Goal: Task Accomplishment & Management: Complete application form

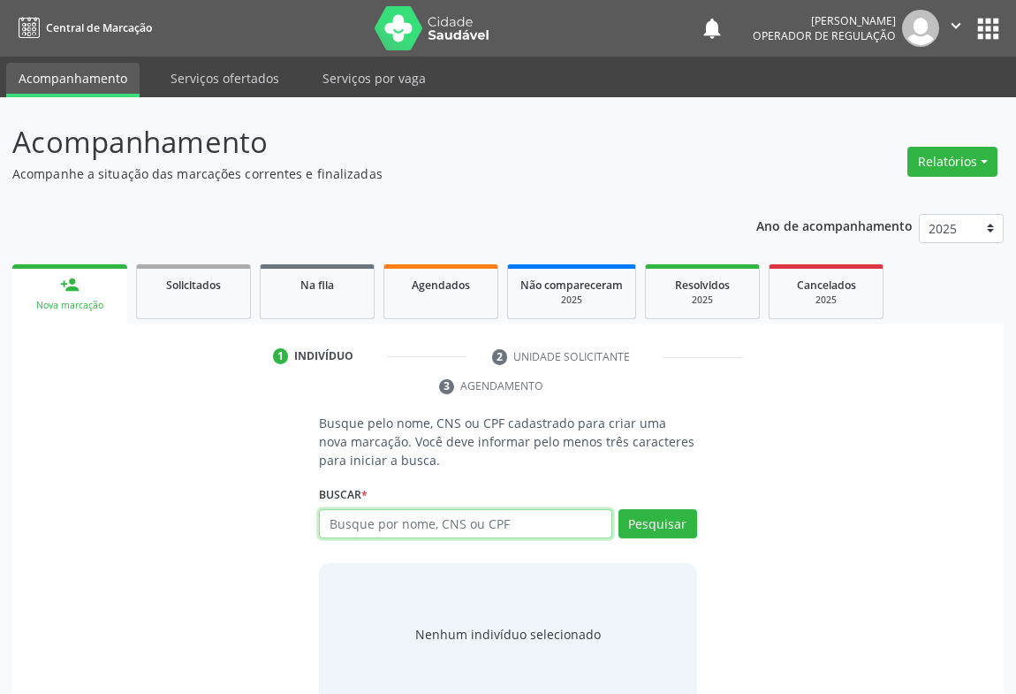
click at [353, 519] on input "text" at bounding box center [465, 524] width 293 height 30
click at [406, 512] on input "text" at bounding box center [465, 524] width 293 height 30
type input "702801625282668"
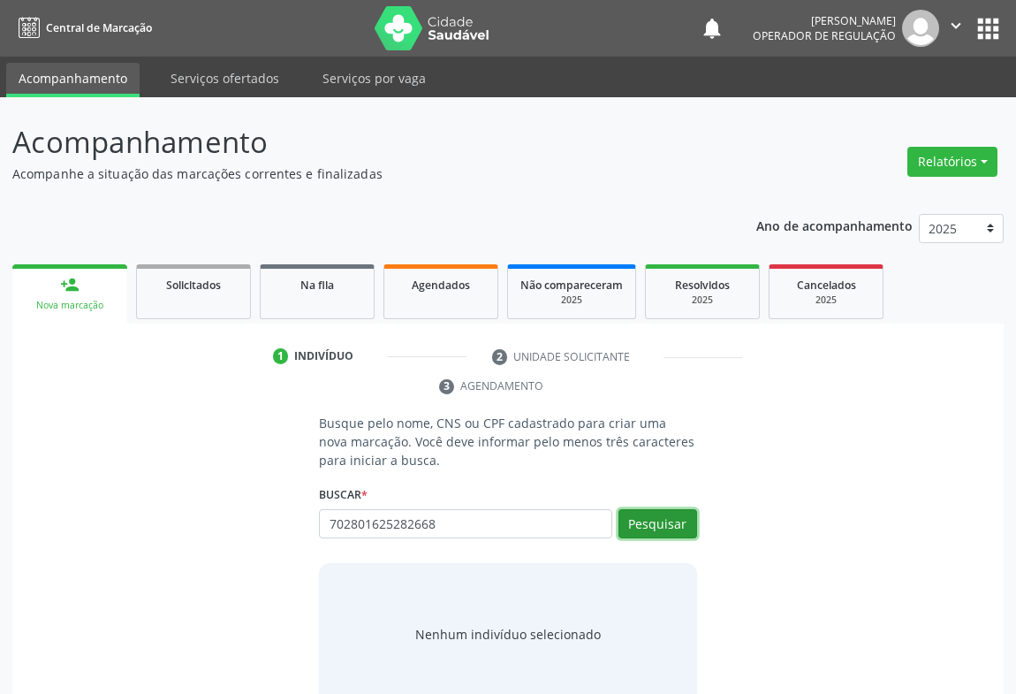
click at [648, 522] on button "Pesquisar" at bounding box center [657, 524] width 79 height 30
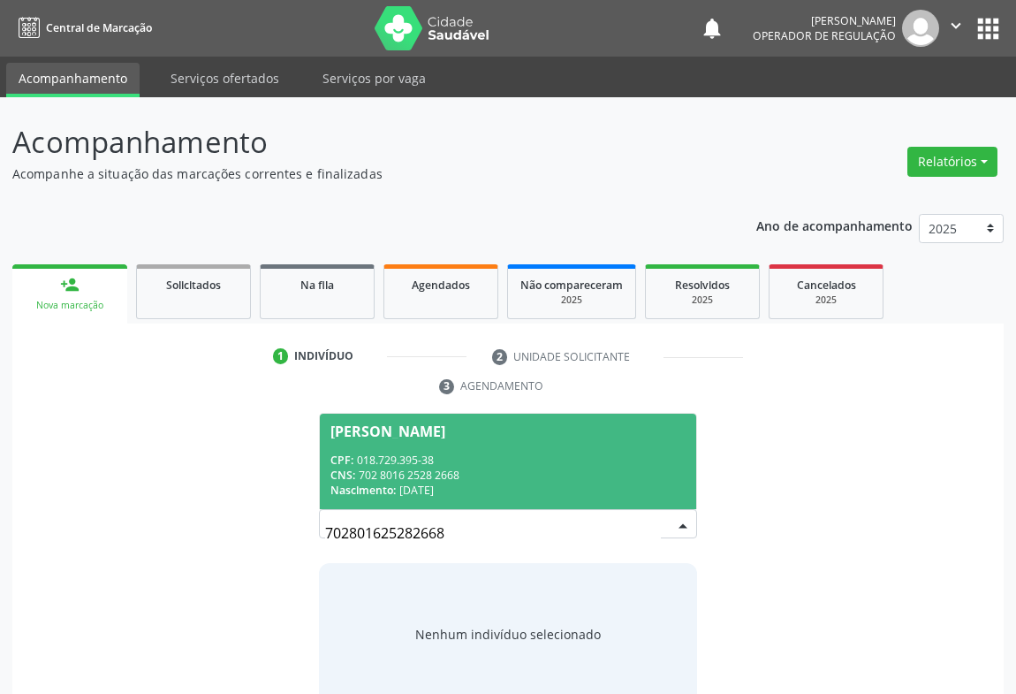
click at [368, 463] on div "CPF: 018.729.395-38" at bounding box center [507, 459] width 355 height 15
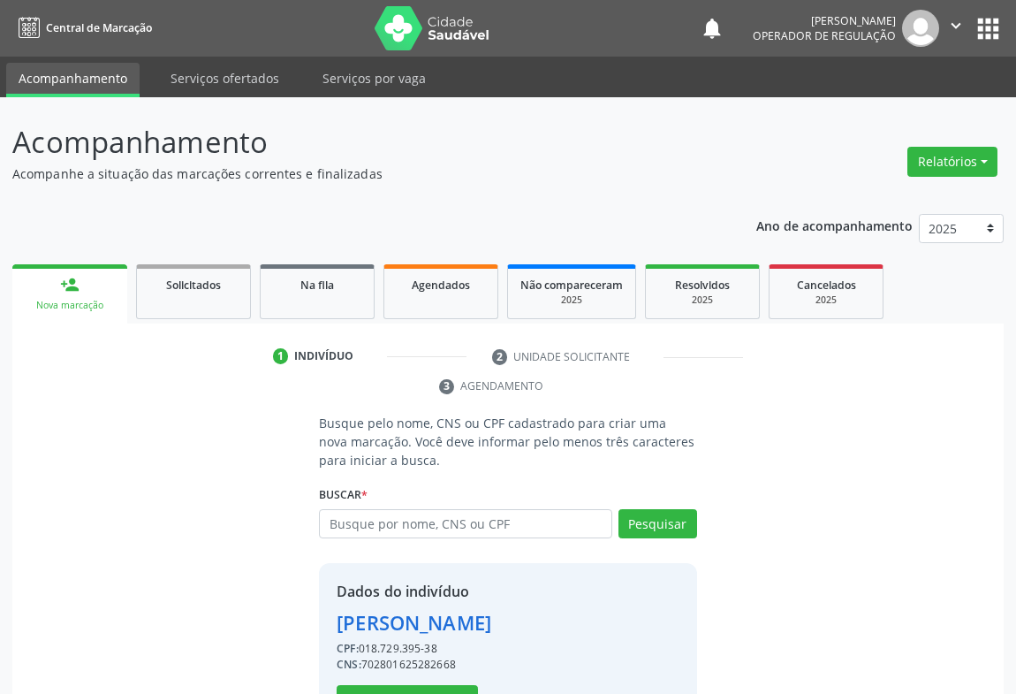
scroll to position [62, 0]
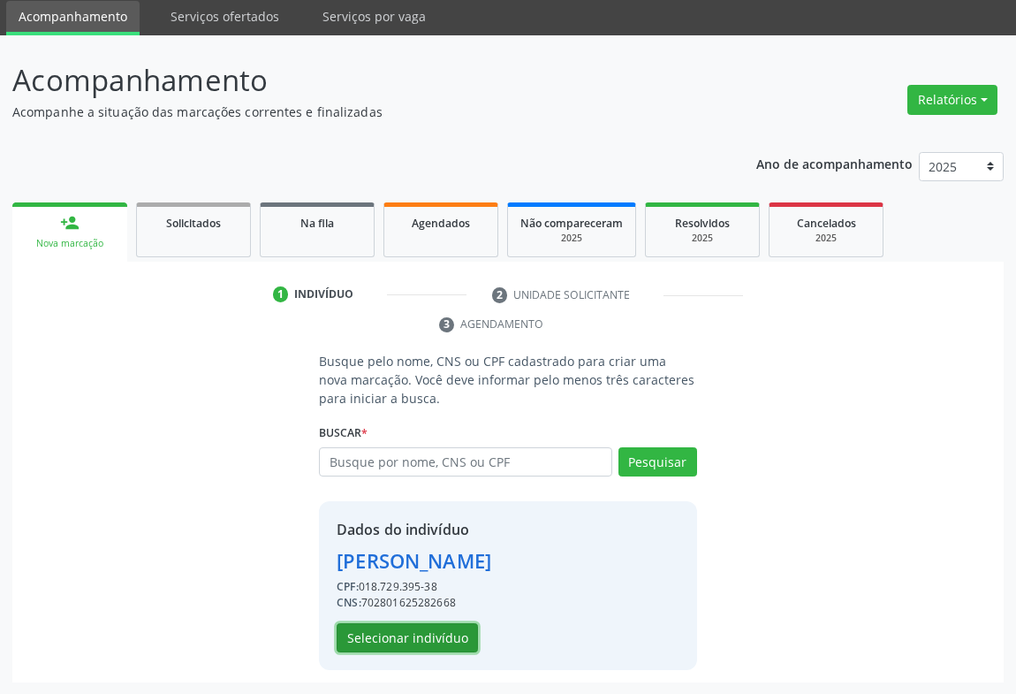
click at [381, 639] on button "Selecionar indivíduo" at bounding box center [407, 638] width 141 height 30
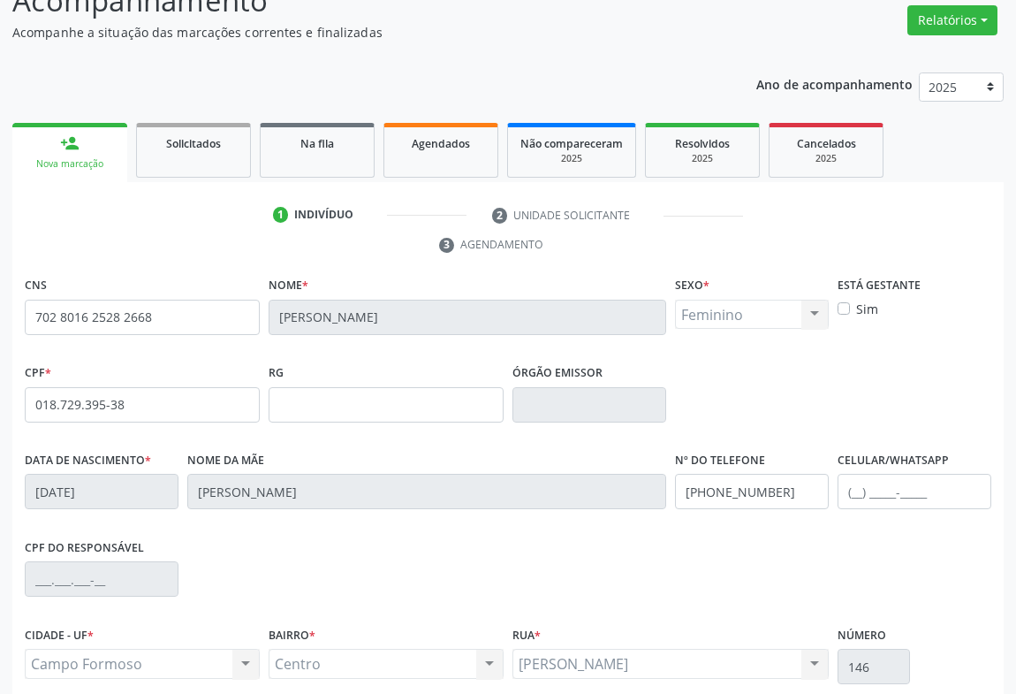
scroll to position [292, 0]
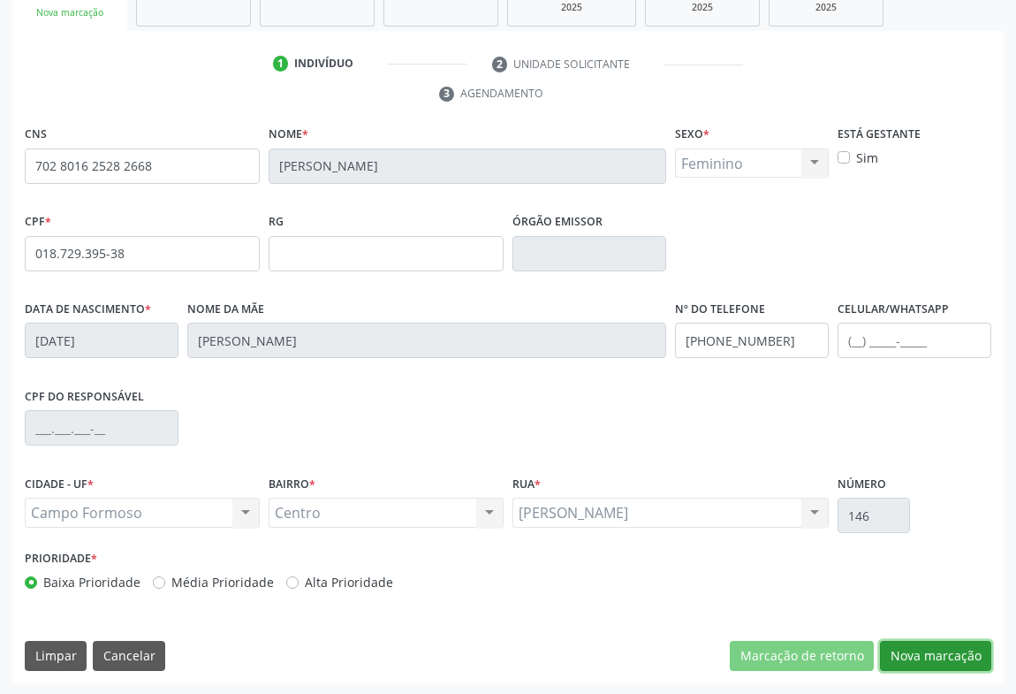
click at [913, 656] on button "Nova marcação" at bounding box center [935, 656] width 111 height 30
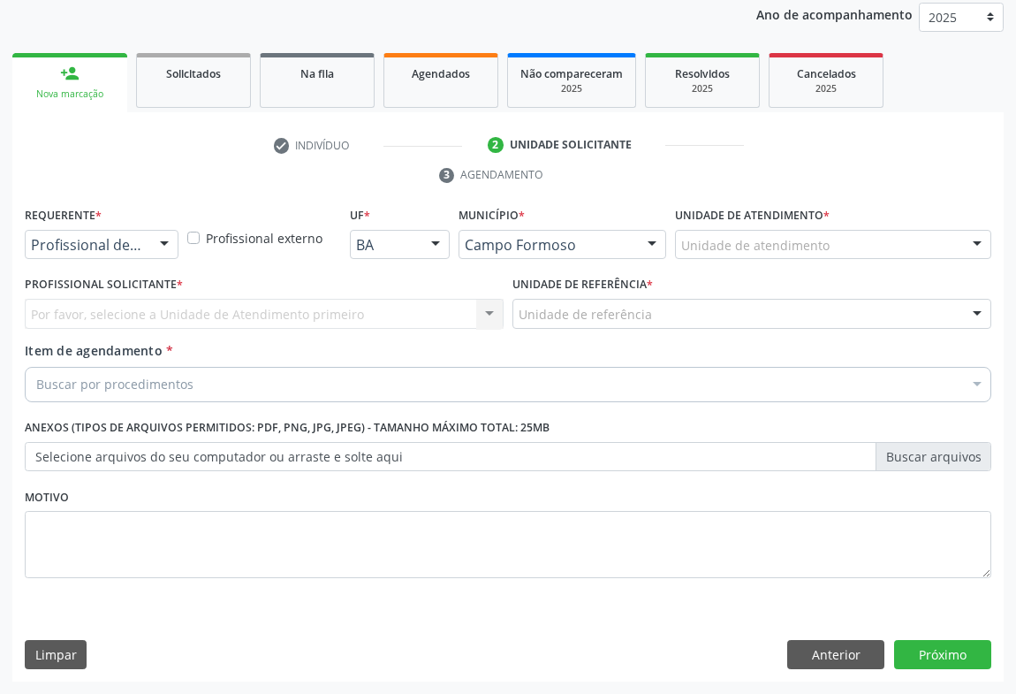
scroll to position [210, 0]
drag, startPoint x: 128, startPoint y: 237, endPoint x: 143, endPoint y: 280, distance: 45.8
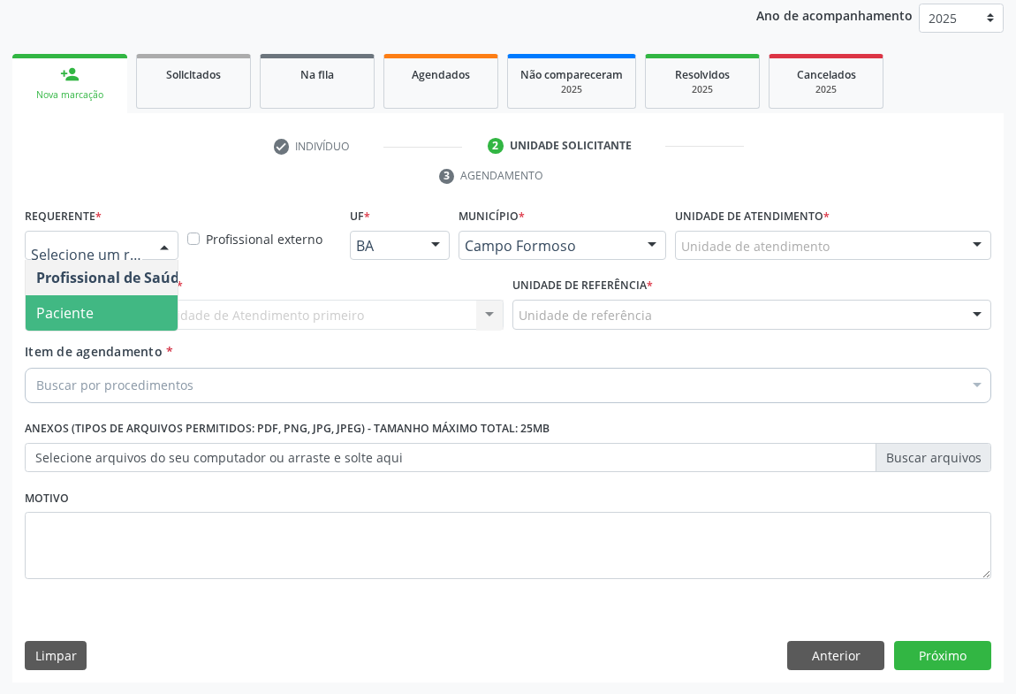
click at [113, 302] on span "Paciente" at bounding box center [112, 312] width 172 height 35
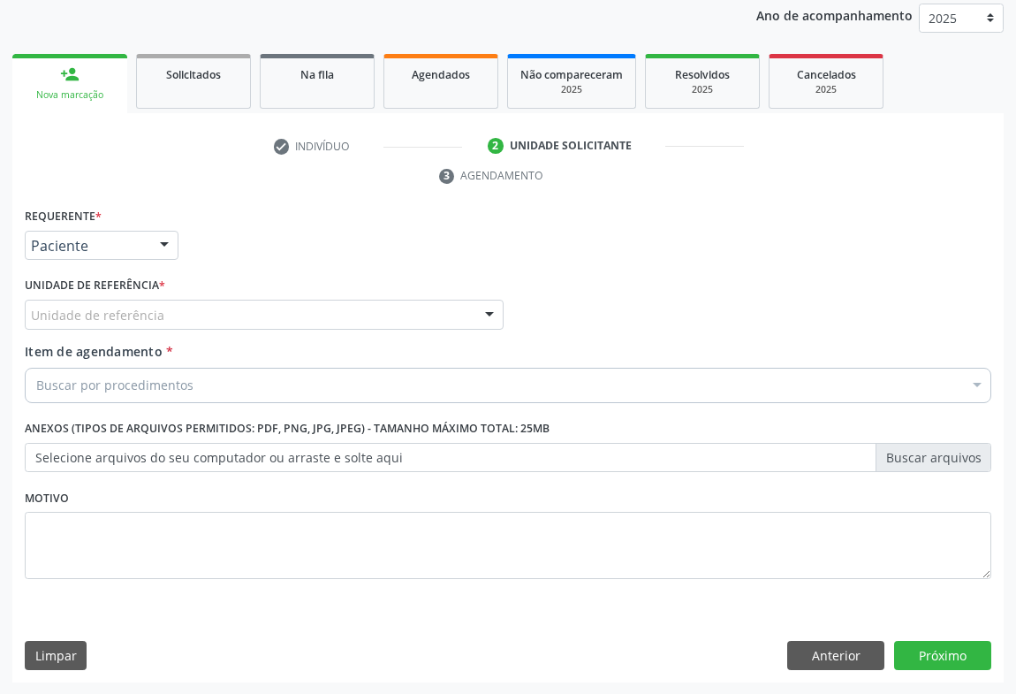
click at [190, 318] on div "Unidade de referência" at bounding box center [264, 314] width 479 height 30
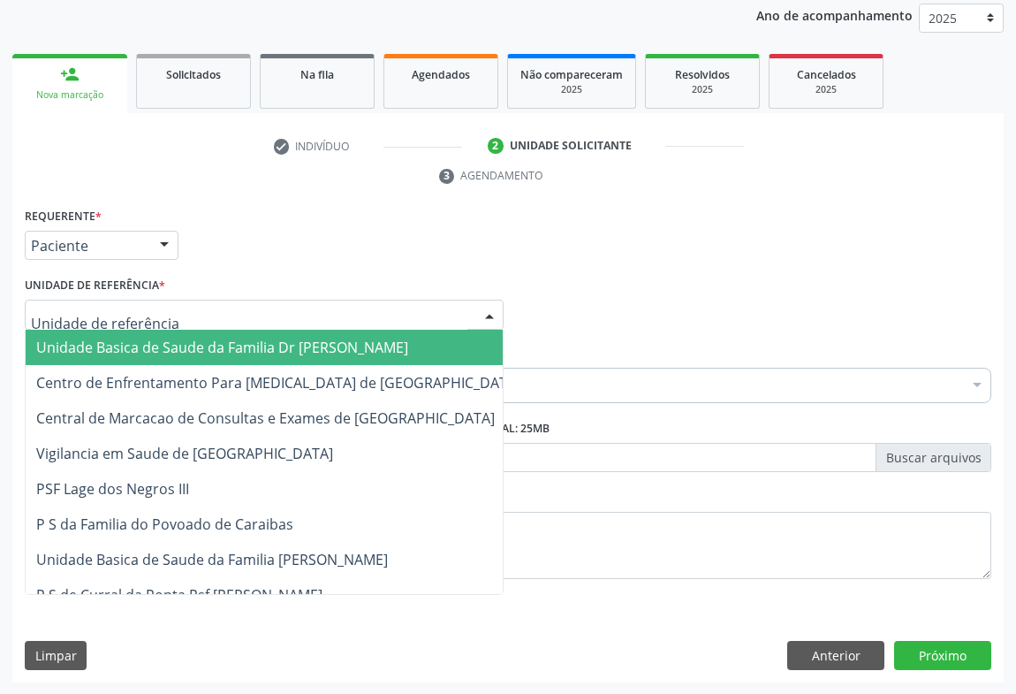
click at [152, 348] on span "Unidade Basica de Saude da Familia Dr [PERSON_NAME]" at bounding box center [222, 346] width 372 height 19
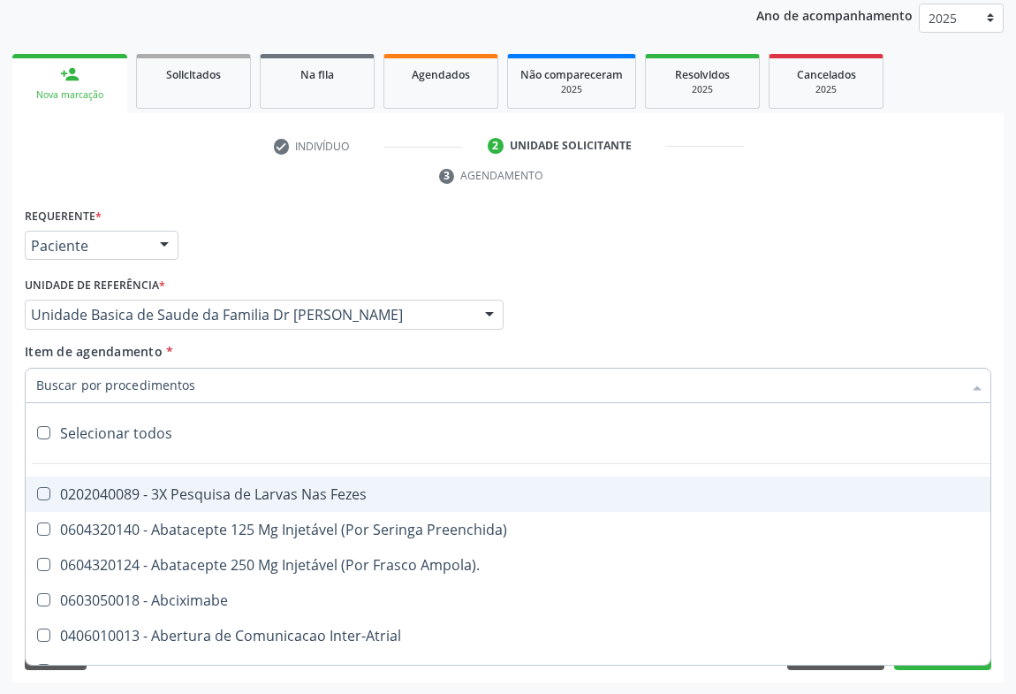
click at [90, 386] on input "Item de agendamento *" at bounding box center [499, 385] width 926 height 35
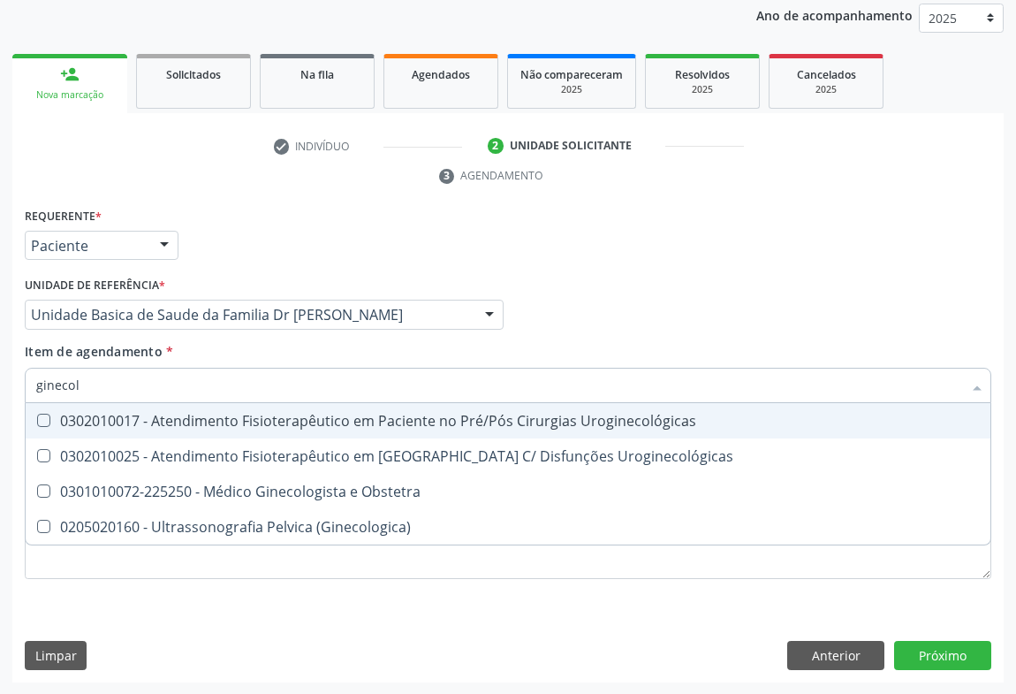
type input "ginecolo"
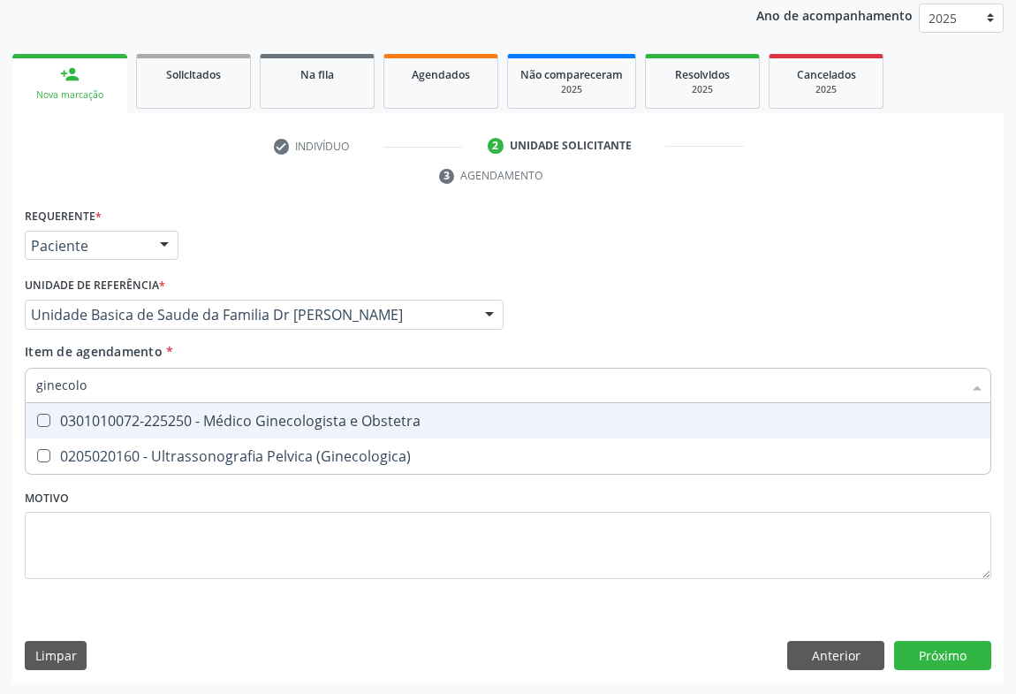
click at [290, 414] on div "0301010072-225250 - Médico Ginecologista e Obstetra" at bounding box center [508, 420] width 944 height 14
checkbox Obstetra "true"
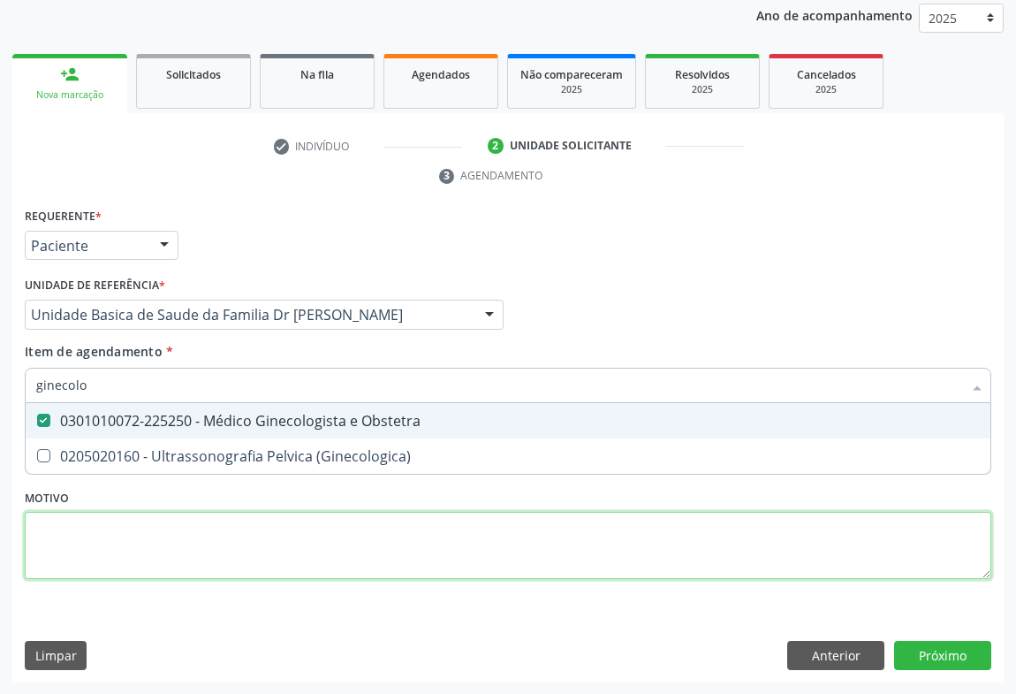
click at [258, 533] on div "Requerente * Paciente Profissional de Saúde Paciente Nenhum resultado encontrad…" at bounding box center [508, 403] width 967 height 400
checkbox \(Ginecologica\) "true"
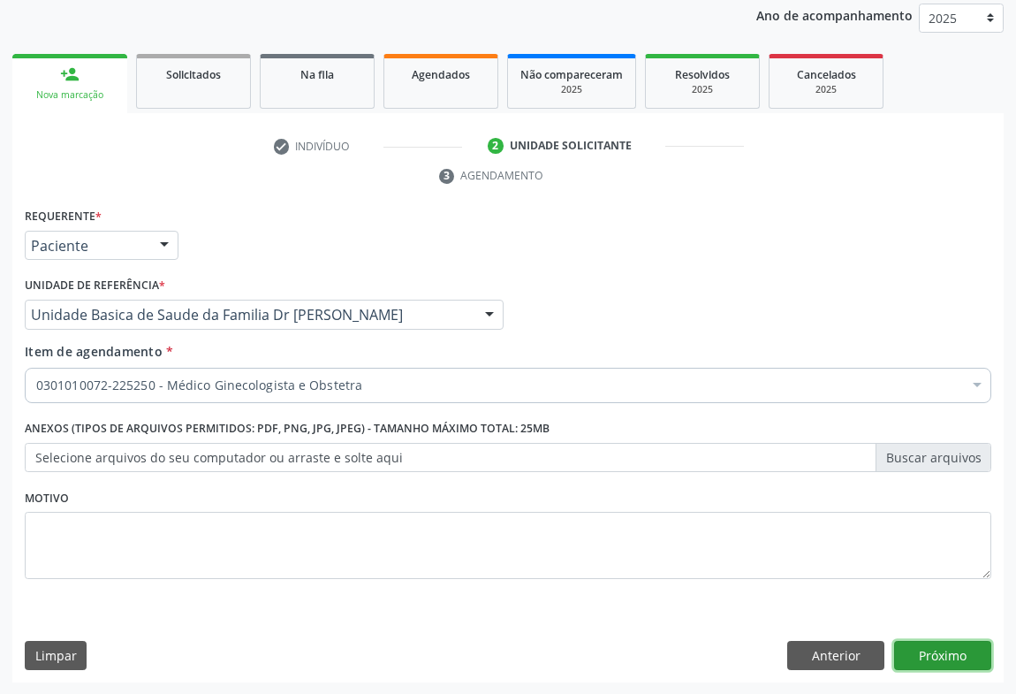
click at [918, 648] on button "Próximo" at bounding box center [942, 656] width 97 height 30
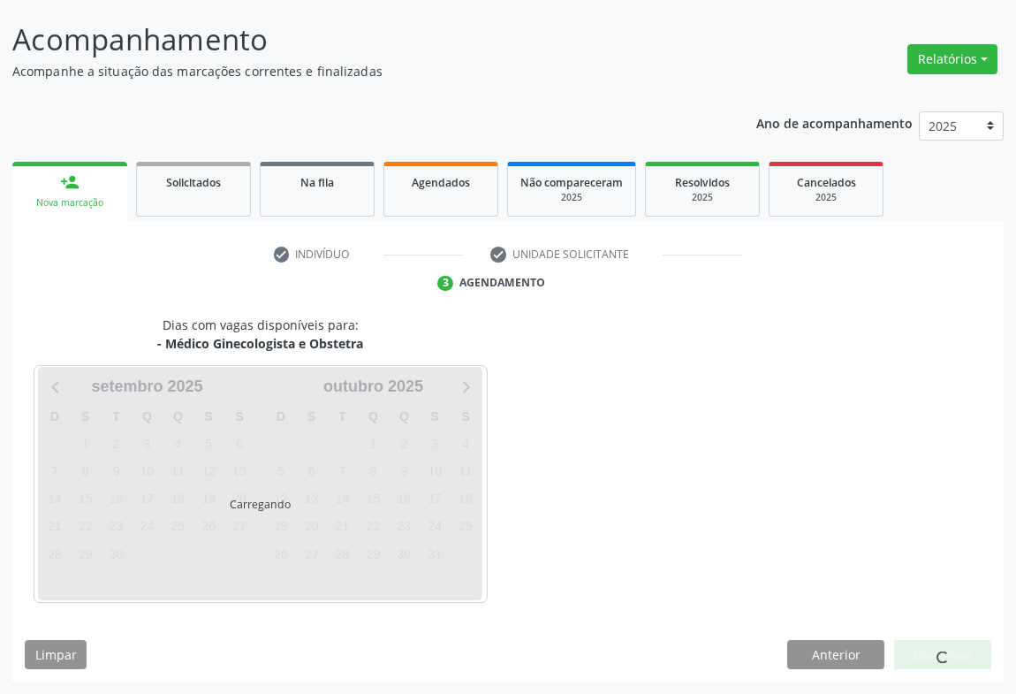
scroll to position [102, 0]
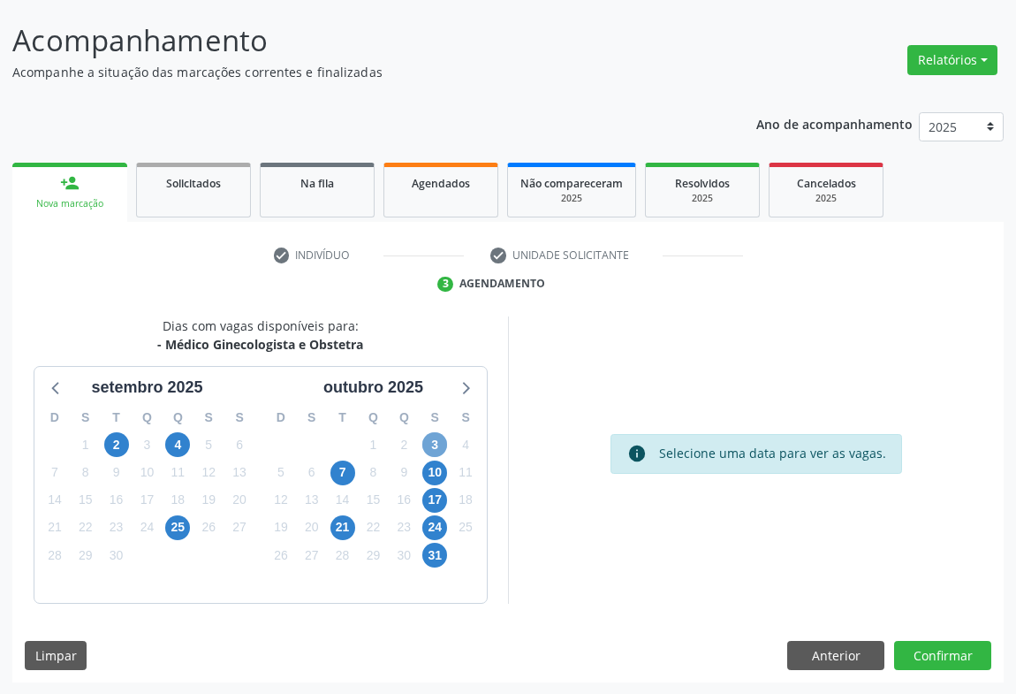
click at [436, 440] on span "3" at bounding box center [434, 444] width 25 height 25
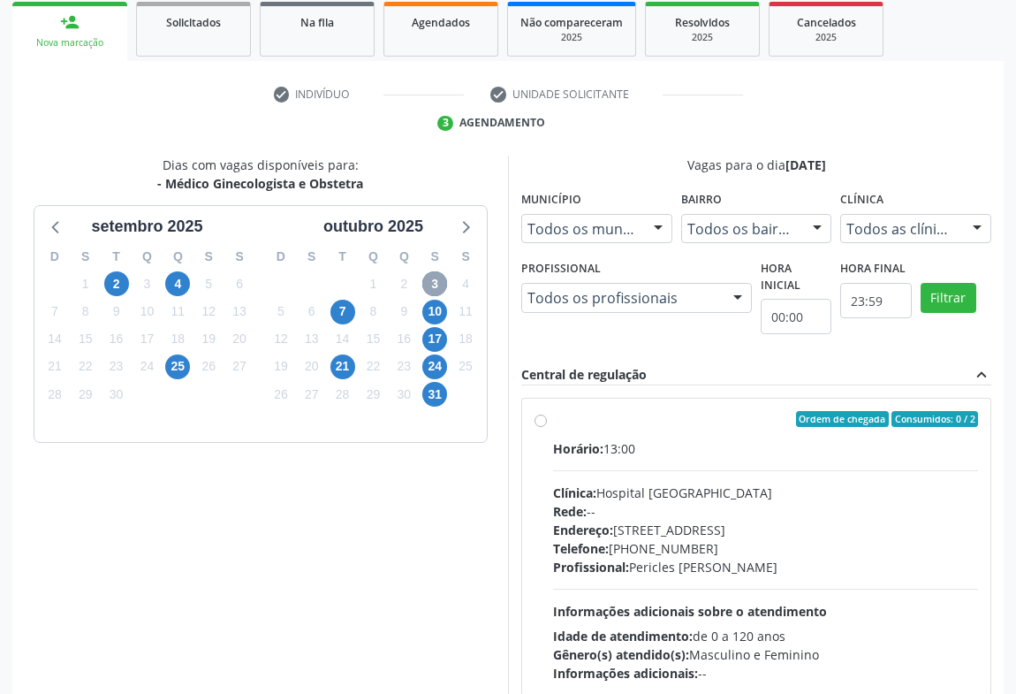
scroll to position [367, 0]
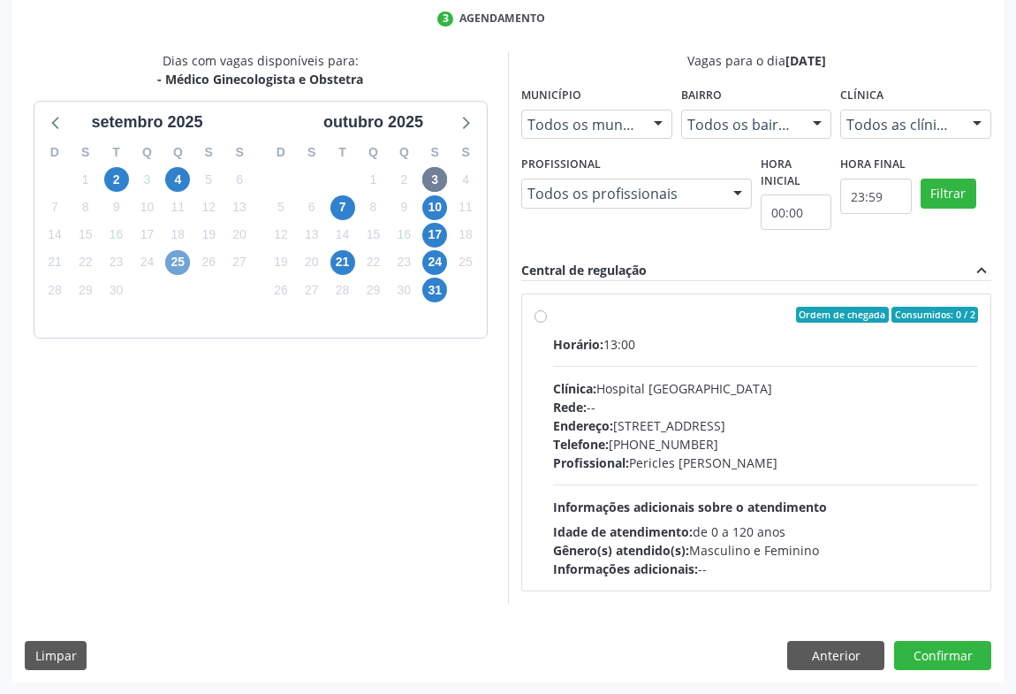
click at [182, 261] on span "25" at bounding box center [177, 262] width 25 height 25
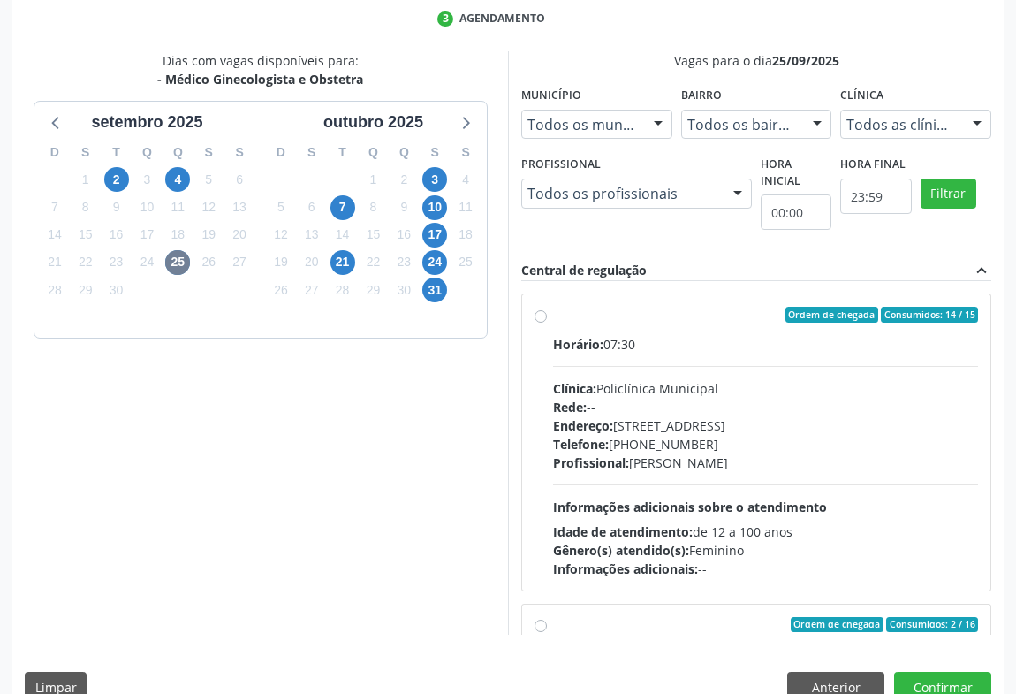
click at [553, 316] on label "Ordem de chegada Consumidos: 14 / 15 Horário: 07:30 Clínica: Policlínica Munici…" at bounding box center [765, 442] width 425 height 271
click at [543, 316] on input "Ordem de chegada Consumidos: 14 / 15 Horário: 07:30 Clínica: Policlínica Munici…" at bounding box center [541, 315] width 12 height 16
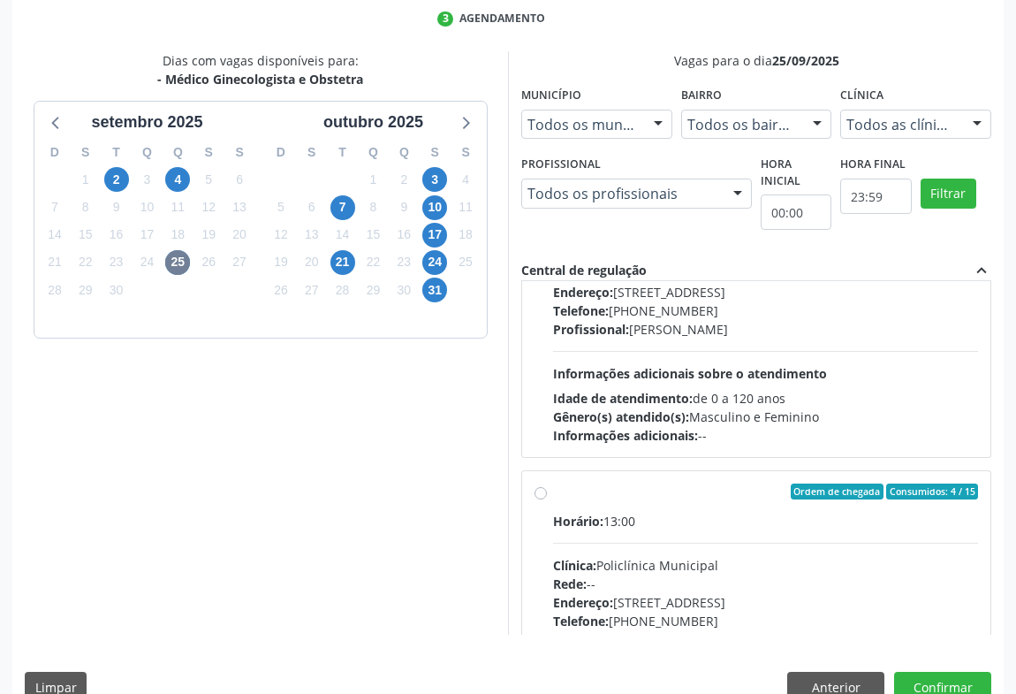
scroll to position [706, 0]
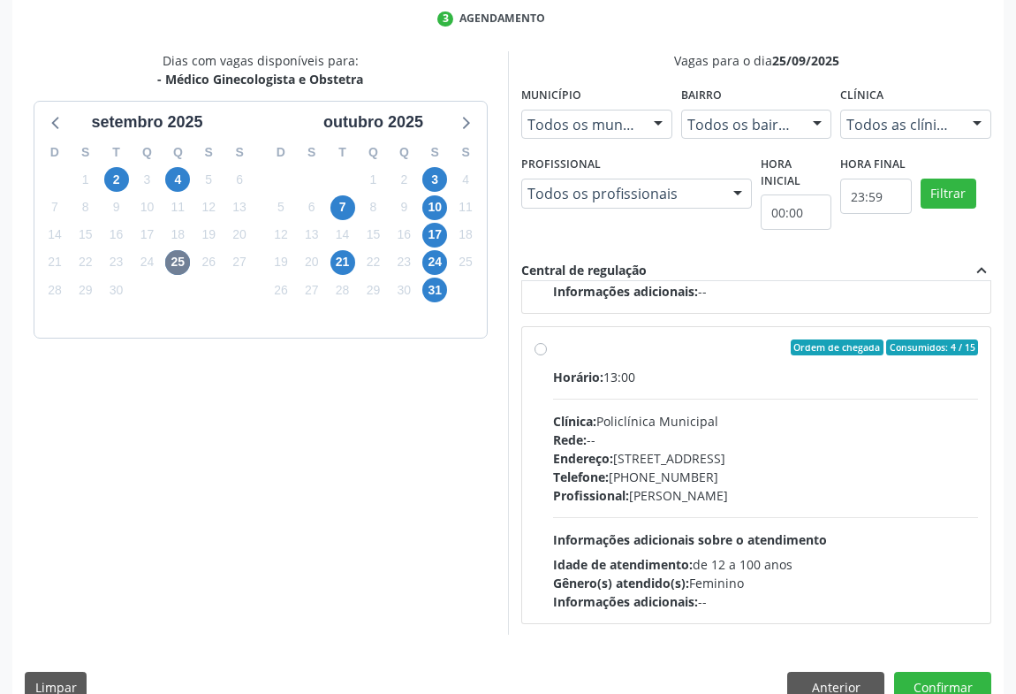
click at [547, 352] on div "Ordem de chegada Consumidos: 4 / 15 Horário: 13:00 Clínica: Policlínica Municip…" at bounding box center [757, 474] width 444 height 271
radio input "false"
radio input "true"
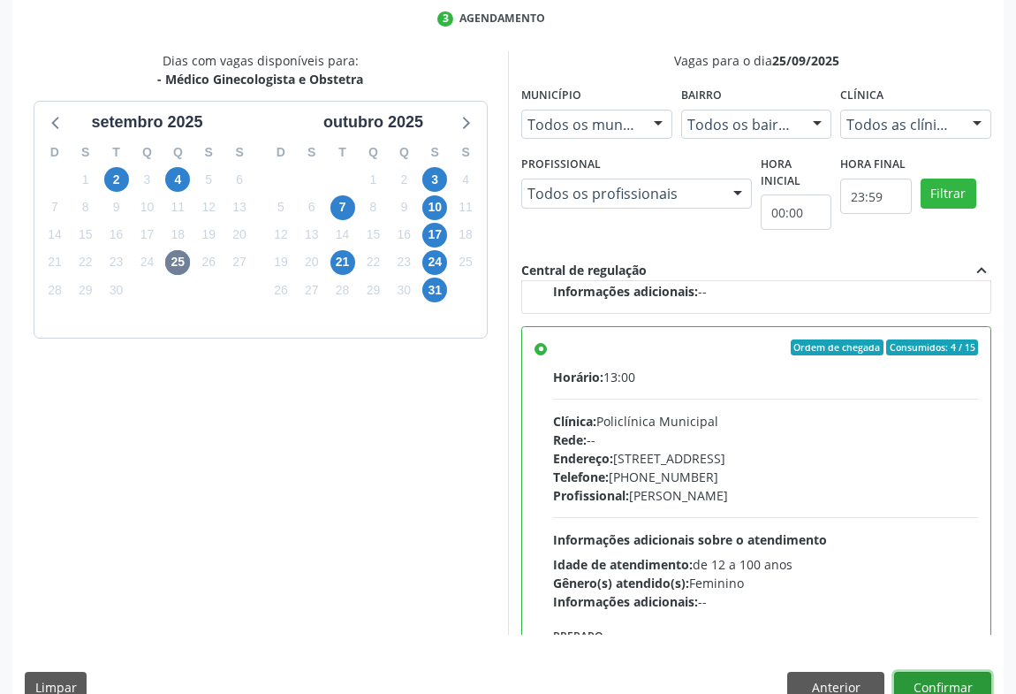
click at [918, 684] on button "Confirmar" at bounding box center [942, 686] width 97 height 30
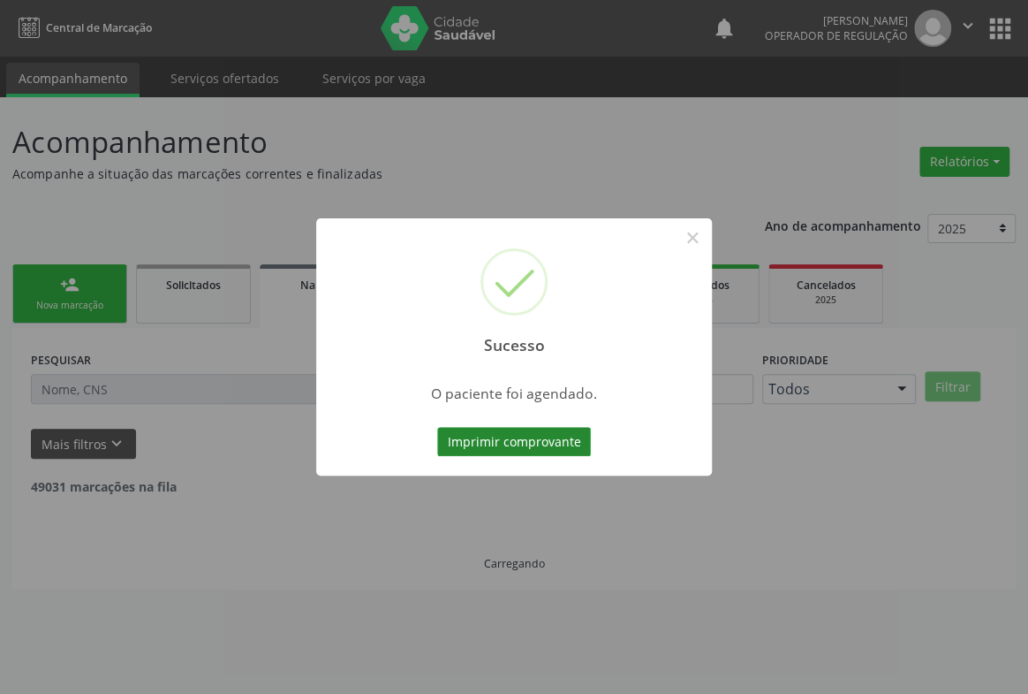
click at [515, 436] on button "Imprimir comprovante" at bounding box center [514, 442] width 154 height 30
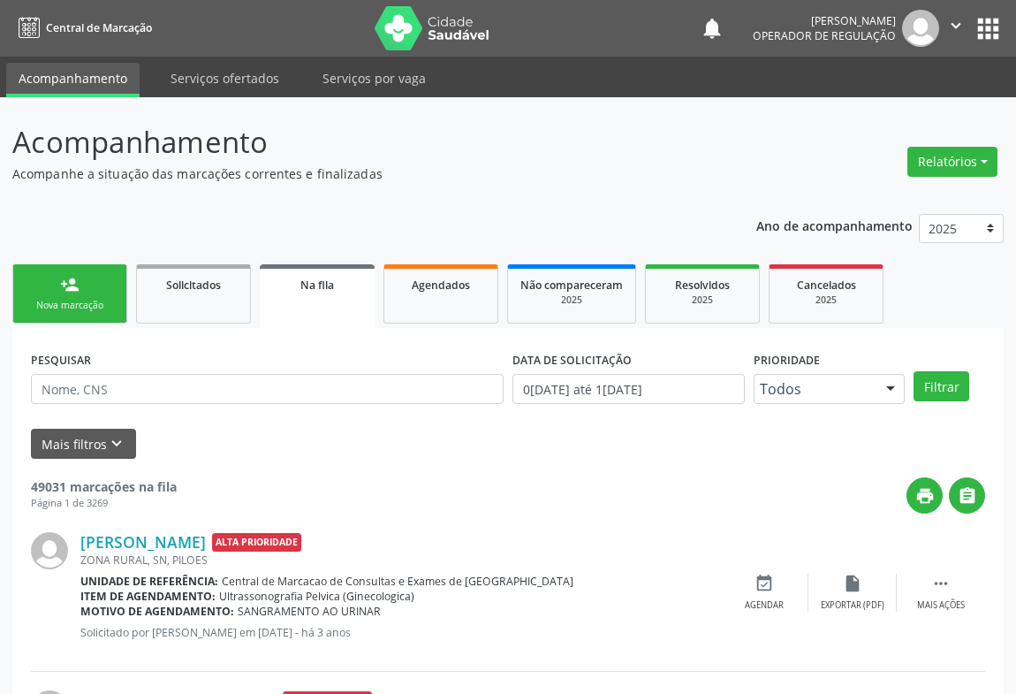
click at [82, 288] on link "person_add Nova marcação" at bounding box center [69, 293] width 115 height 59
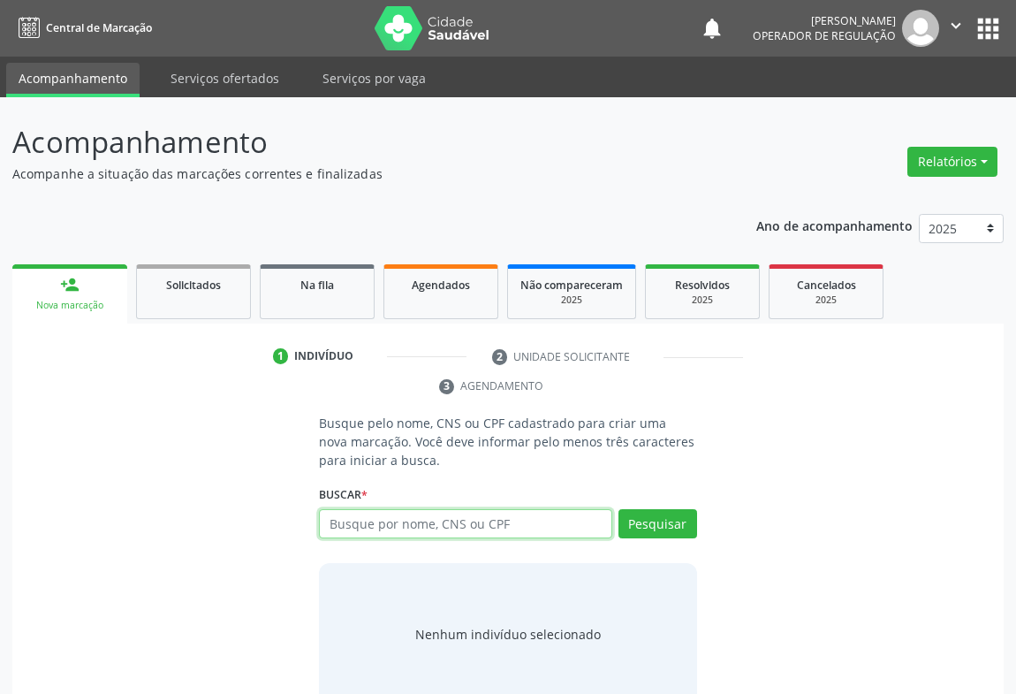
click at [373, 527] on input "text" at bounding box center [465, 524] width 293 height 30
type input "707000876303833"
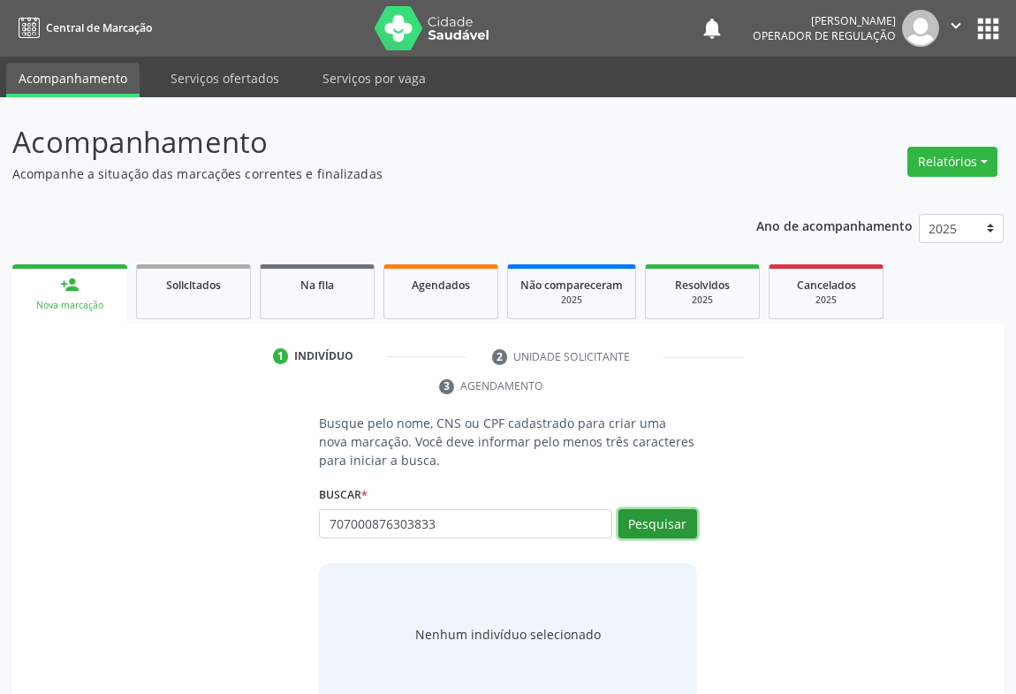
click at [661, 536] on button "Pesquisar" at bounding box center [657, 524] width 79 height 30
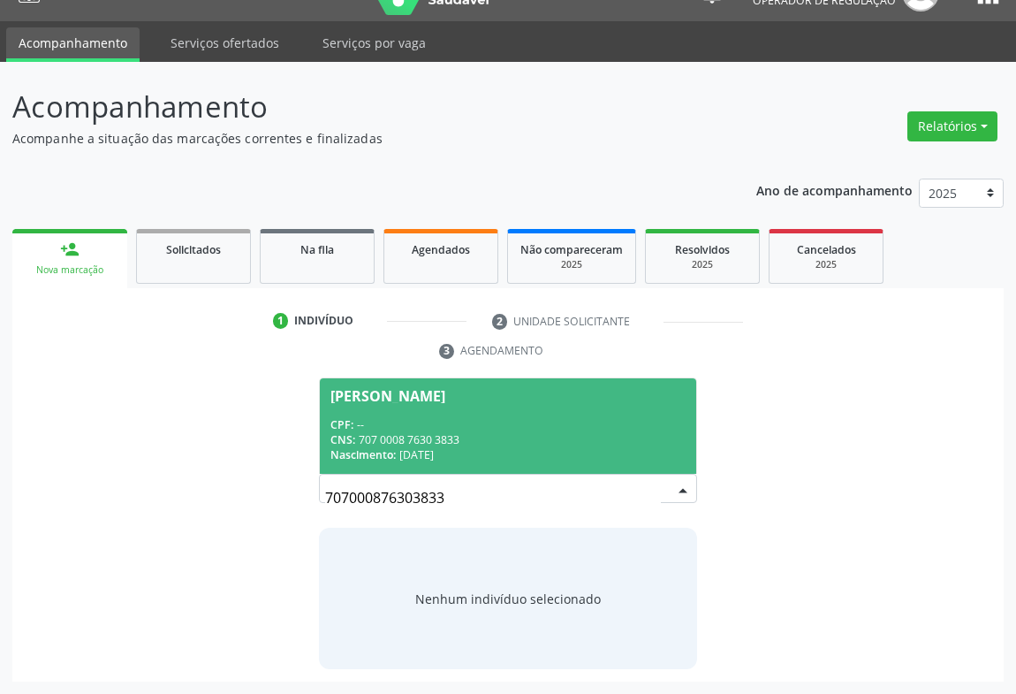
click at [394, 426] on div "CPF: --" at bounding box center [507, 424] width 355 height 15
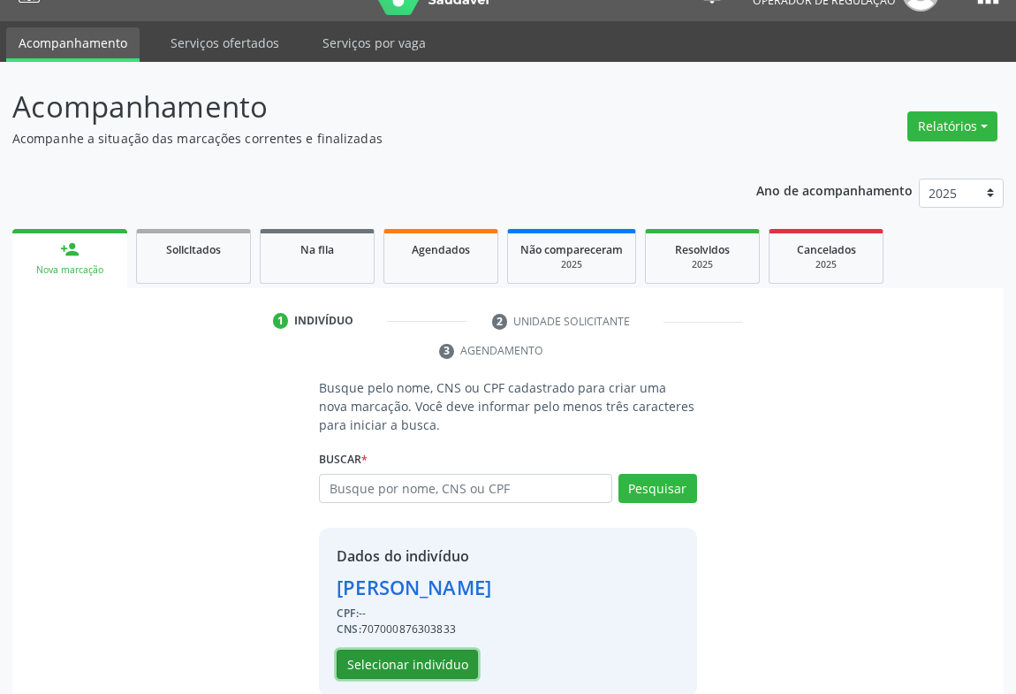
click at [419, 679] on button "Selecionar indivíduo" at bounding box center [407, 664] width 141 height 30
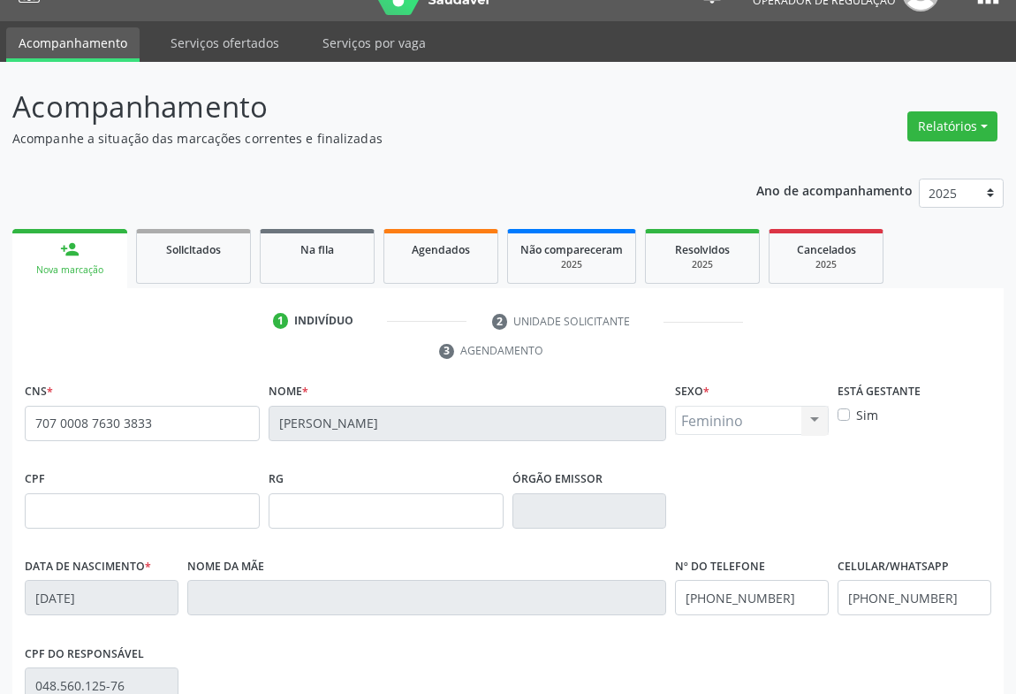
scroll to position [292, 0]
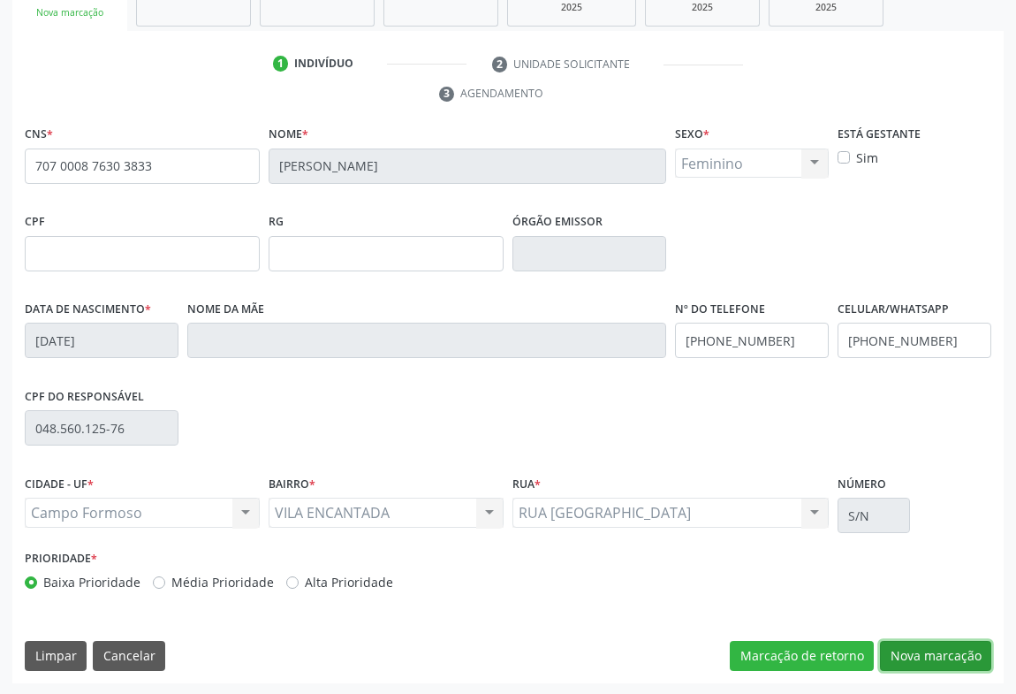
click at [945, 654] on button "Nova marcação" at bounding box center [935, 656] width 111 height 30
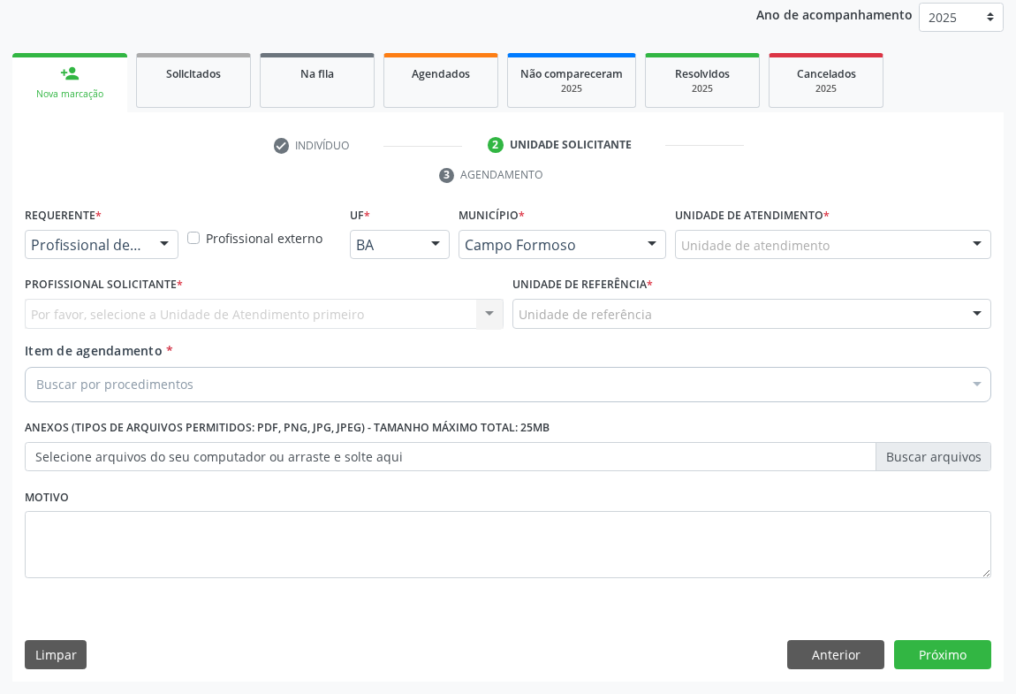
scroll to position [210, 0]
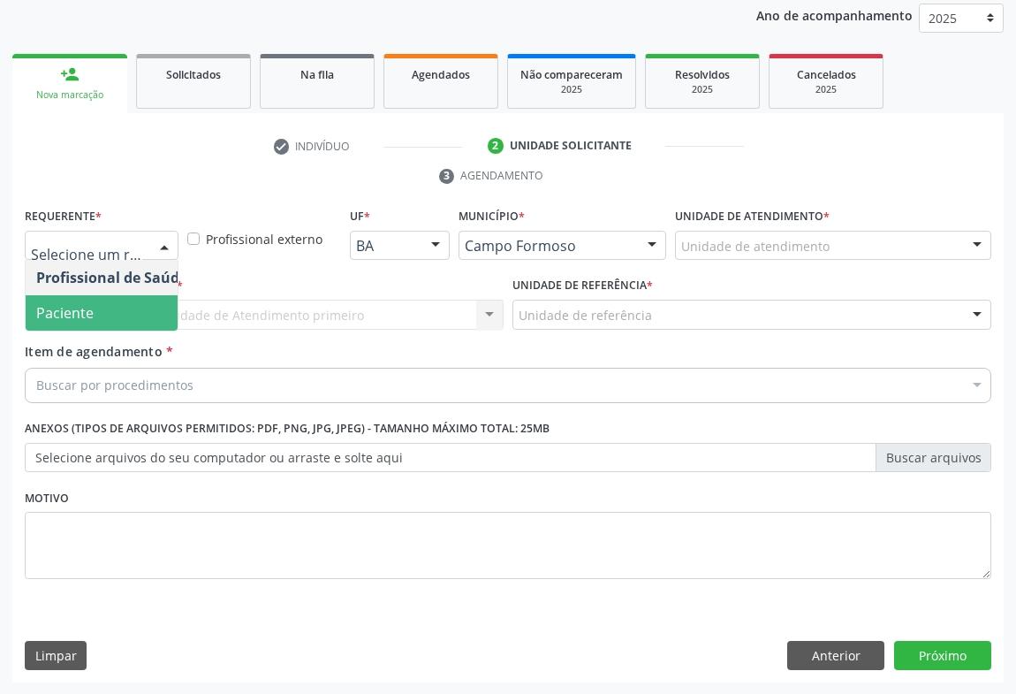
click at [64, 320] on span "Paciente" at bounding box center [64, 312] width 57 height 19
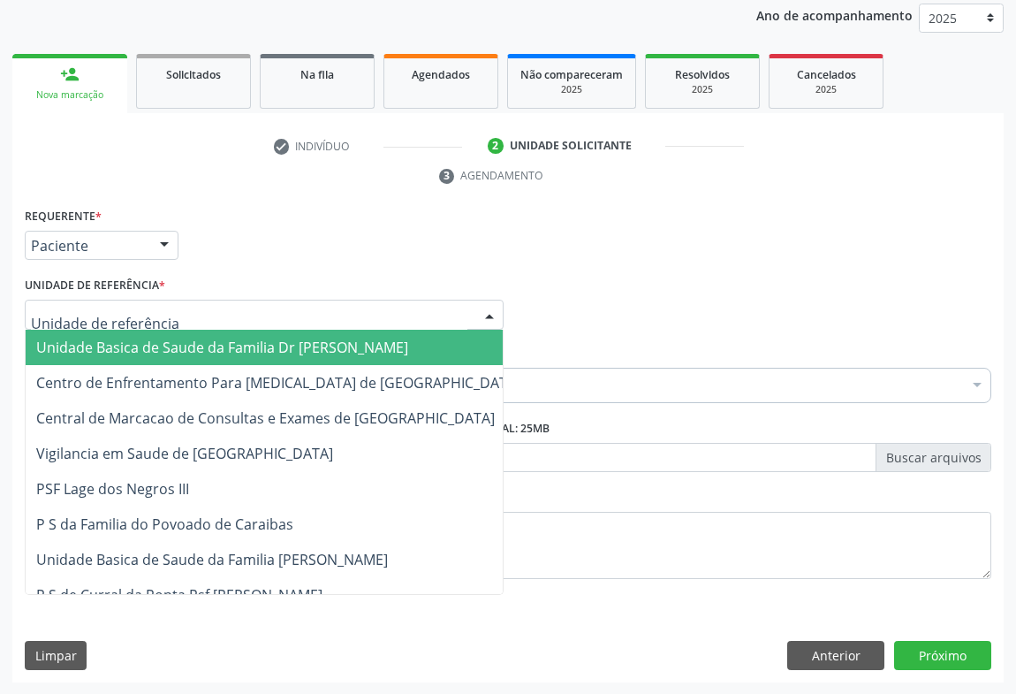
click at [226, 299] on div at bounding box center [264, 314] width 479 height 30
click at [150, 338] on span "Unidade Basica de Saude da Familia Dr [PERSON_NAME]" at bounding box center [222, 346] width 372 height 19
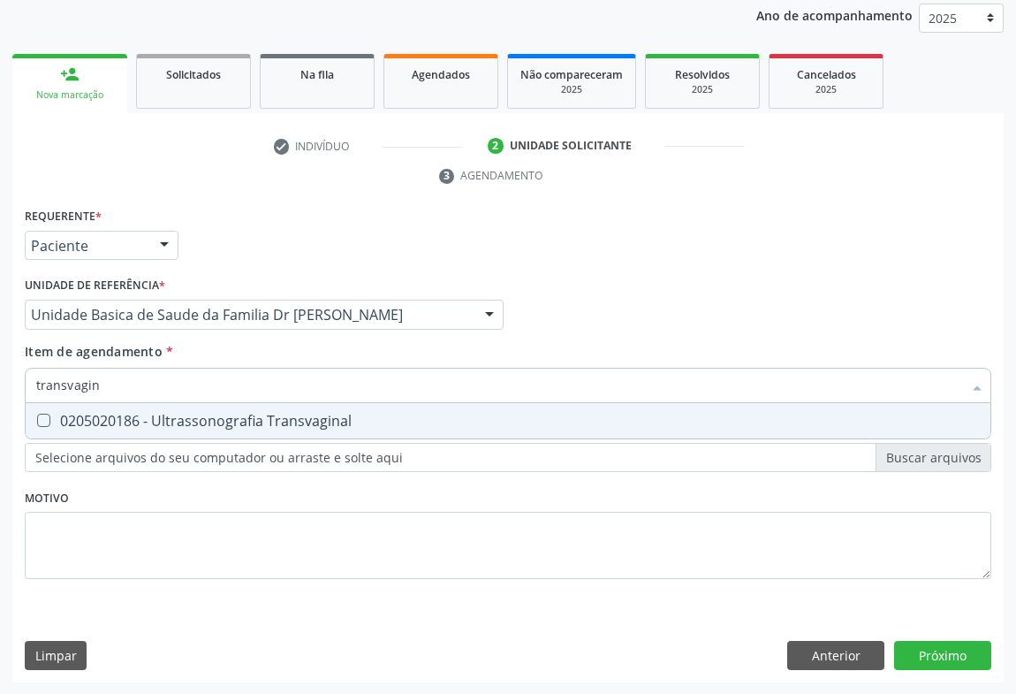
type input "transvagina"
click at [193, 413] on div "0205020186 - Ultrassonografia Transvaginal" at bounding box center [508, 420] width 944 height 14
checkbox Transvaginal "true"
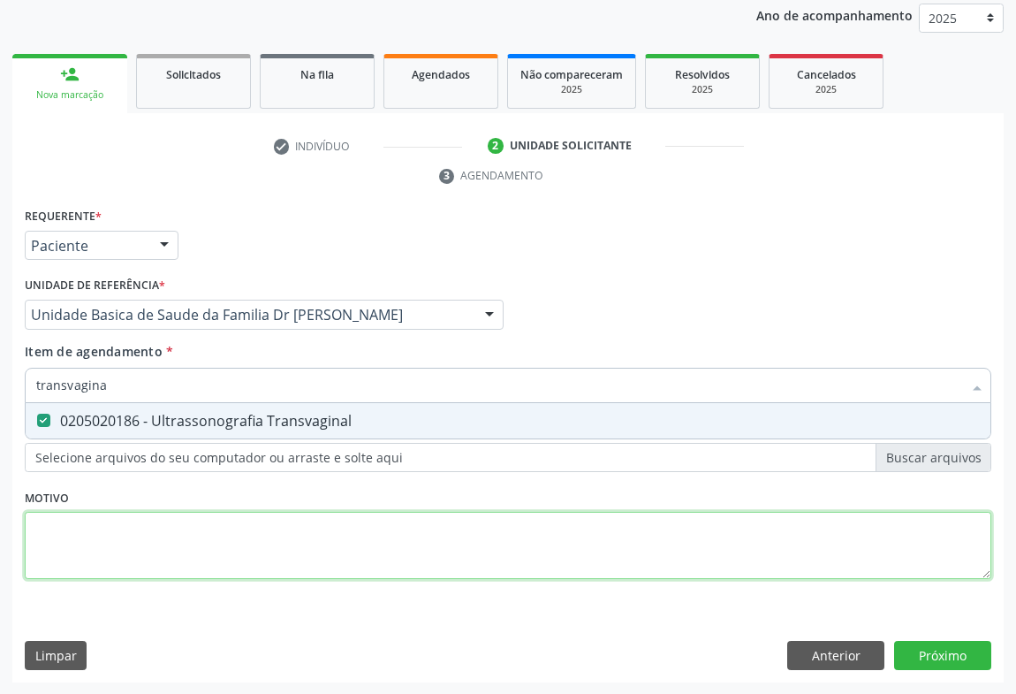
click at [200, 516] on div "Requerente * Paciente Profissional de Saúde Paciente Nenhum resultado encontrad…" at bounding box center [508, 403] width 967 height 400
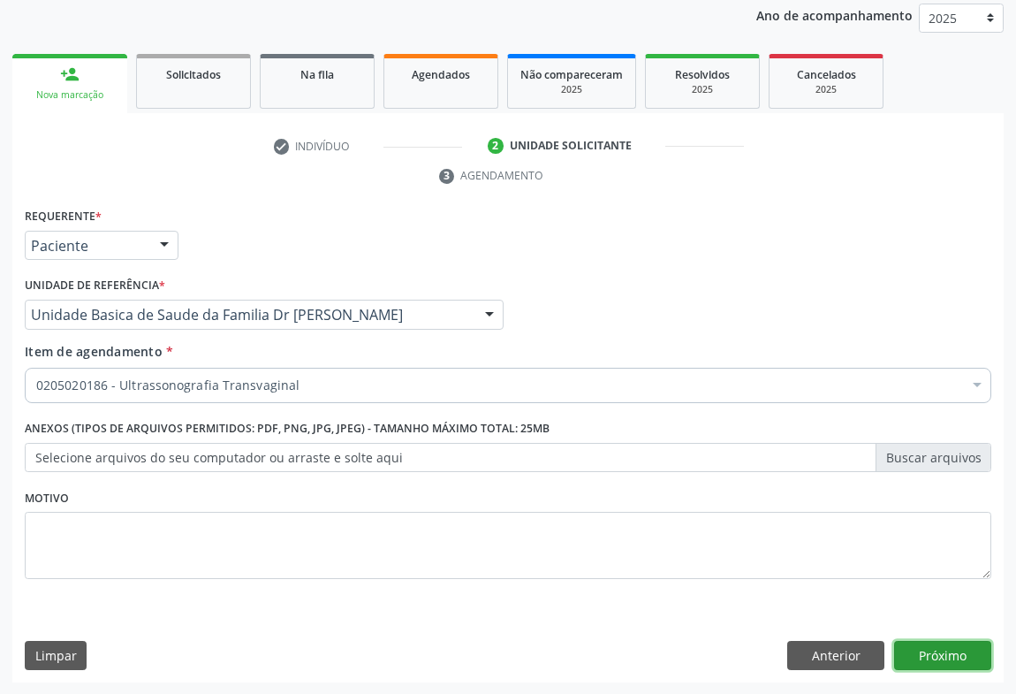
click at [936, 652] on button "Próximo" at bounding box center [942, 656] width 97 height 30
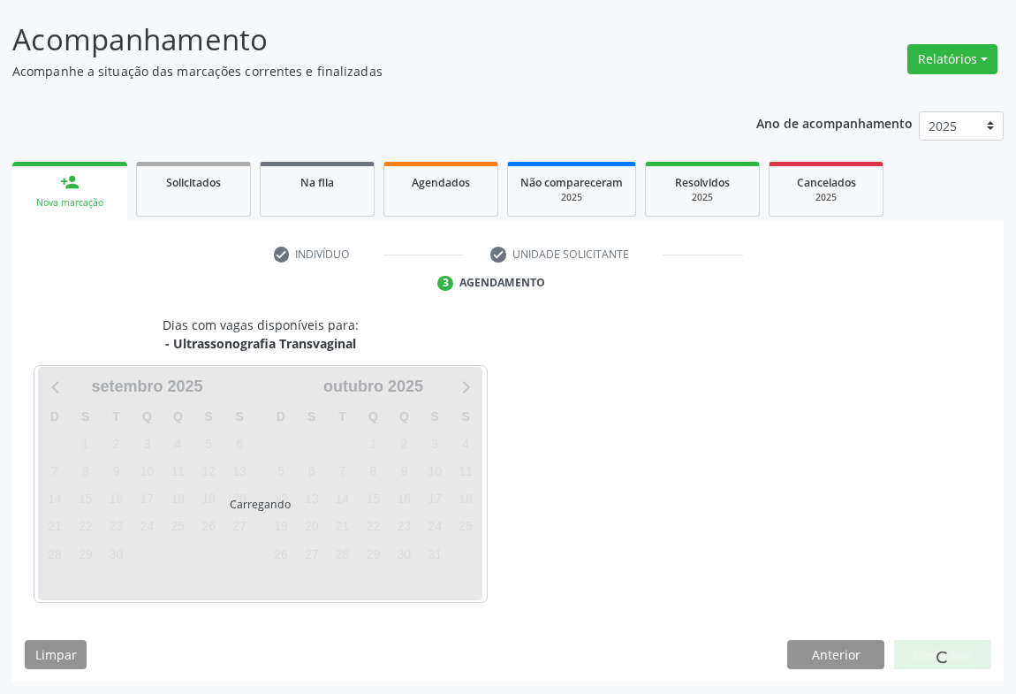
scroll to position [102, 0]
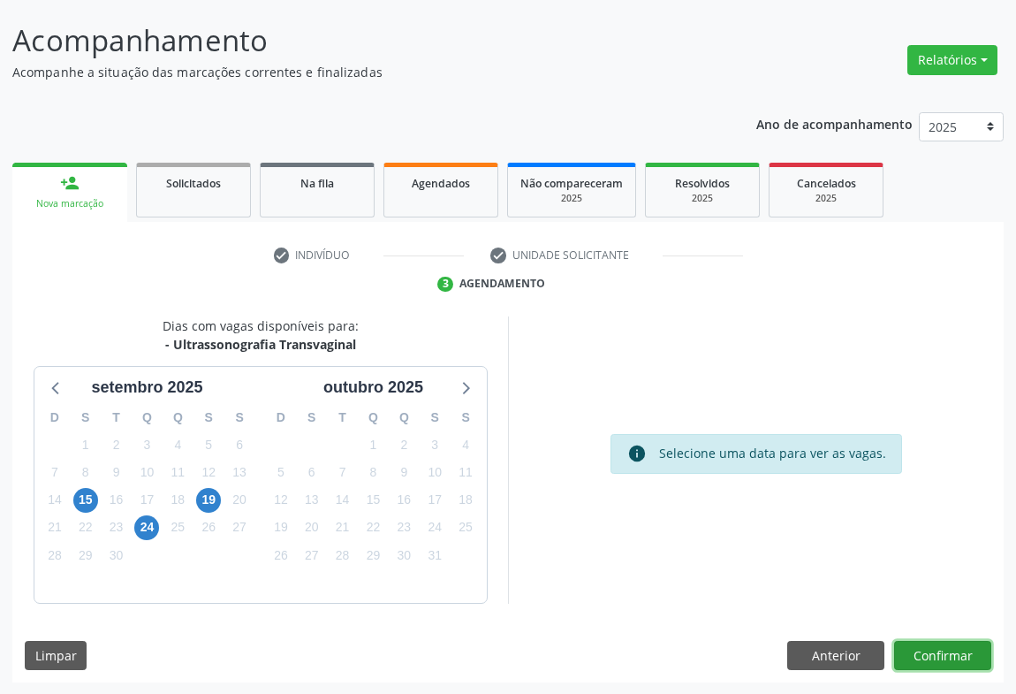
click at [942, 656] on button "Confirmar" at bounding box center [942, 656] width 97 height 30
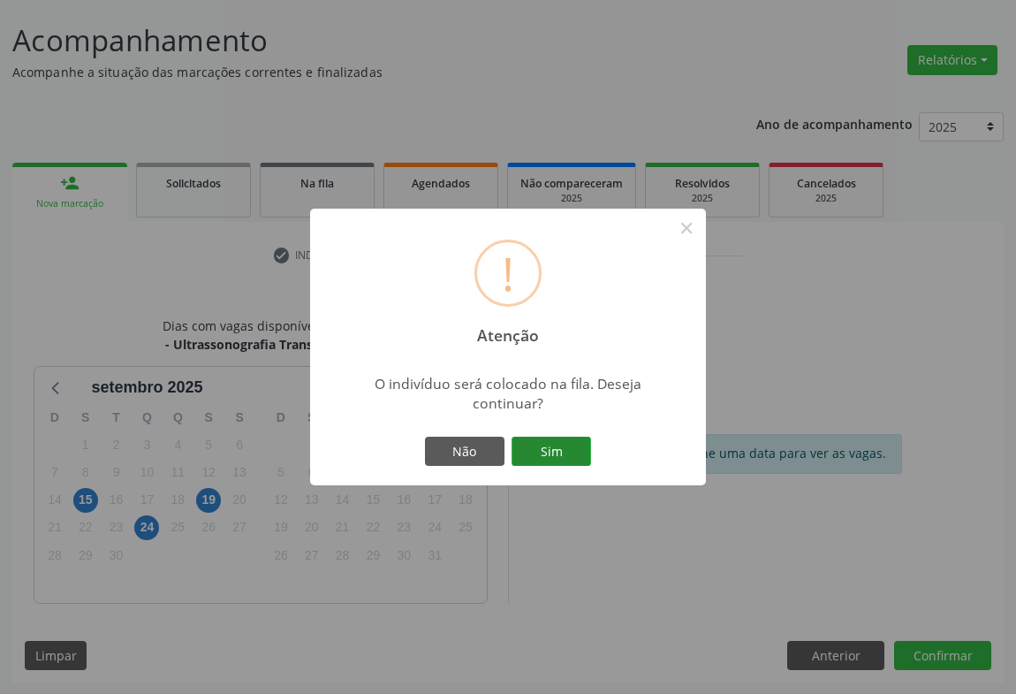
click at [570, 444] on button "Sim" at bounding box center [552, 451] width 80 height 30
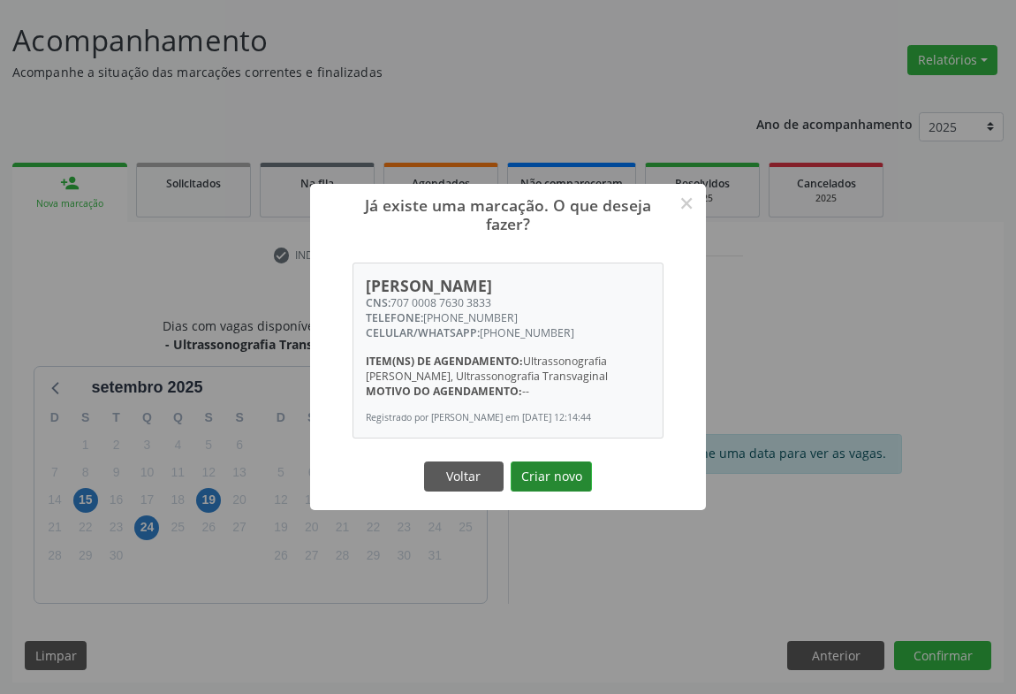
click at [550, 480] on button "Criar novo" at bounding box center [551, 476] width 81 height 30
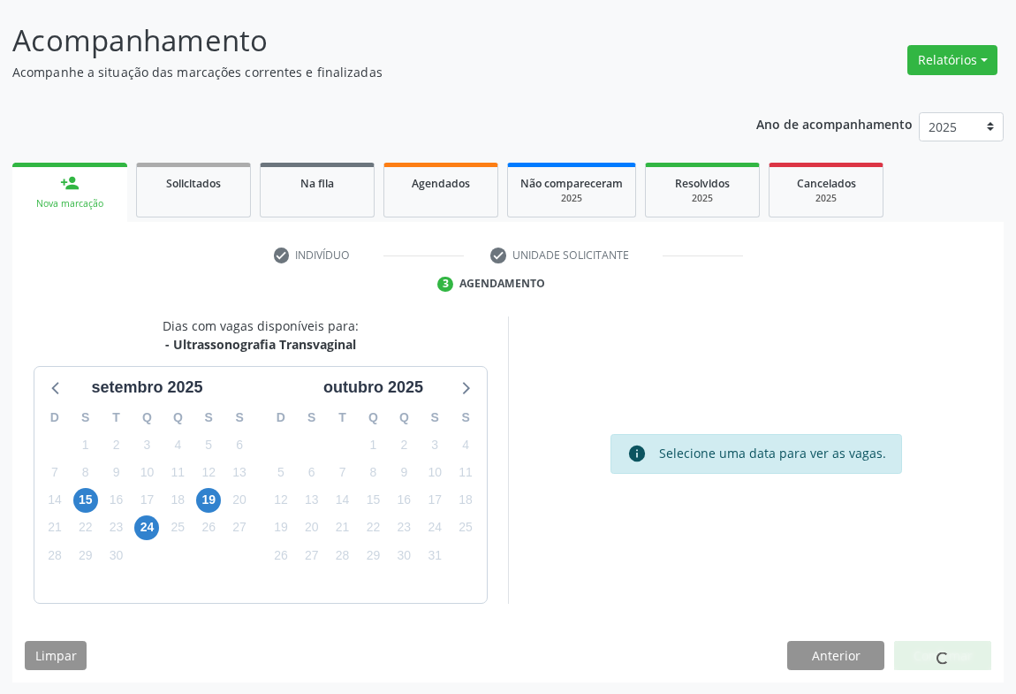
scroll to position [0, 0]
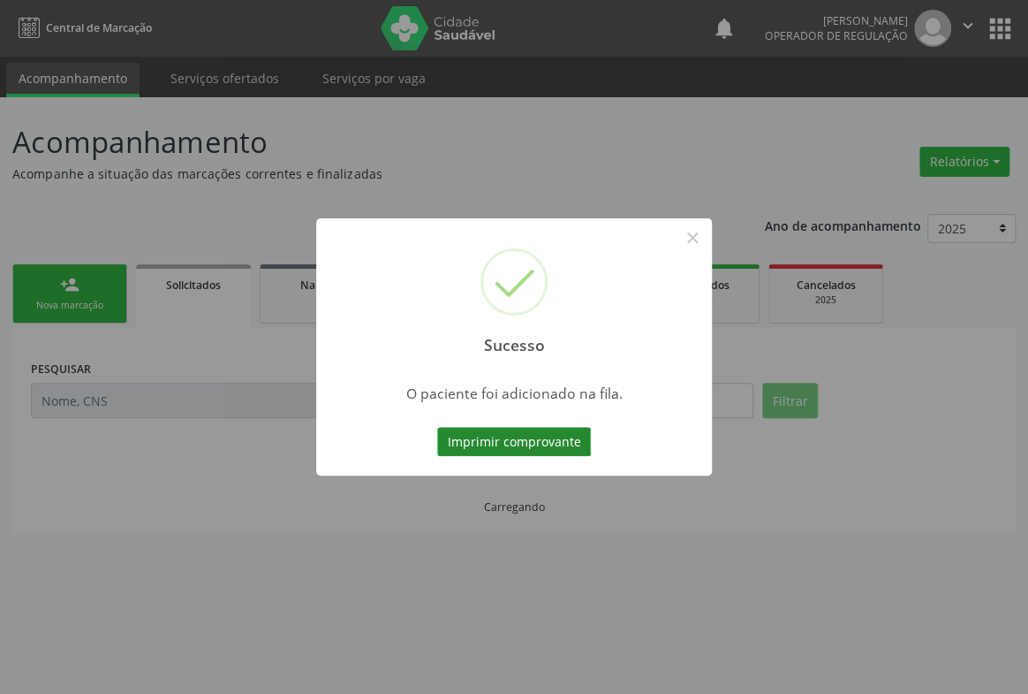
click at [539, 445] on button "Imprimir comprovante" at bounding box center [514, 442] width 154 height 30
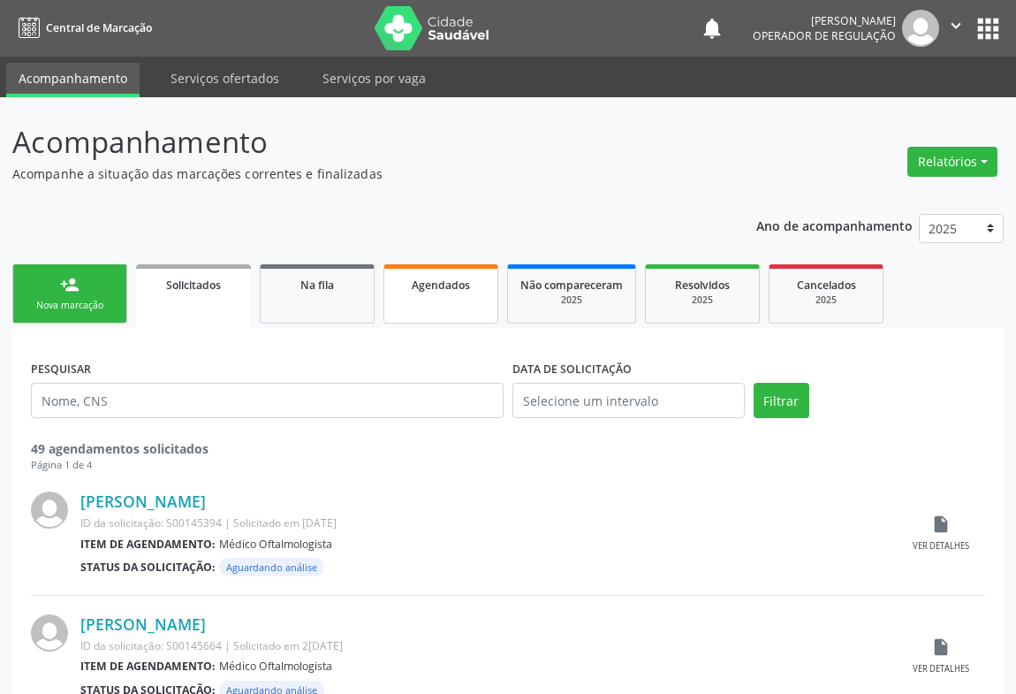
click at [421, 297] on link "Agendados" at bounding box center [440, 293] width 115 height 59
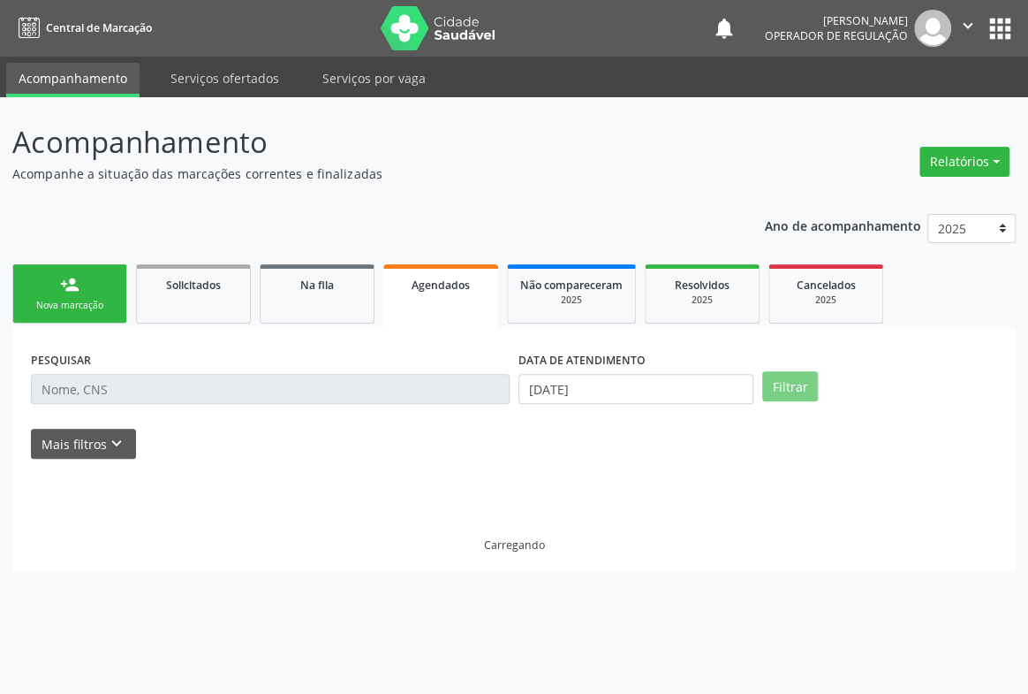
drag, startPoint x: 124, startPoint y: 408, endPoint x: 102, endPoint y: 396, distance: 25.3
click at [124, 408] on div "PESQUISAR" at bounding box center [271, 380] width 488 height 69
drag, startPoint x: 28, startPoint y: 364, endPoint x: 27, endPoint y: 373, distance: 8.9
click at [27, 368] on div "PESQUISAR" at bounding box center [271, 380] width 488 height 69
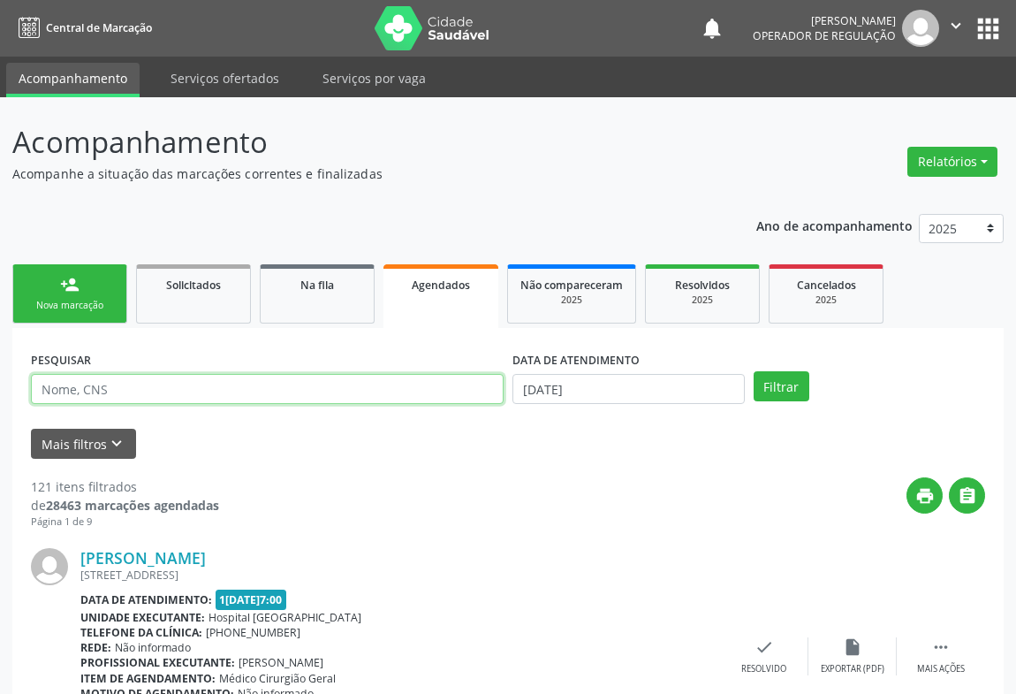
click at [39, 385] on input "text" at bounding box center [267, 389] width 473 height 30
type input "700001707768107"
click at [754, 371] on button "Filtrar" at bounding box center [782, 386] width 56 height 30
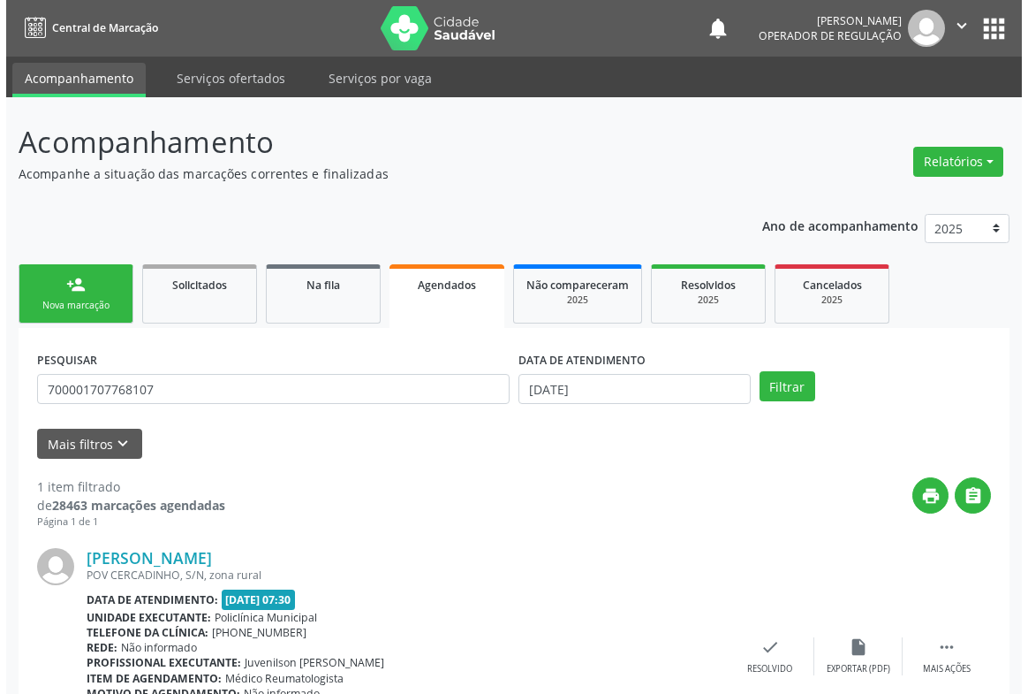
scroll to position [119, 0]
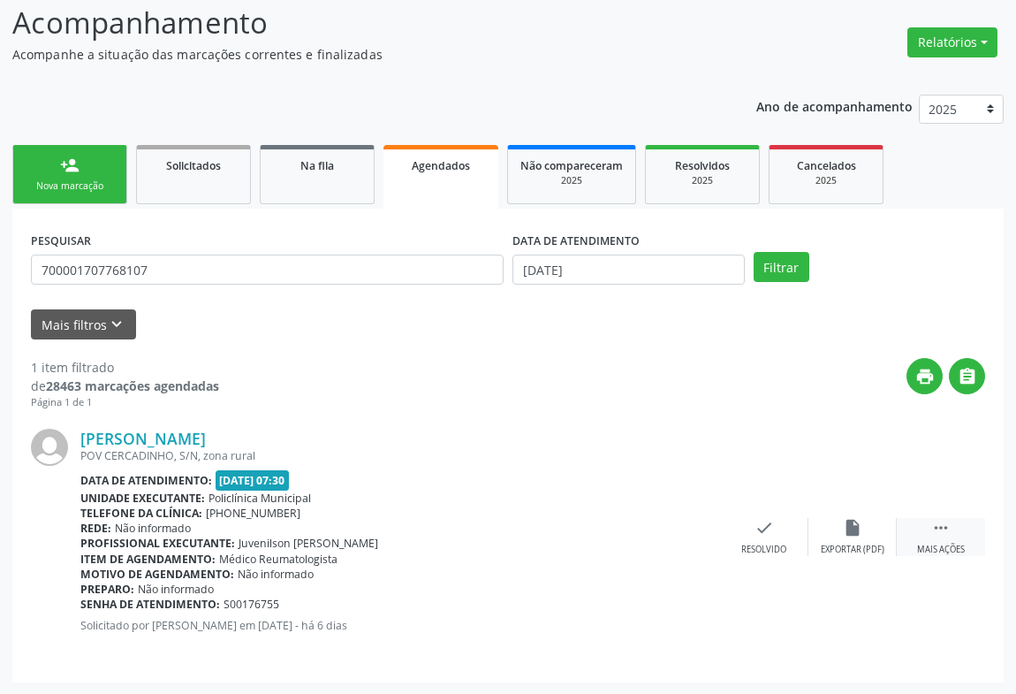
click at [915, 530] on div " Mais ações" at bounding box center [941, 537] width 88 height 38
click at [685, 538] on div "cancel Cancelar" at bounding box center [676, 537] width 88 height 38
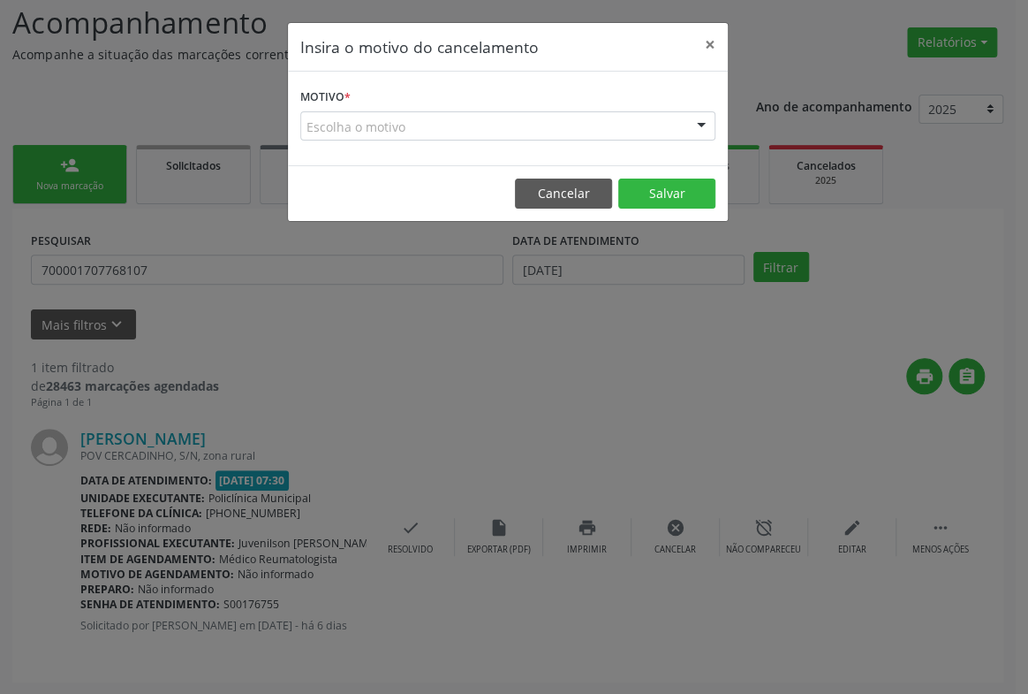
click at [548, 112] on div "Escolha o motivo" at bounding box center [507, 126] width 415 height 30
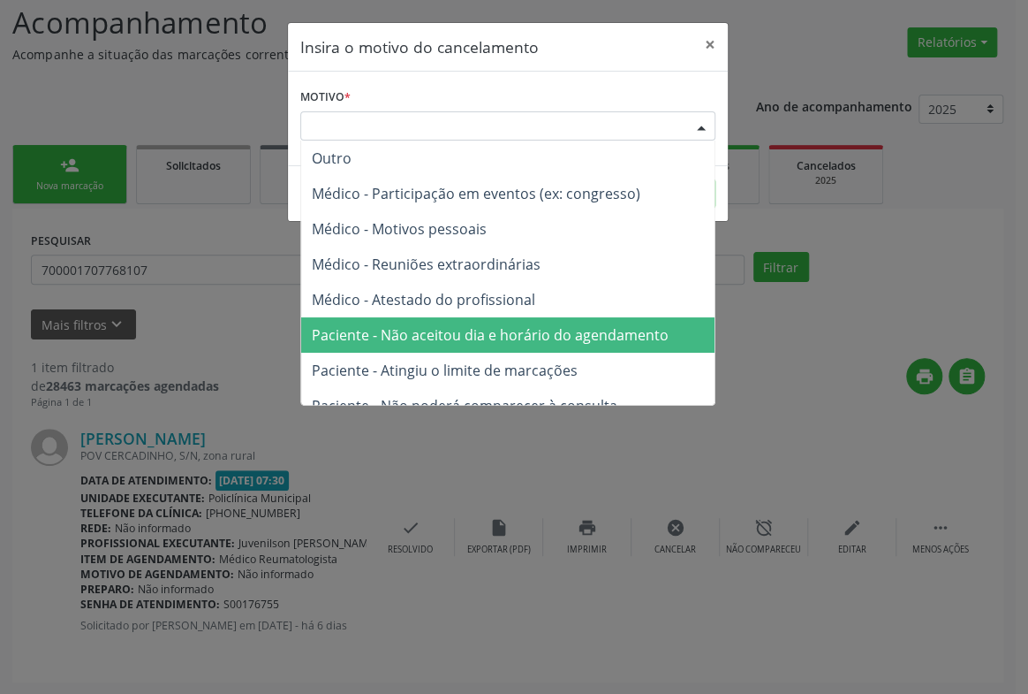
drag, startPoint x: 533, startPoint y: 329, endPoint x: 613, endPoint y: 283, distance: 92.6
click at [535, 326] on span "Paciente - Não aceitou dia e horário do agendamento" at bounding box center [490, 334] width 357 height 19
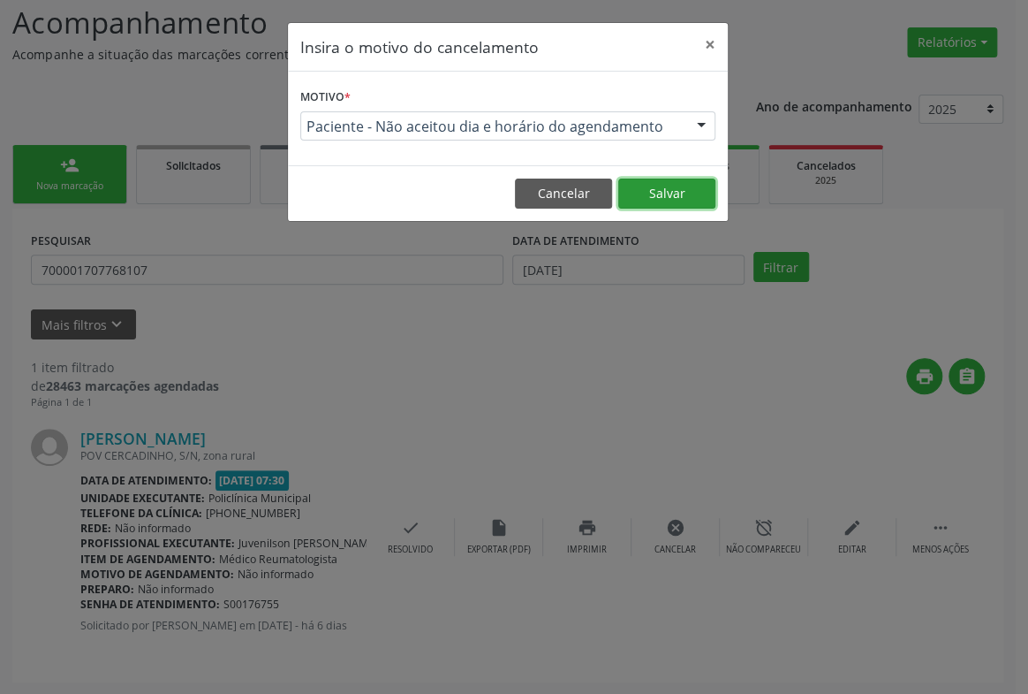
click at [694, 192] on button "Salvar" at bounding box center [666, 193] width 97 height 30
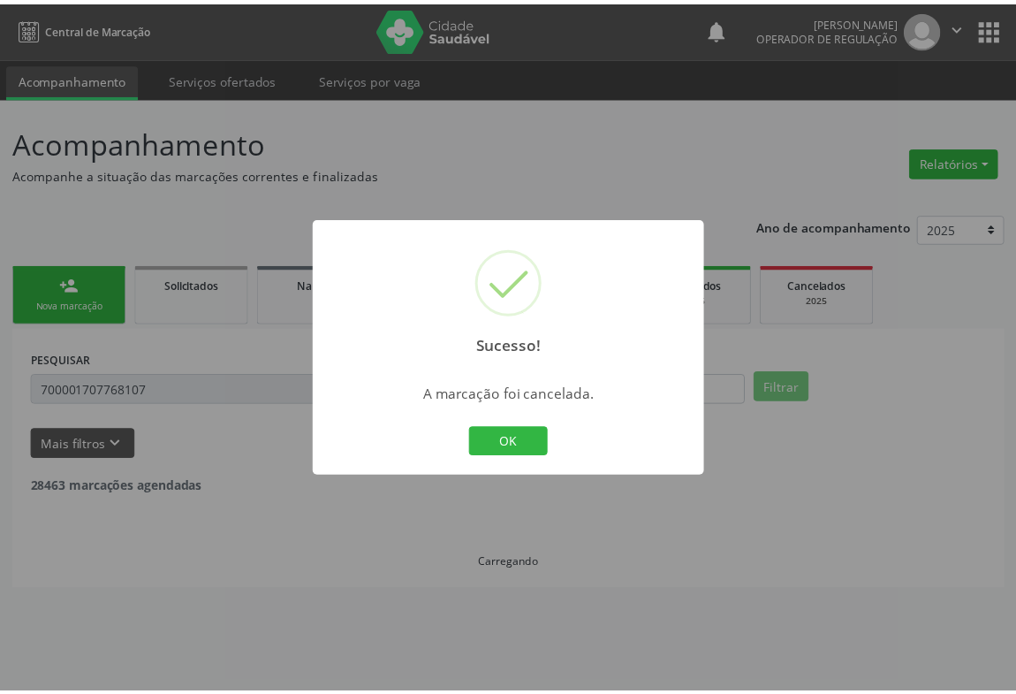
scroll to position [0, 0]
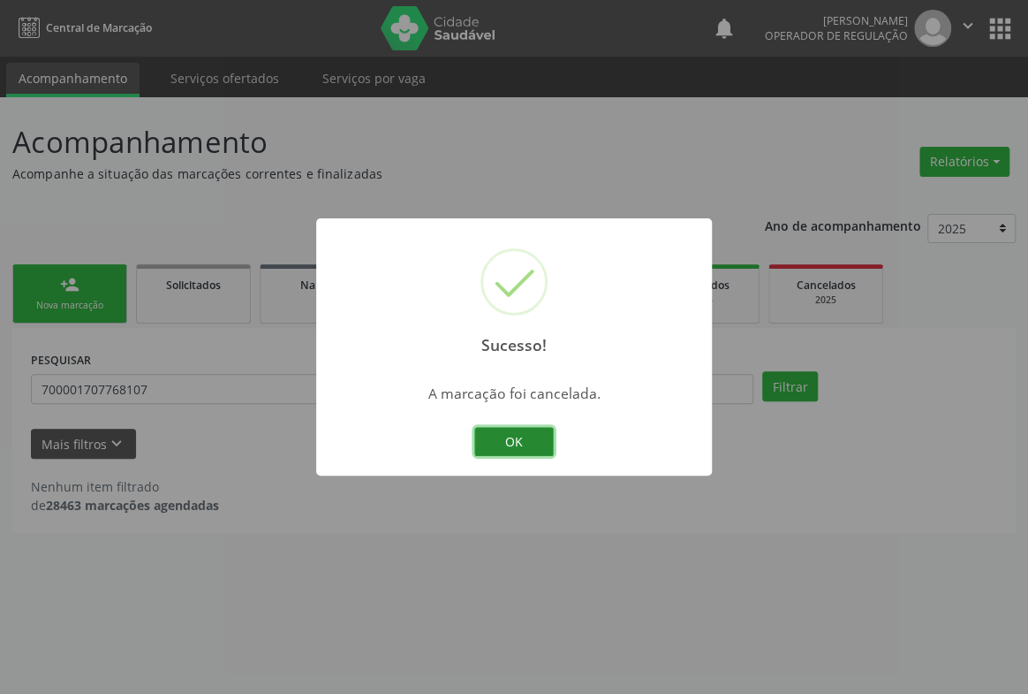
click at [520, 436] on button "OK" at bounding box center [514, 442] width 80 height 30
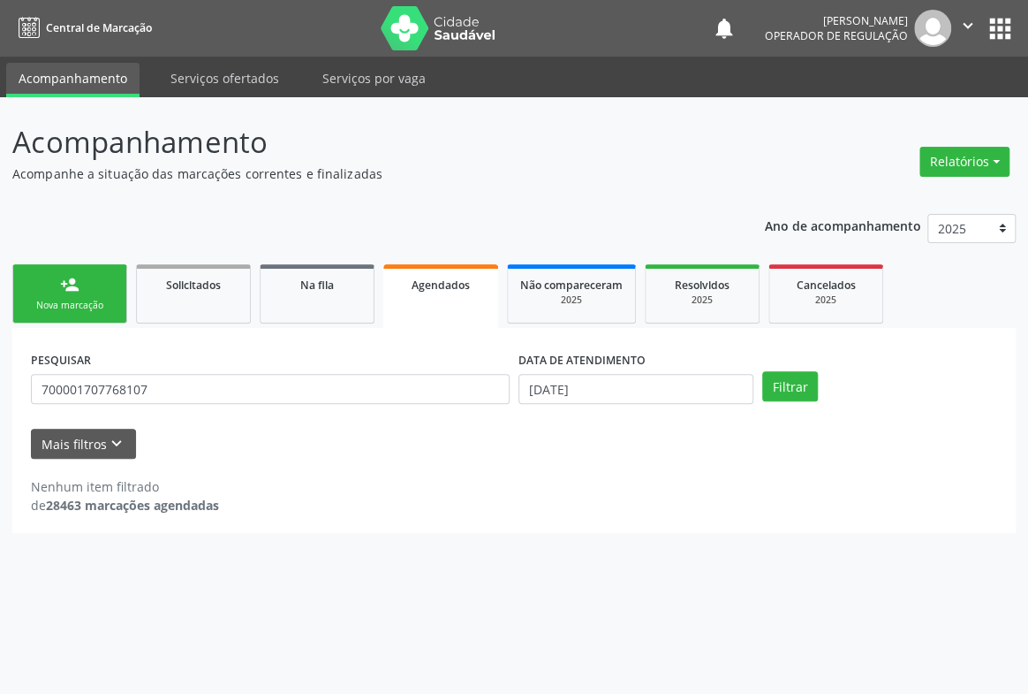
click at [115, 309] on link "person_add Nova marcação" at bounding box center [69, 293] width 115 height 59
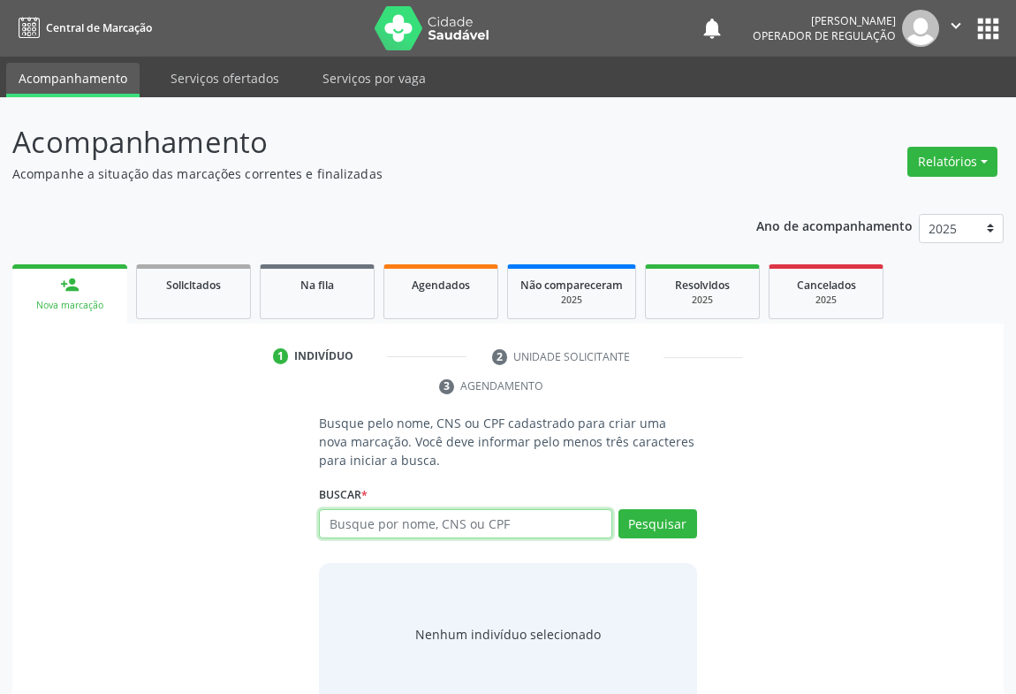
drag, startPoint x: 409, startPoint y: 531, endPoint x: 424, endPoint y: 513, distance: 23.2
click at [412, 530] on input "text" at bounding box center [465, 524] width 293 height 30
type input "700005601810103"
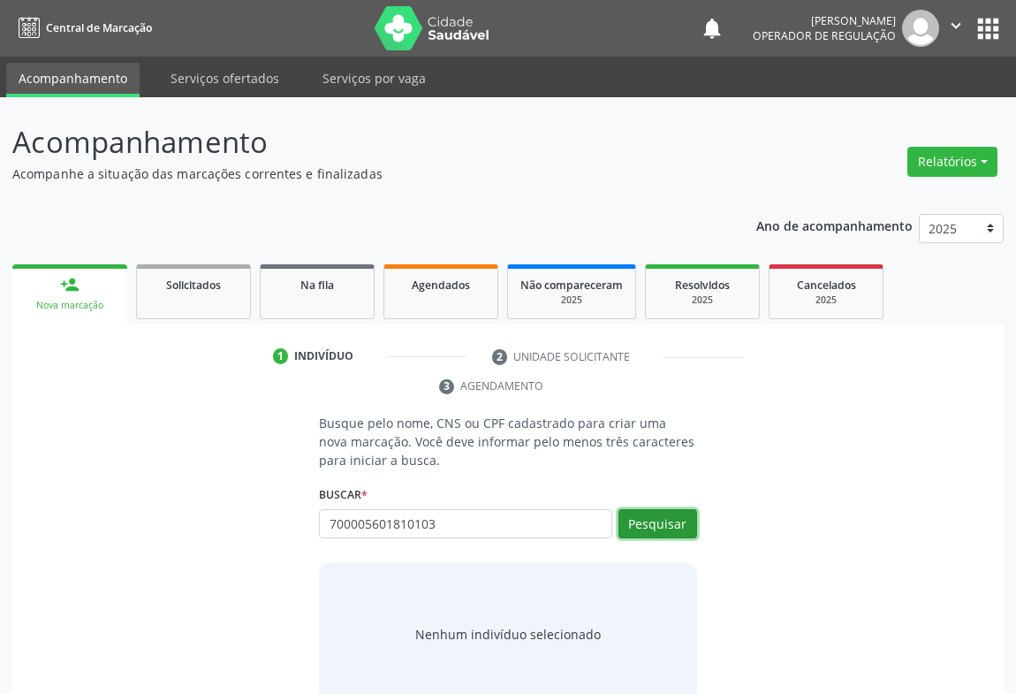
click at [636, 527] on button "Pesquisar" at bounding box center [657, 524] width 79 height 30
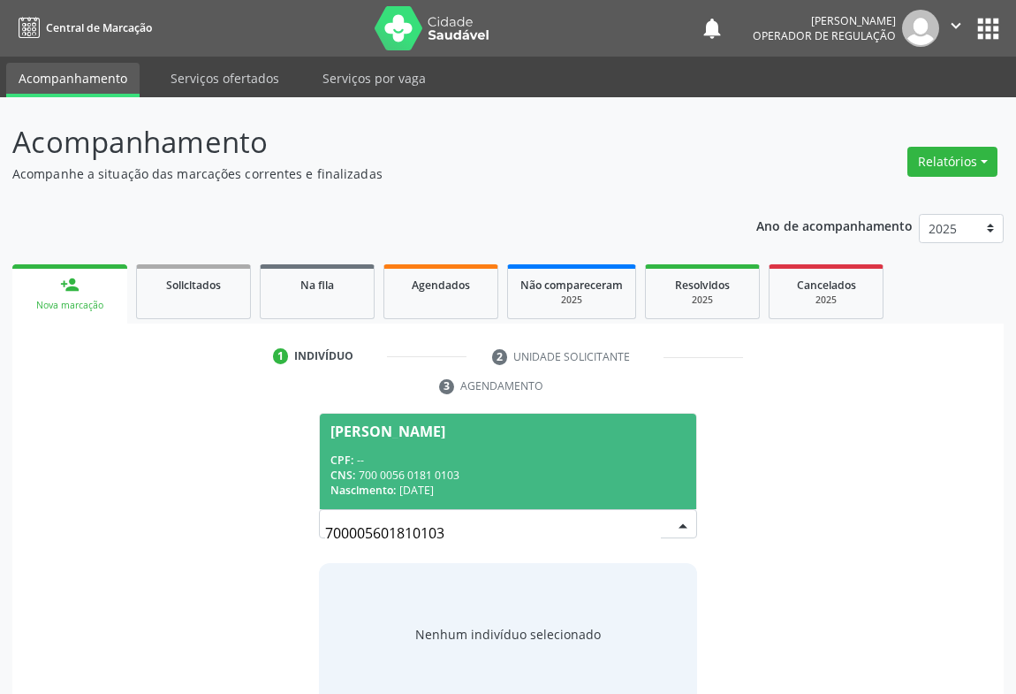
click at [551, 477] on div "CNS: 700 0056 0181 0103" at bounding box center [507, 474] width 355 height 15
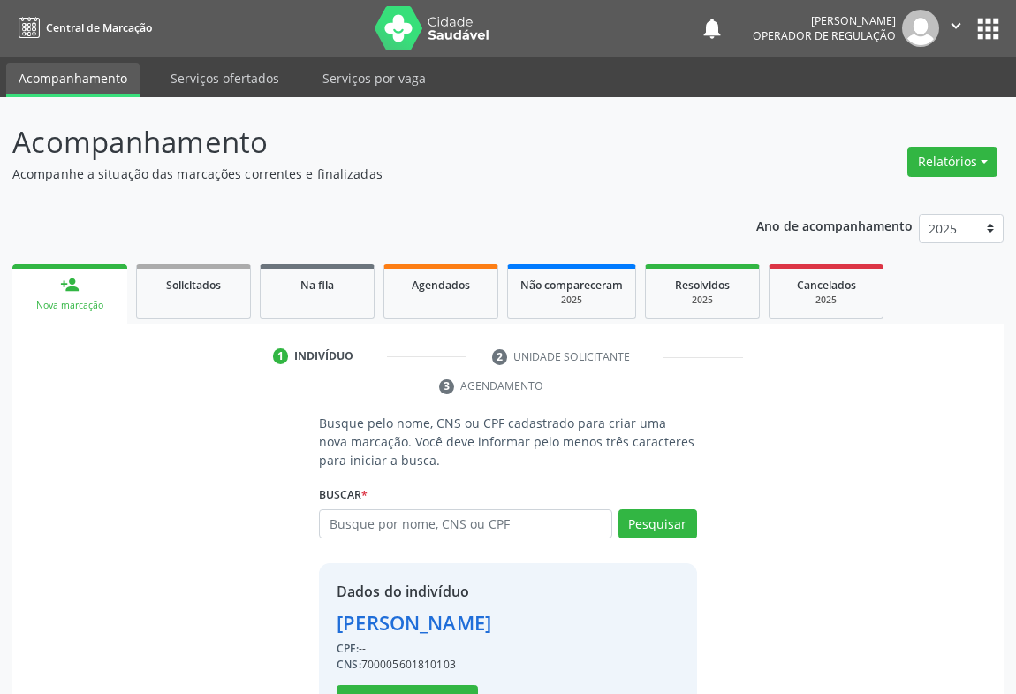
scroll to position [62, 0]
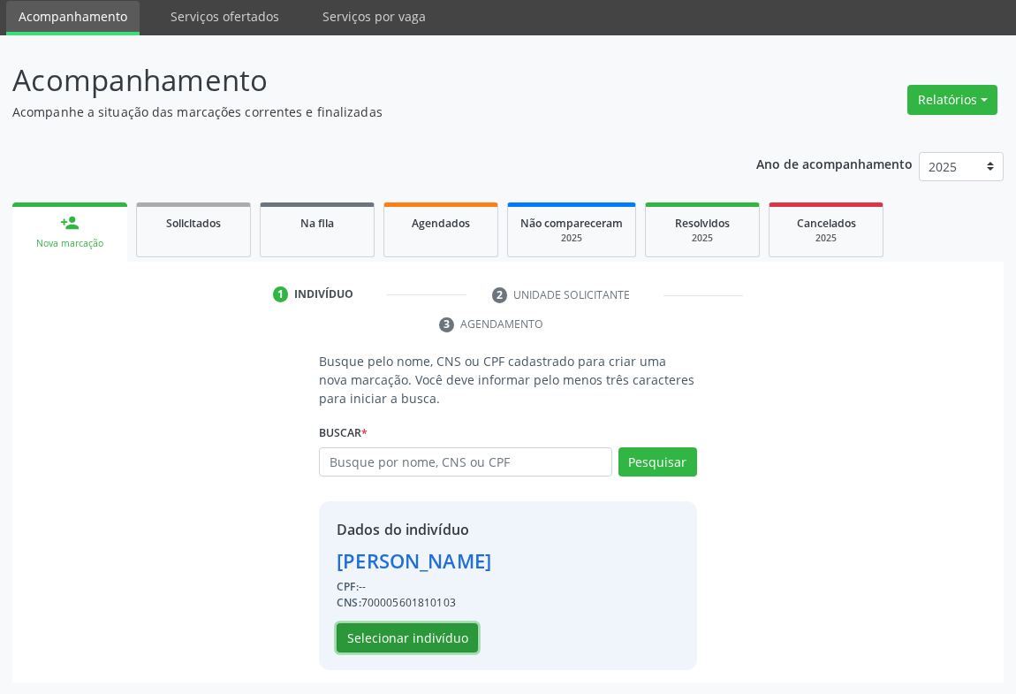
click at [446, 629] on button "Selecionar indivíduo" at bounding box center [407, 638] width 141 height 30
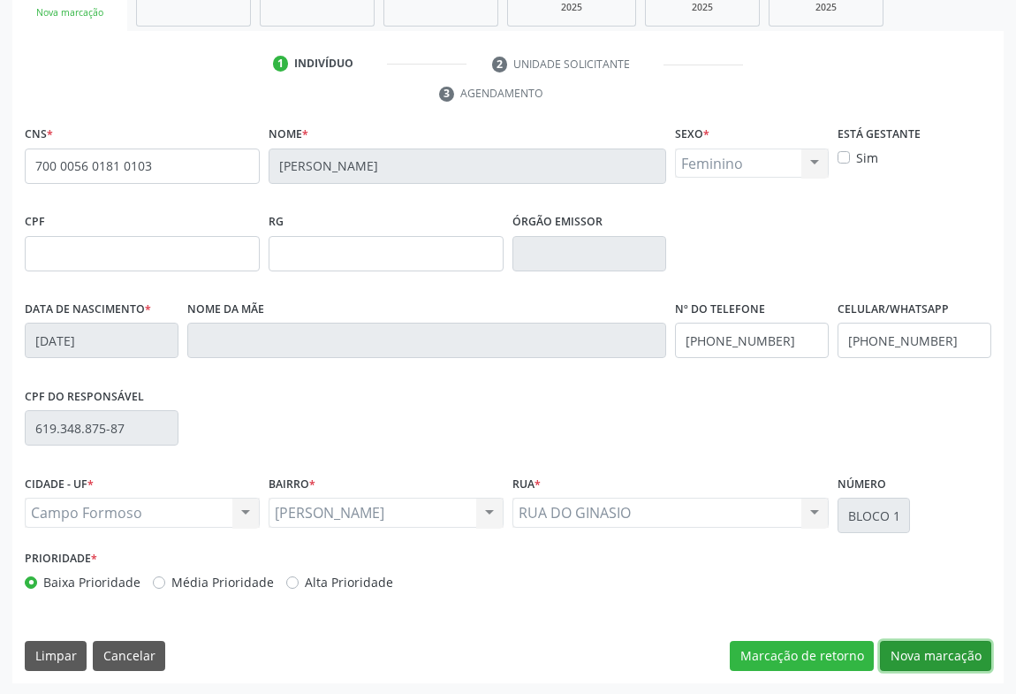
click at [929, 660] on button "Nova marcação" at bounding box center [935, 656] width 111 height 30
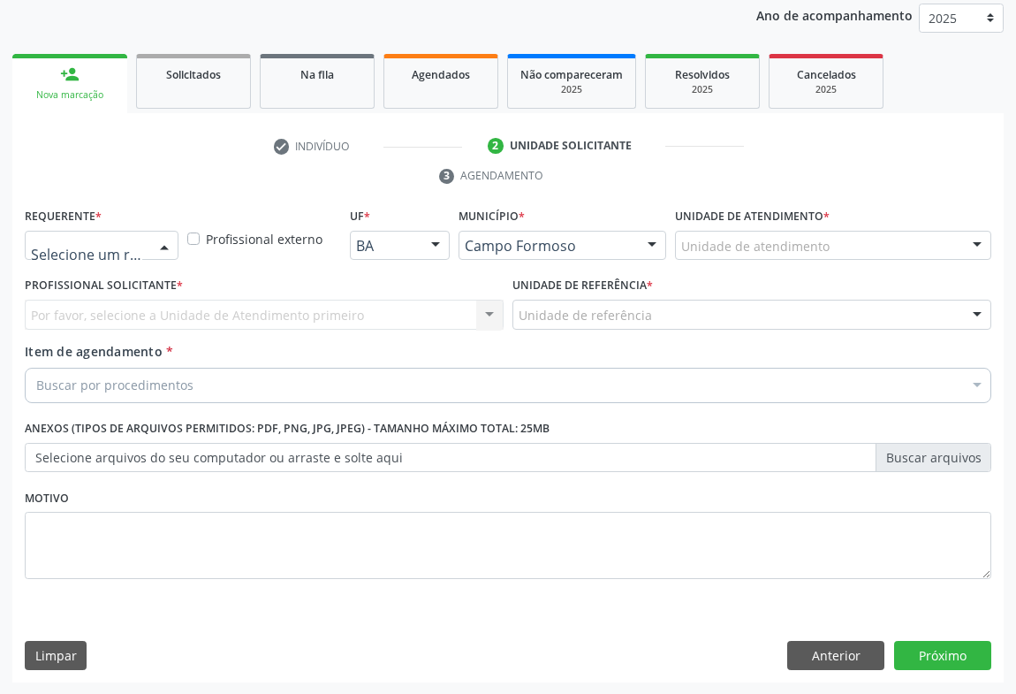
click at [150, 248] on div "Profissional de Saúde Paciente Nenhum resultado encontrado para: " " Não há nen…" at bounding box center [102, 246] width 154 height 30
drag, startPoint x: 139, startPoint y: 325, endPoint x: 219, endPoint y: 314, distance: 81.2
click at [140, 325] on span "Paciente" at bounding box center [112, 312] width 172 height 35
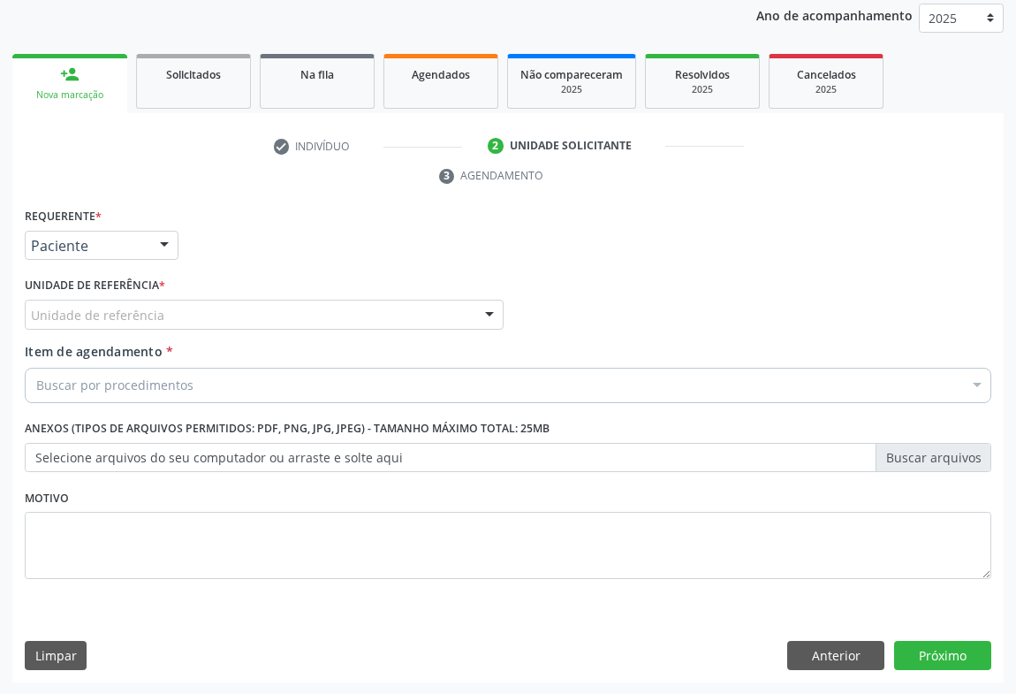
click at [220, 314] on div "Unidade de referência" at bounding box center [264, 314] width 479 height 30
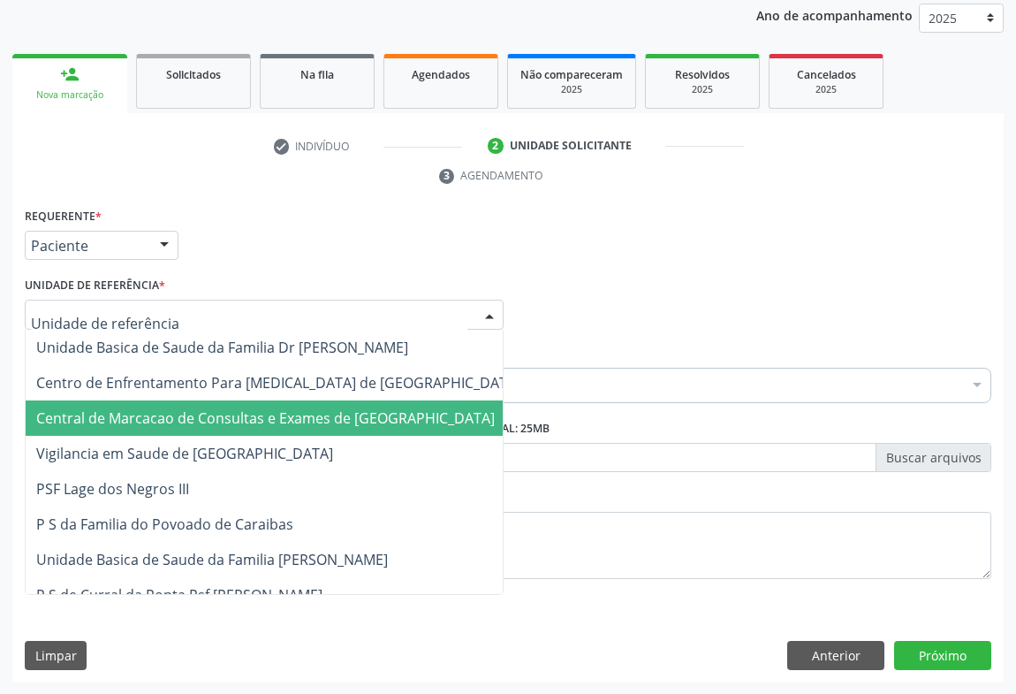
drag, startPoint x: 279, startPoint y: 406, endPoint x: 319, endPoint y: 399, distance: 40.4
click at [280, 408] on span "Central de Marcacao de Consultas e Exames de [GEOGRAPHIC_DATA]" at bounding box center [265, 417] width 459 height 19
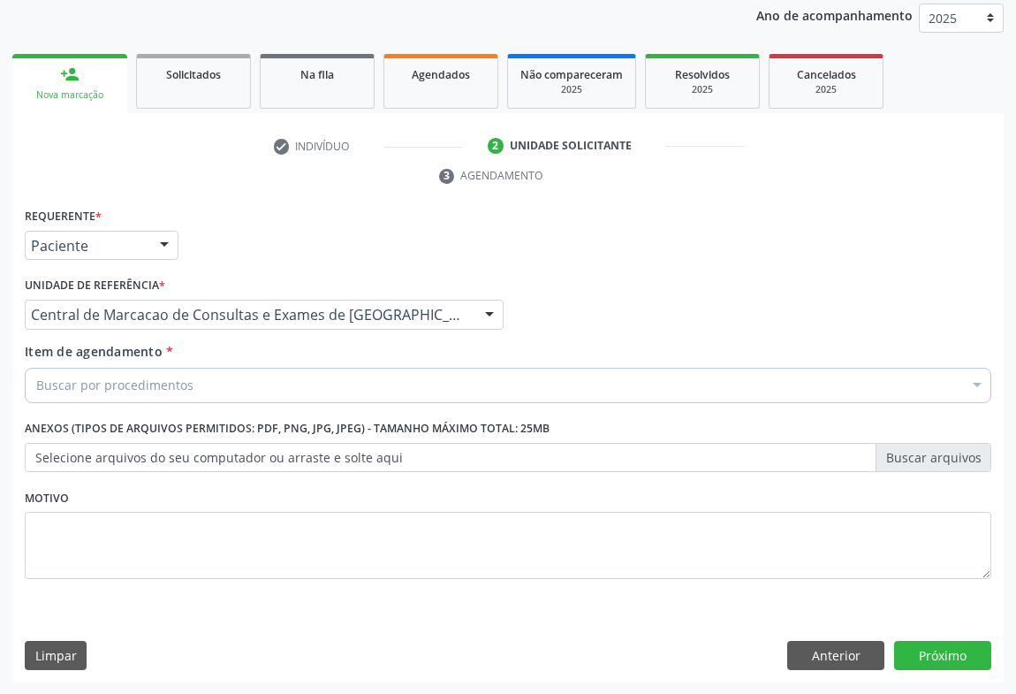
click at [322, 399] on div "Buscar por procedimentos" at bounding box center [508, 385] width 967 height 35
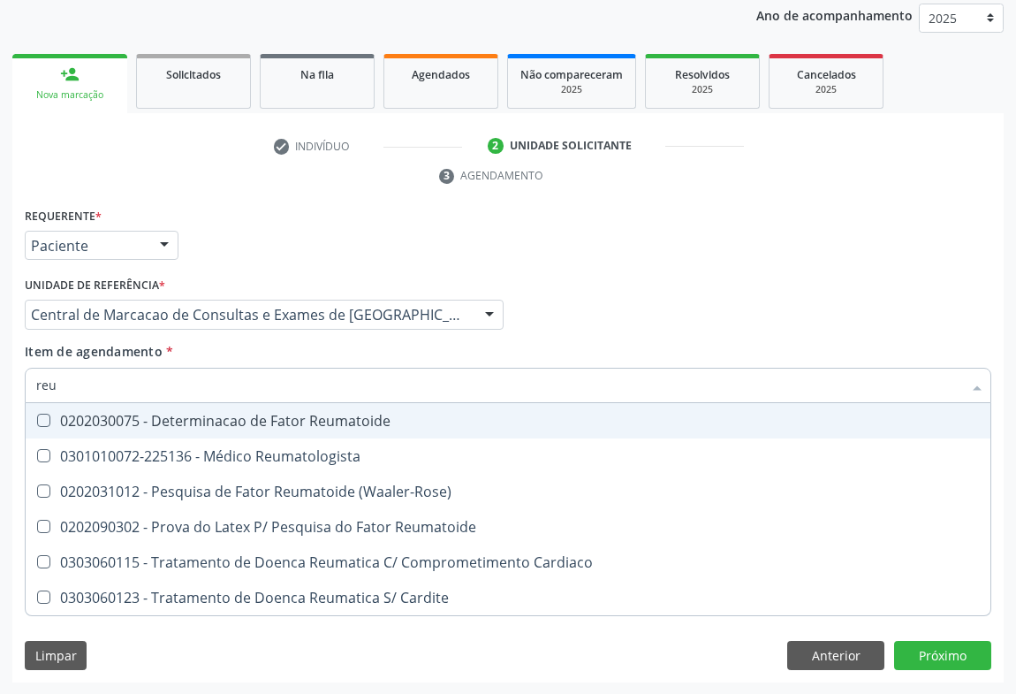
type input "reum"
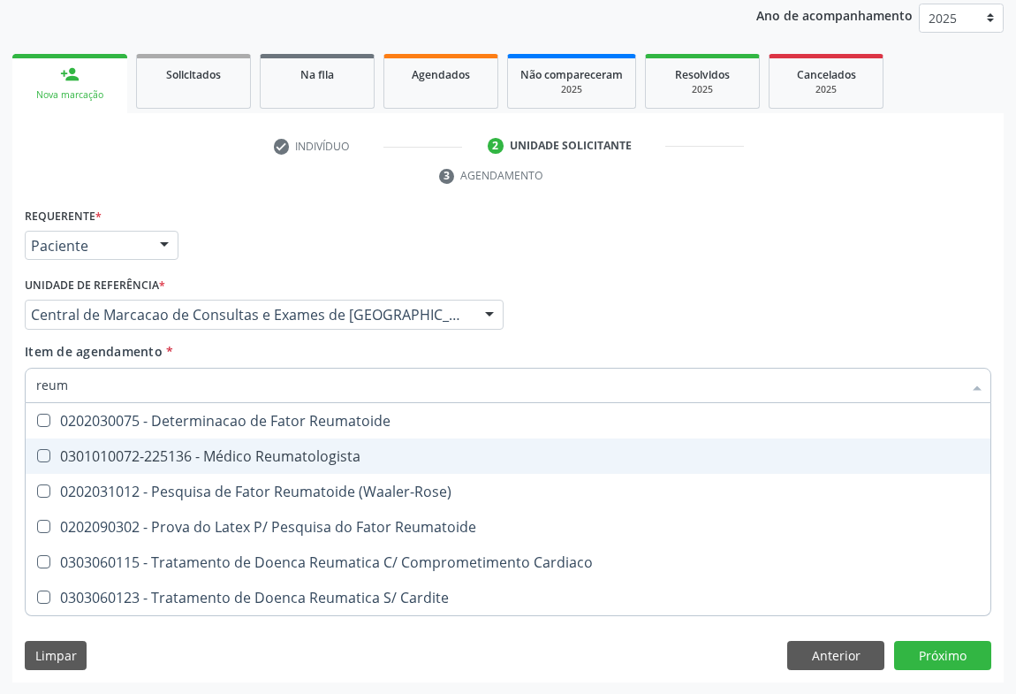
click at [333, 455] on div "0301010072-225136 - Médico Reumatologista" at bounding box center [508, 456] width 944 height 14
checkbox Reumatologista "true"
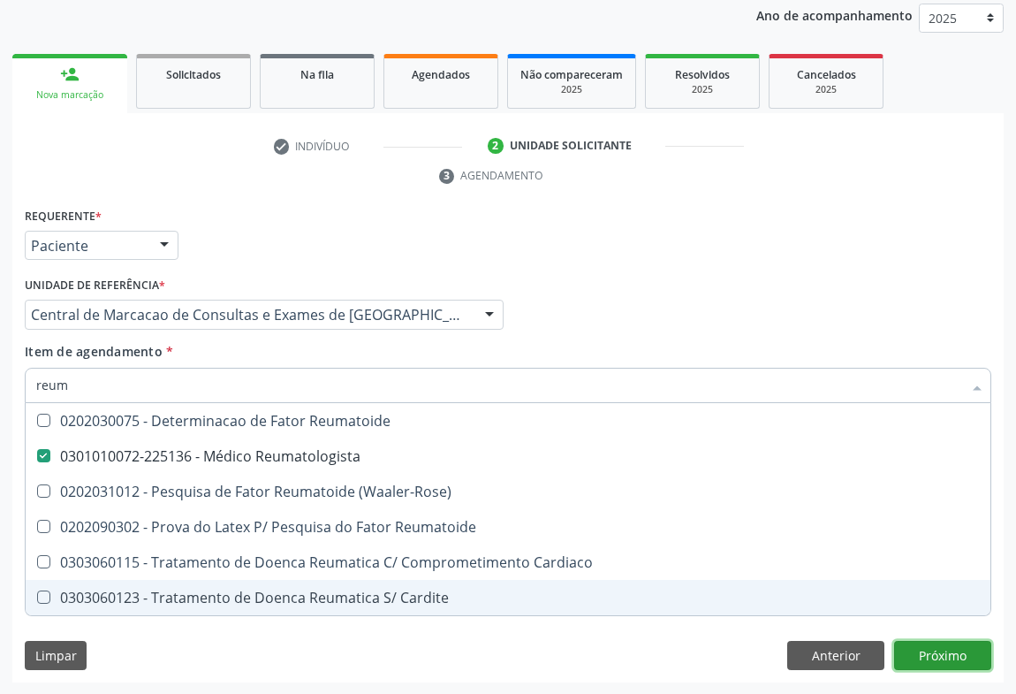
click at [972, 663] on div "Requerente * Paciente Profissional de Saúde Paciente Nenhum resultado encontrad…" at bounding box center [507, 443] width 991 height 480
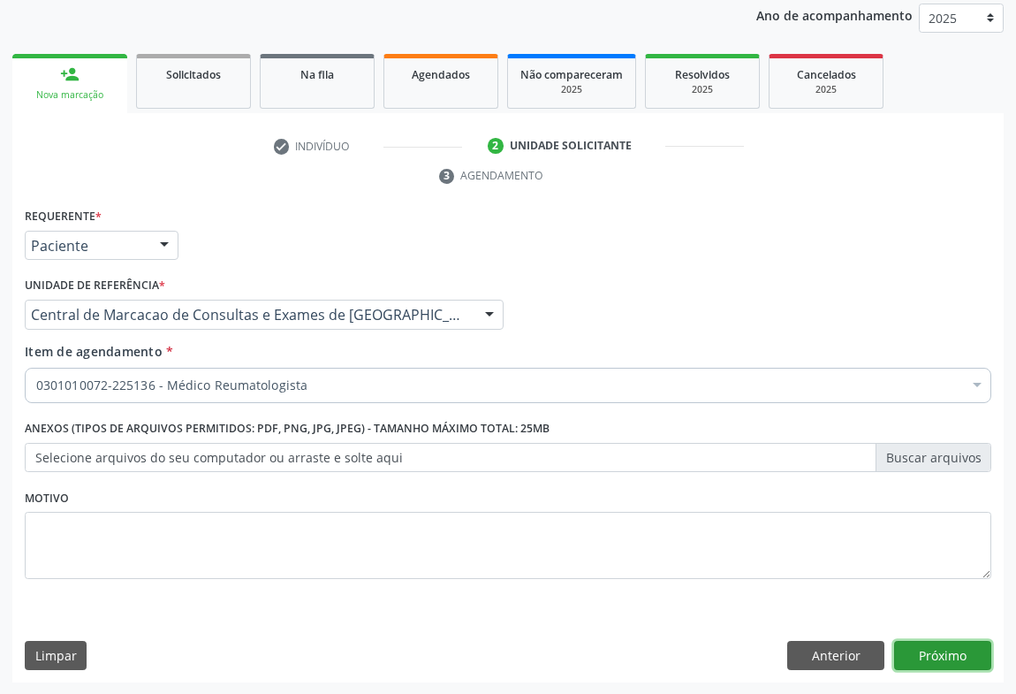
click at [968, 662] on button "Próximo" at bounding box center [942, 656] width 97 height 30
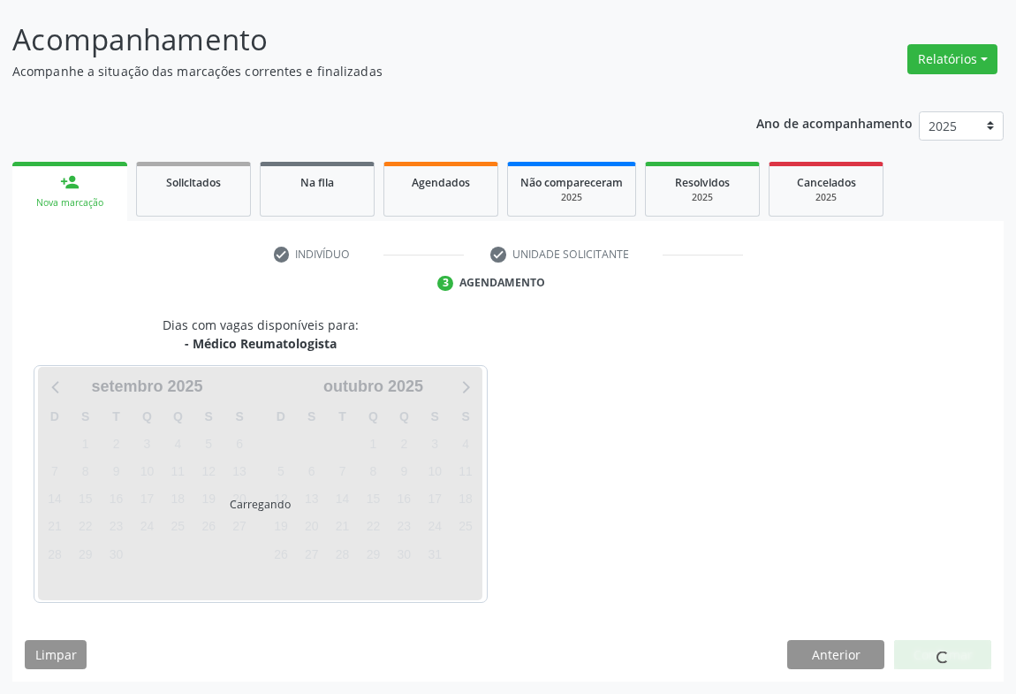
scroll to position [102, 0]
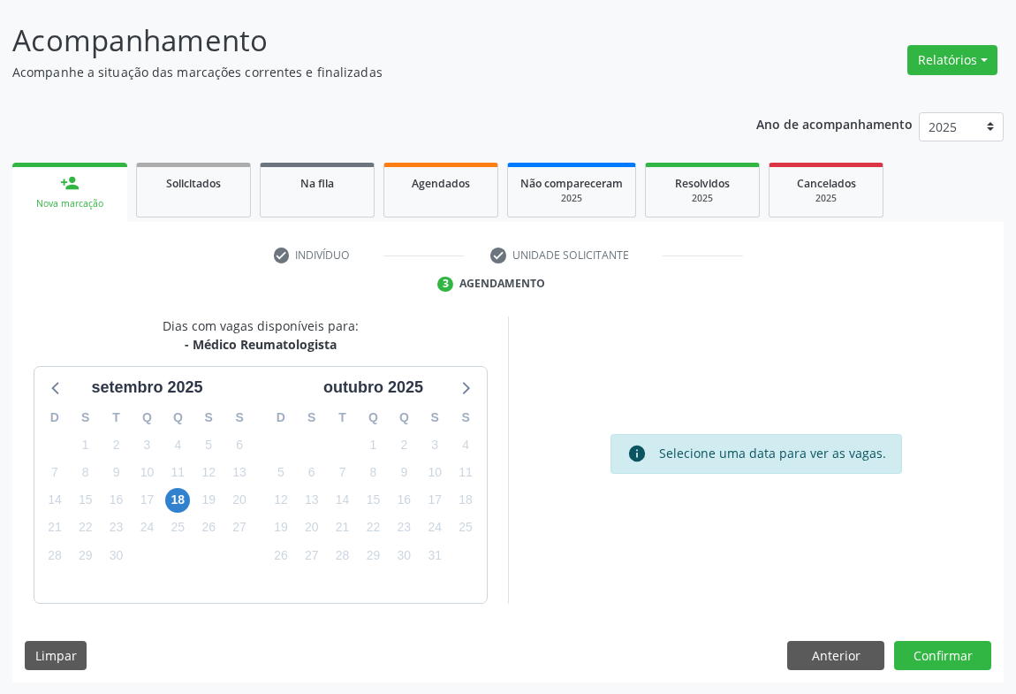
click at [193, 503] on div "19" at bounding box center [208, 499] width 31 height 27
click at [186, 504] on span "18" at bounding box center [177, 500] width 25 height 25
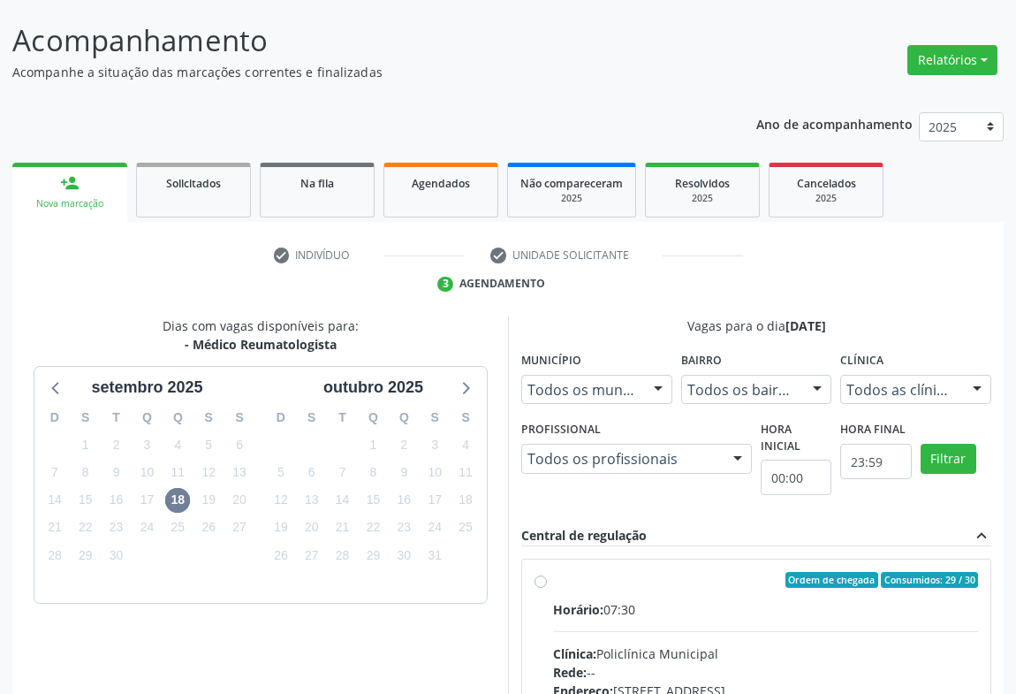
click at [707, 591] on label "Ordem de chegada Consumidos: 29 / 30 Horário: 07:30 Clínica: Policlínica Munici…" at bounding box center [765, 707] width 425 height 271
click at [547, 588] on input "Ordem de chegada Consumidos: 29 / 30 Horário: 07:30 Clínica: Policlínica Munici…" at bounding box center [541, 580] width 12 height 16
radio input "true"
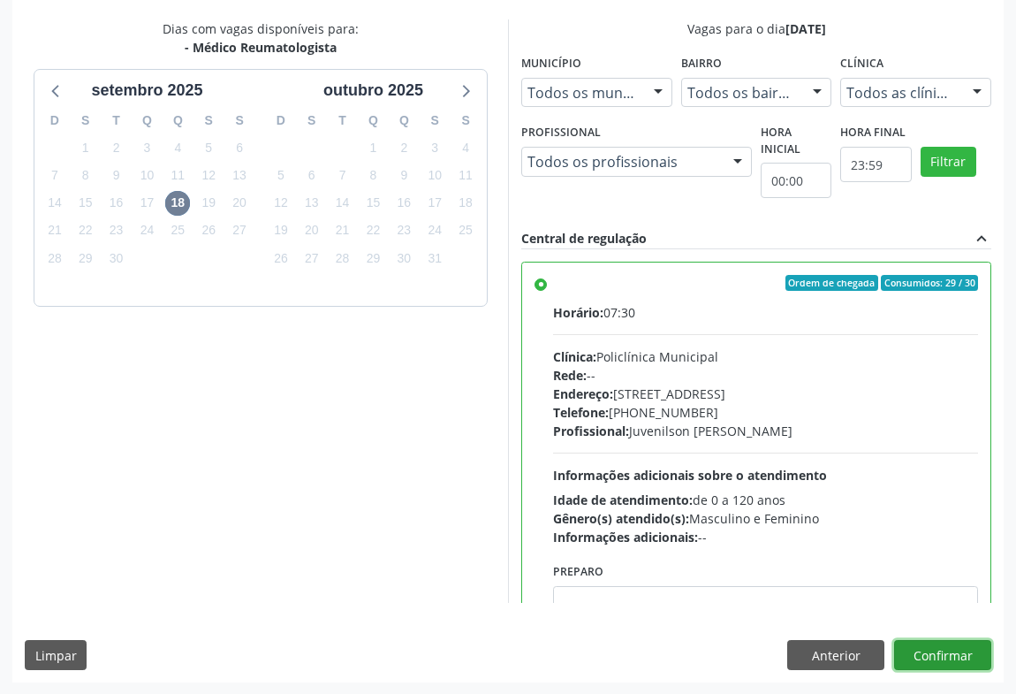
click at [944, 654] on button "Confirmar" at bounding box center [942, 655] width 97 height 30
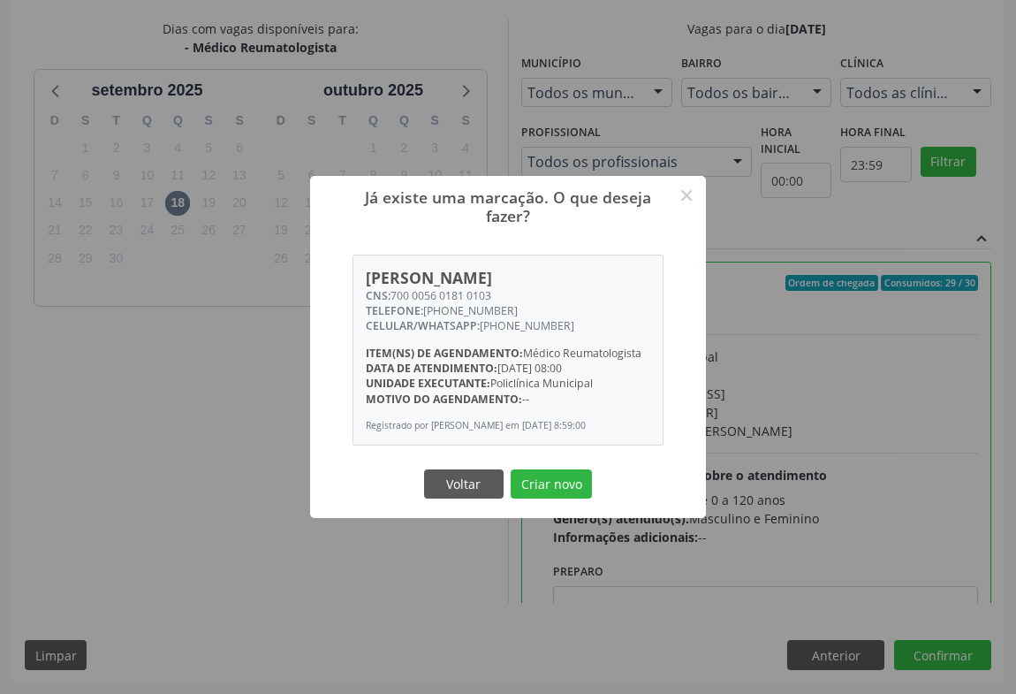
click at [511, 469] on button "Criar novo" at bounding box center [551, 484] width 81 height 30
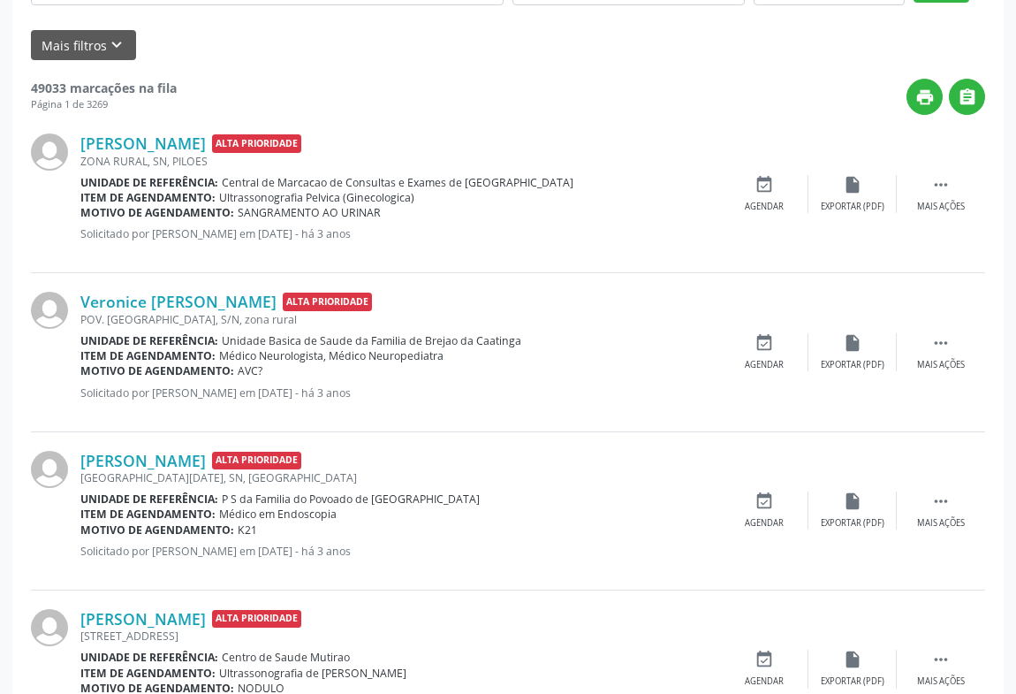
scroll to position [0, 0]
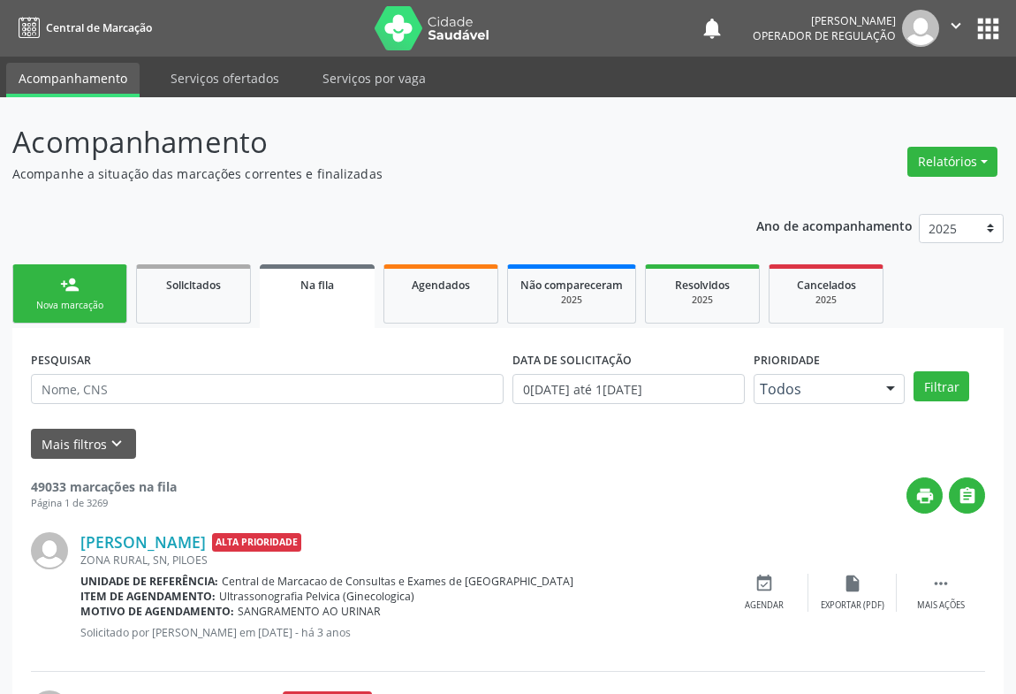
click at [85, 313] on link "person_add Nova marcação" at bounding box center [69, 293] width 115 height 59
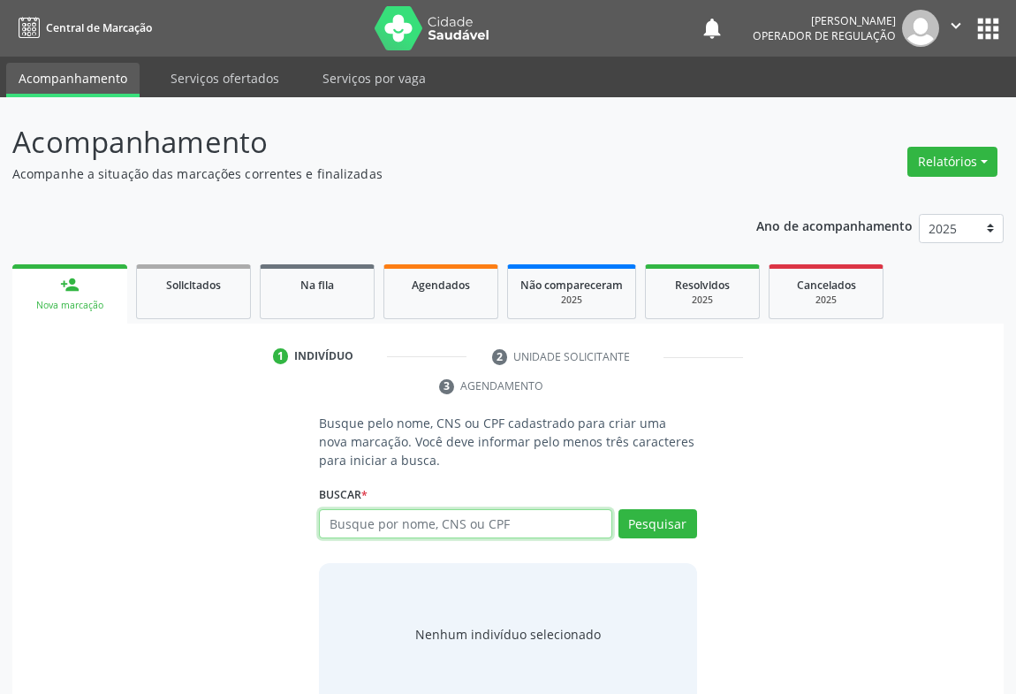
click at [365, 519] on input "text" at bounding box center [465, 524] width 293 height 30
click at [400, 521] on input "text" at bounding box center [465, 524] width 293 height 30
type input "708202691790841"
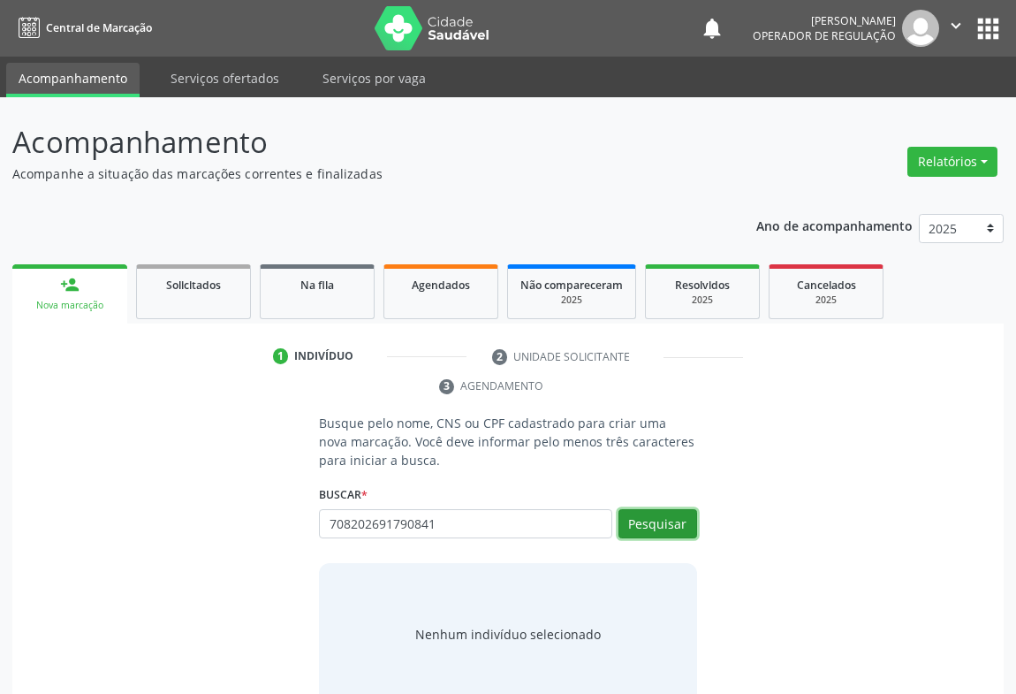
click at [662, 510] on button "Pesquisar" at bounding box center [657, 524] width 79 height 30
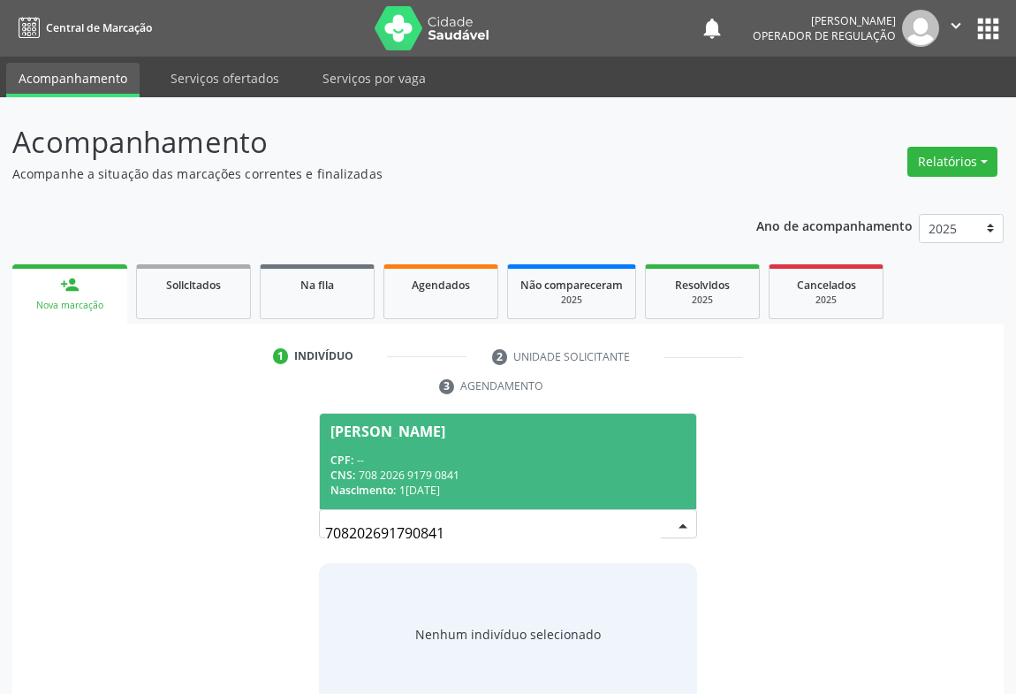
click at [400, 420] on span "Evelin Dias Torres CPF: -- CNS: 708 2026 9179 0841 Nascimento: 11/06/2008" at bounding box center [508, 460] width 376 height 95
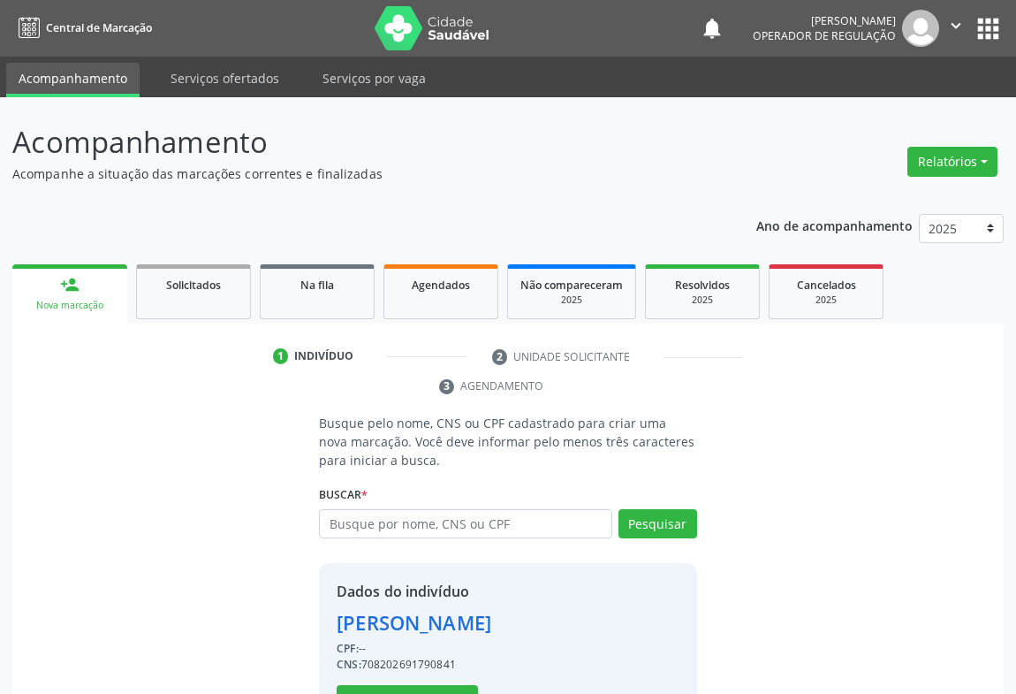
scroll to position [62, 0]
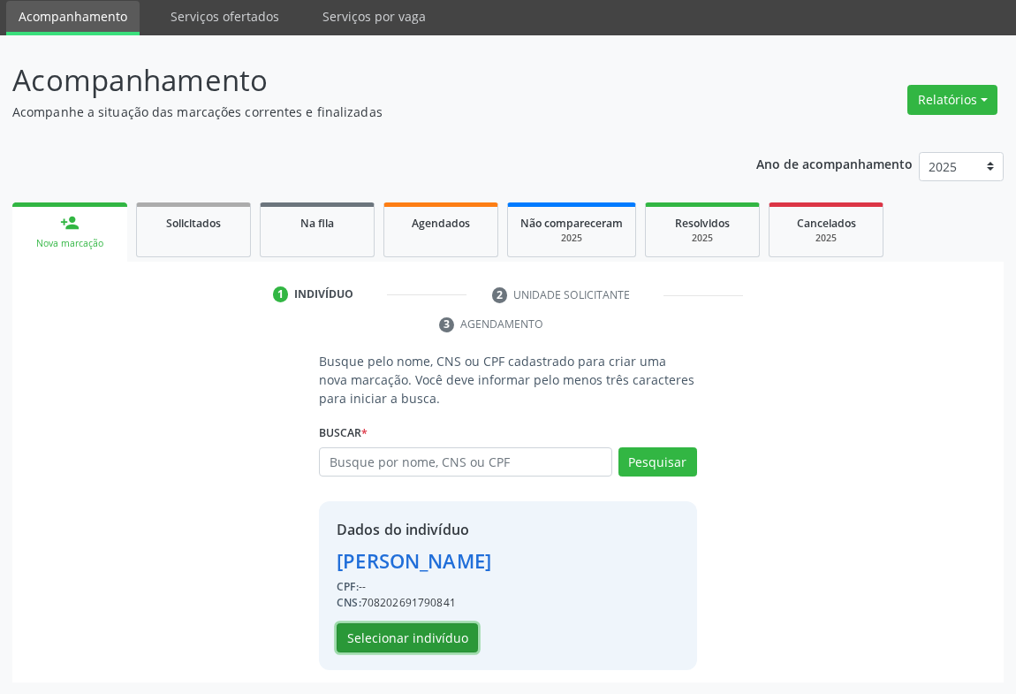
click at [371, 633] on button "Selecionar indivíduo" at bounding box center [407, 638] width 141 height 30
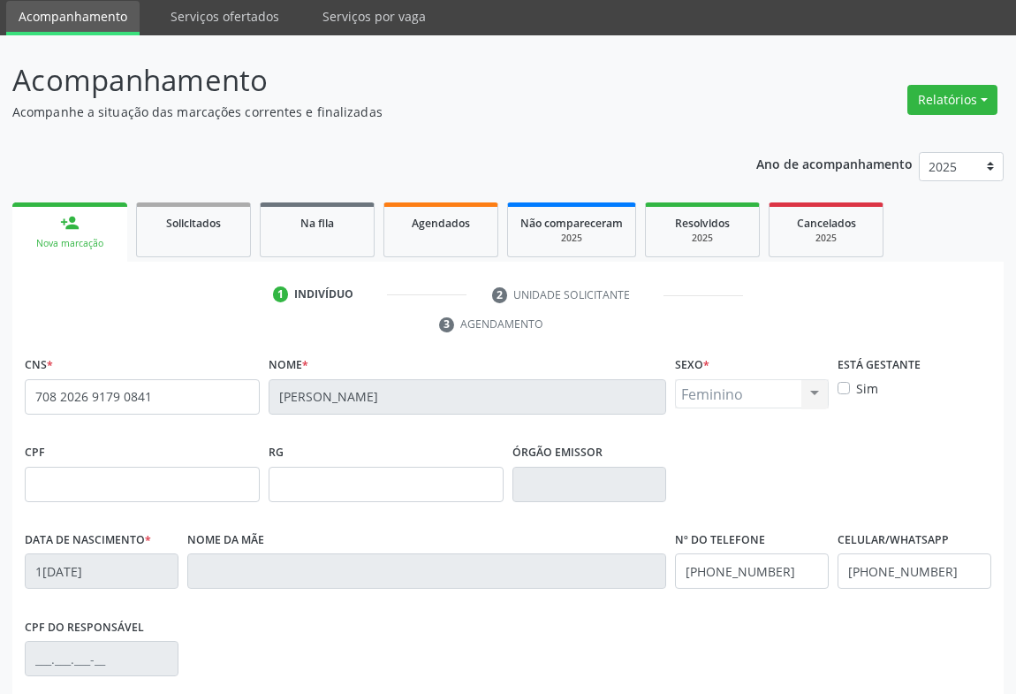
scroll to position [292, 0]
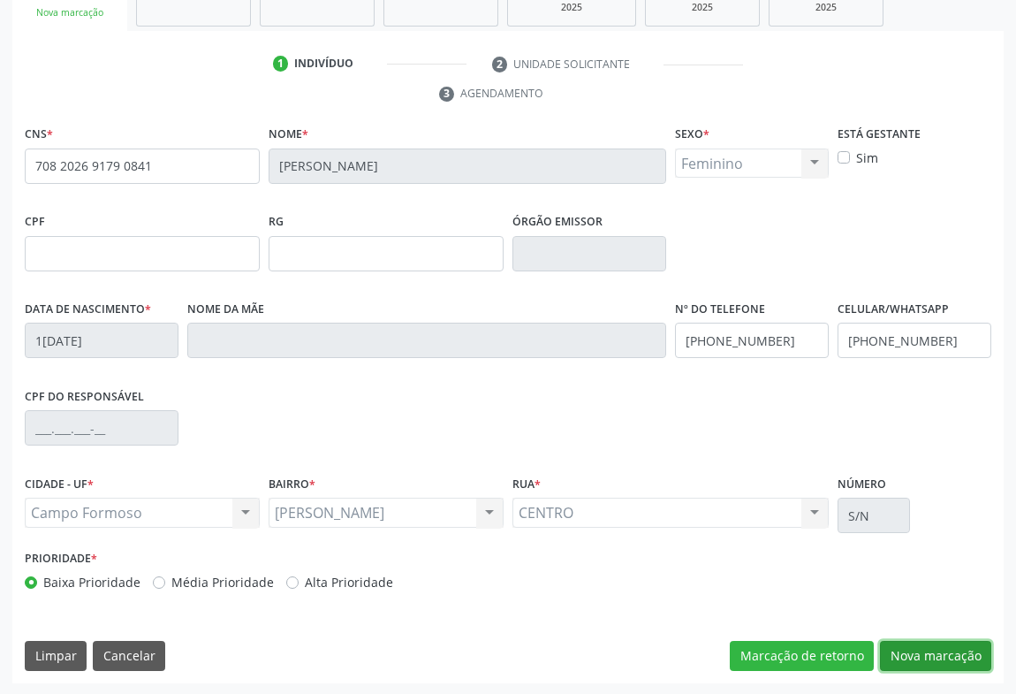
click at [930, 647] on button "Nova marcação" at bounding box center [935, 656] width 111 height 30
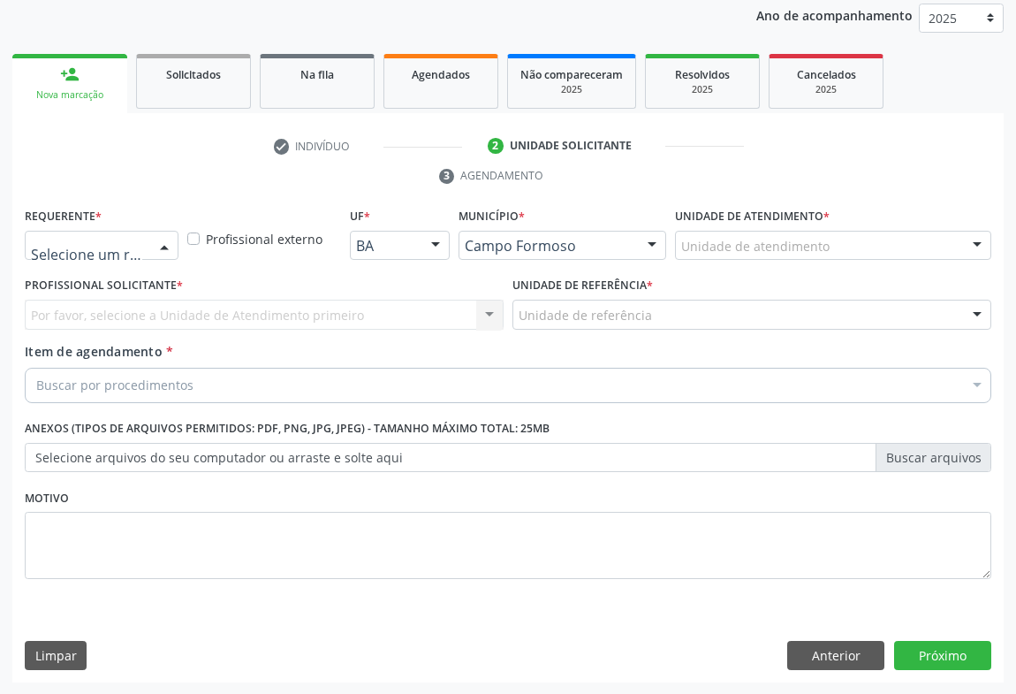
drag, startPoint x: 154, startPoint y: 246, endPoint x: 103, endPoint y: 286, distance: 64.2
click at [153, 246] on div at bounding box center [164, 246] width 27 height 30
click at [64, 315] on span "Paciente" at bounding box center [64, 312] width 57 height 19
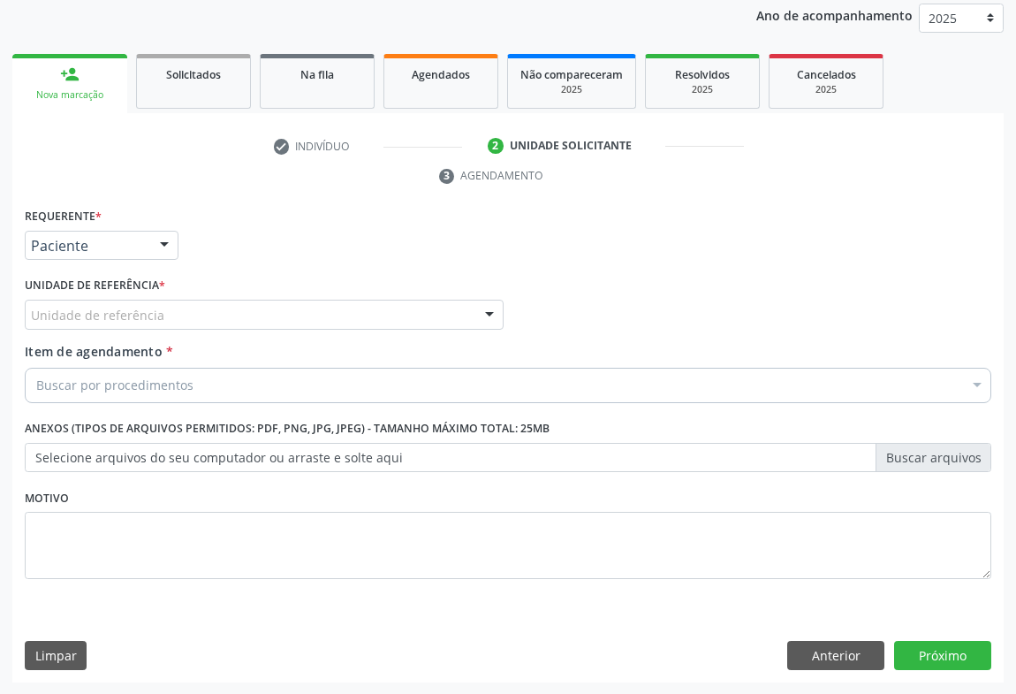
click at [209, 314] on div "Unidade de referência" at bounding box center [264, 314] width 479 height 30
type input "h"
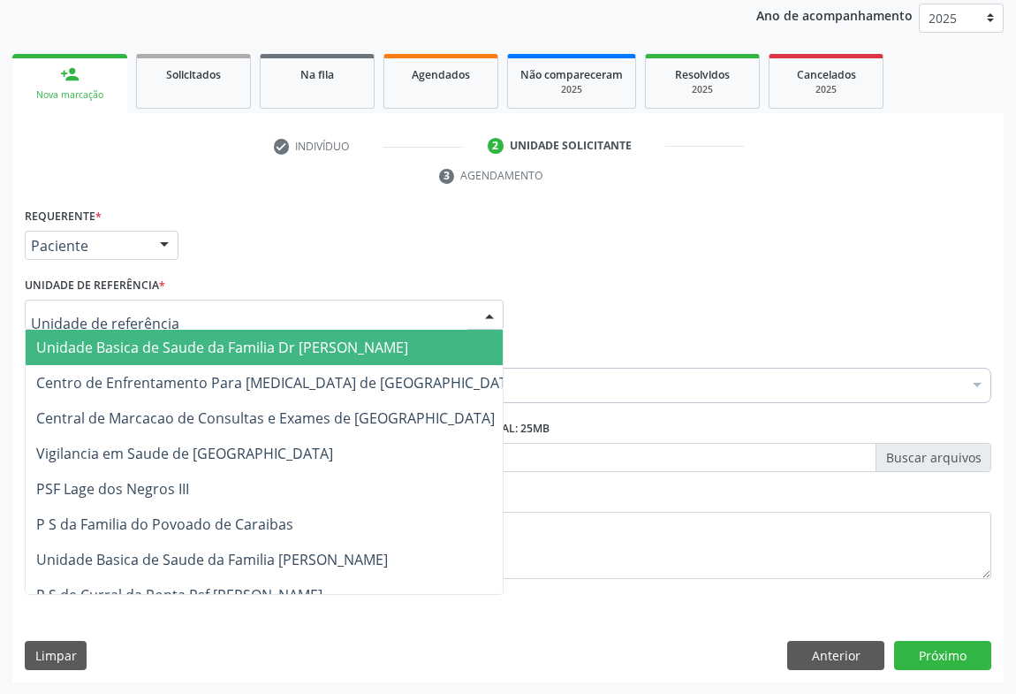
click at [198, 357] on span "Unidade Basica de Saude da Familia Dr [PERSON_NAME]" at bounding box center [278, 347] width 505 height 35
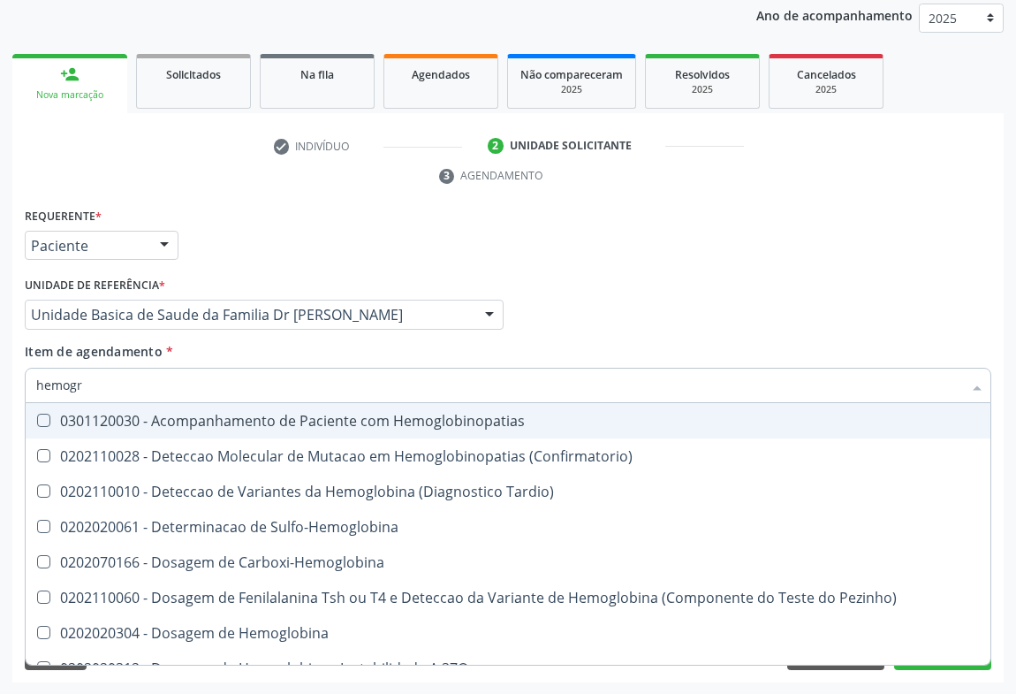
type input "hemogra"
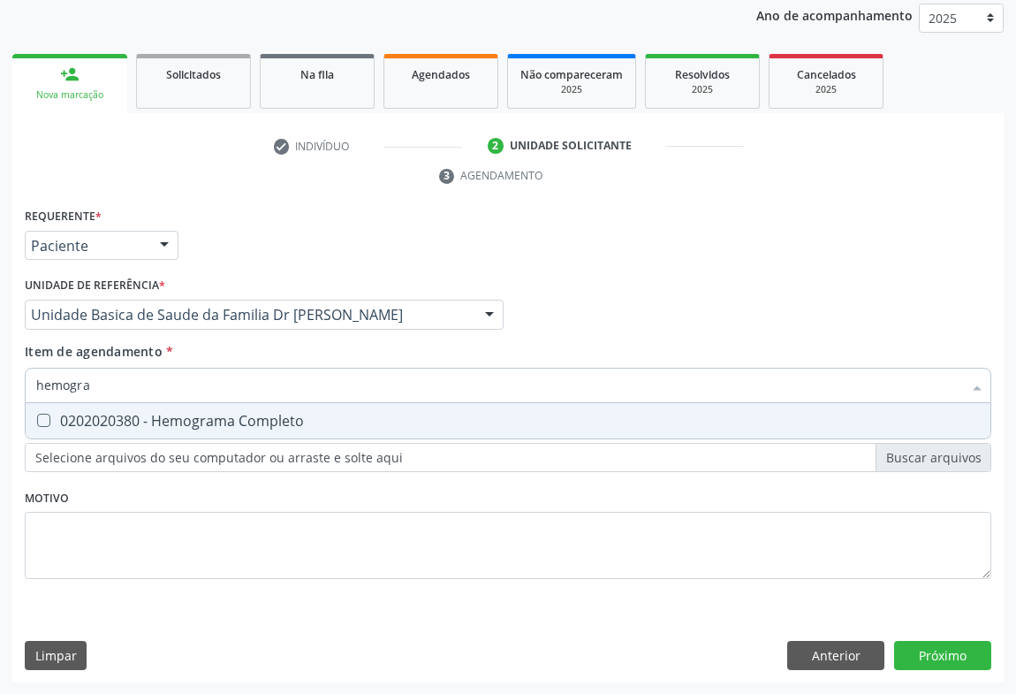
click at [194, 426] on div "0202020380 - Hemograma Completo" at bounding box center [508, 420] width 944 height 14
checkbox Completo "true"
type input "hemogra"
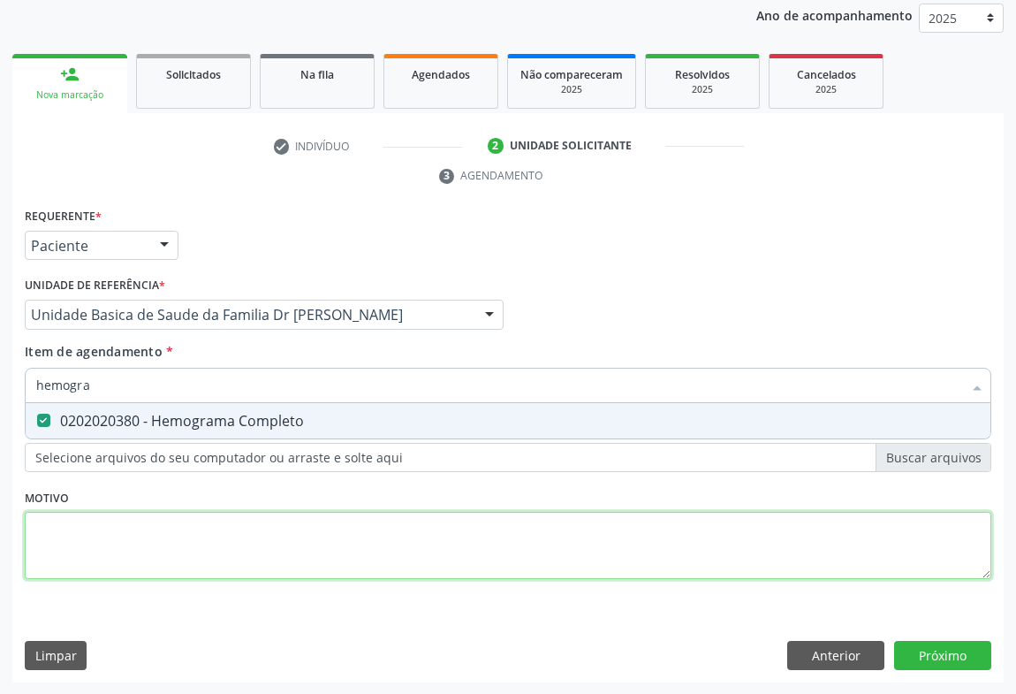
click at [185, 511] on div "Requerente * Paciente Profissional de Saúde Paciente Nenhum resultado encontrad…" at bounding box center [508, 403] width 967 height 400
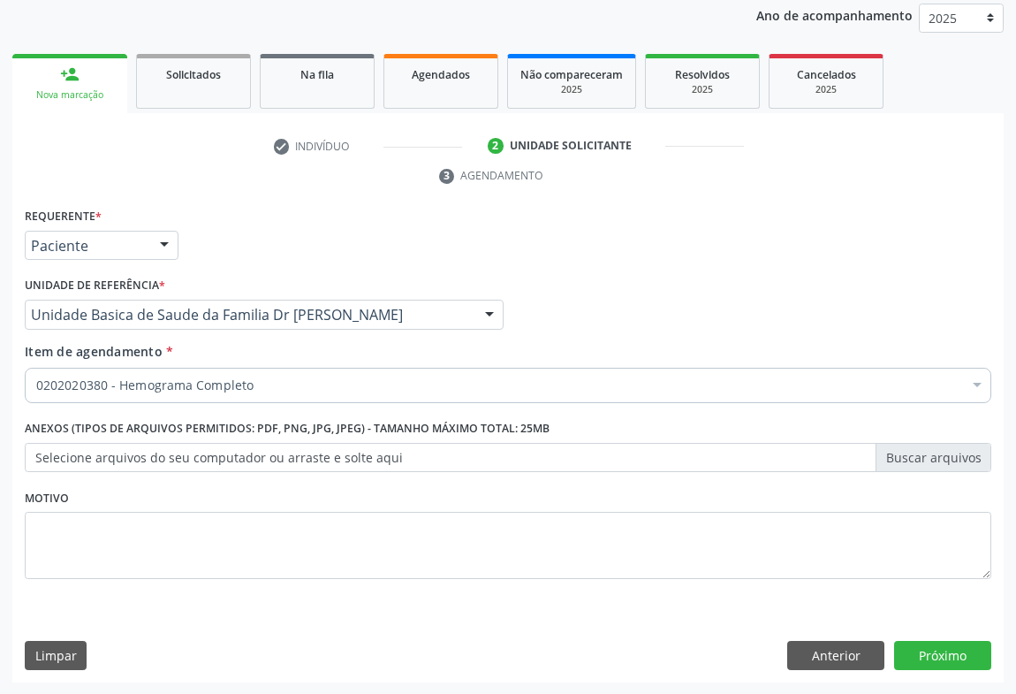
click at [140, 424] on label "Anexos (Tipos de arquivos permitidos: PDF, PNG, JPG, JPEG) - Tamanho máximo tot…" at bounding box center [287, 428] width 525 height 27
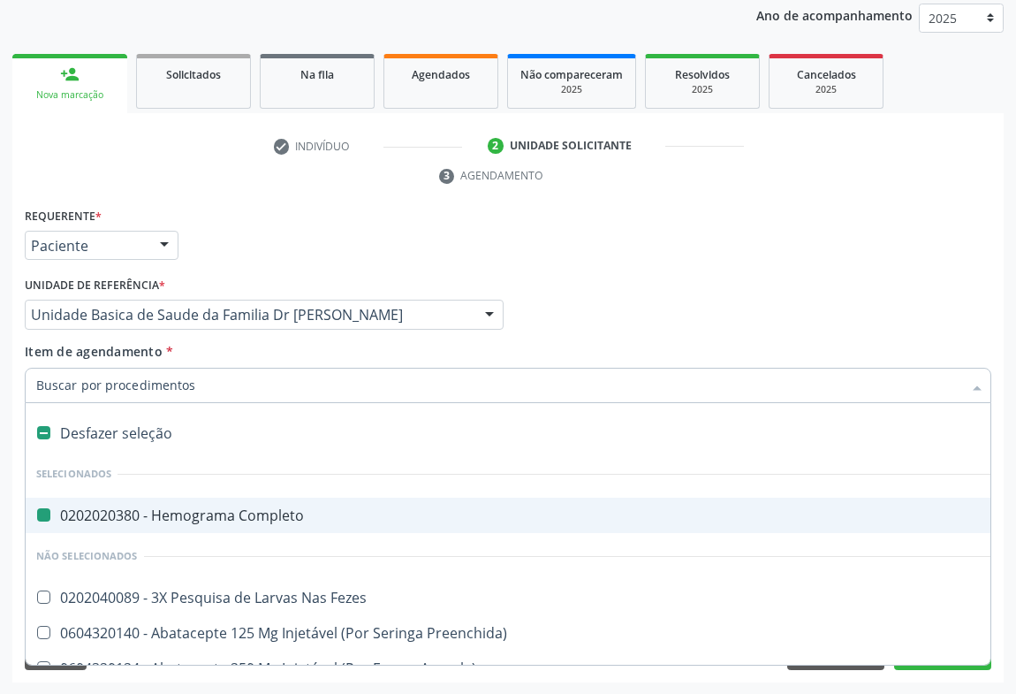
type input "u"
checkbox Completo "false"
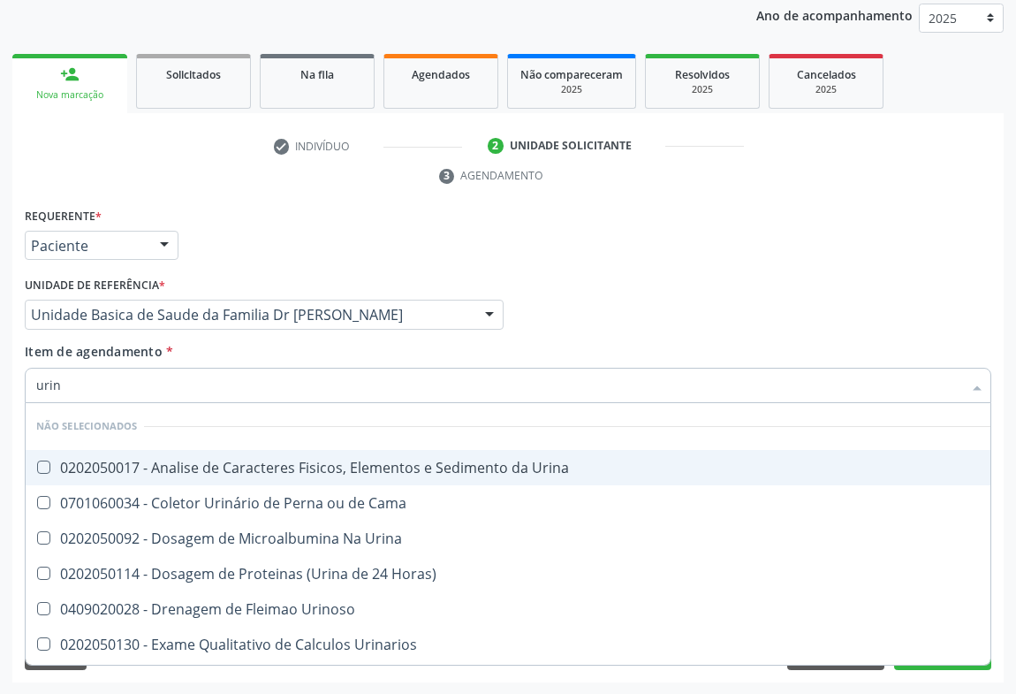
type input "urina"
drag, startPoint x: 220, startPoint y: 463, endPoint x: 300, endPoint y: 422, distance: 90.1
click at [220, 462] on div "0202050017 - Analise de Caracteres Fisicos, Elementos e Sedimento da Urina" at bounding box center [508, 467] width 944 height 14
checkbox Urina "true"
click at [316, 385] on input "urina" at bounding box center [499, 385] width 926 height 35
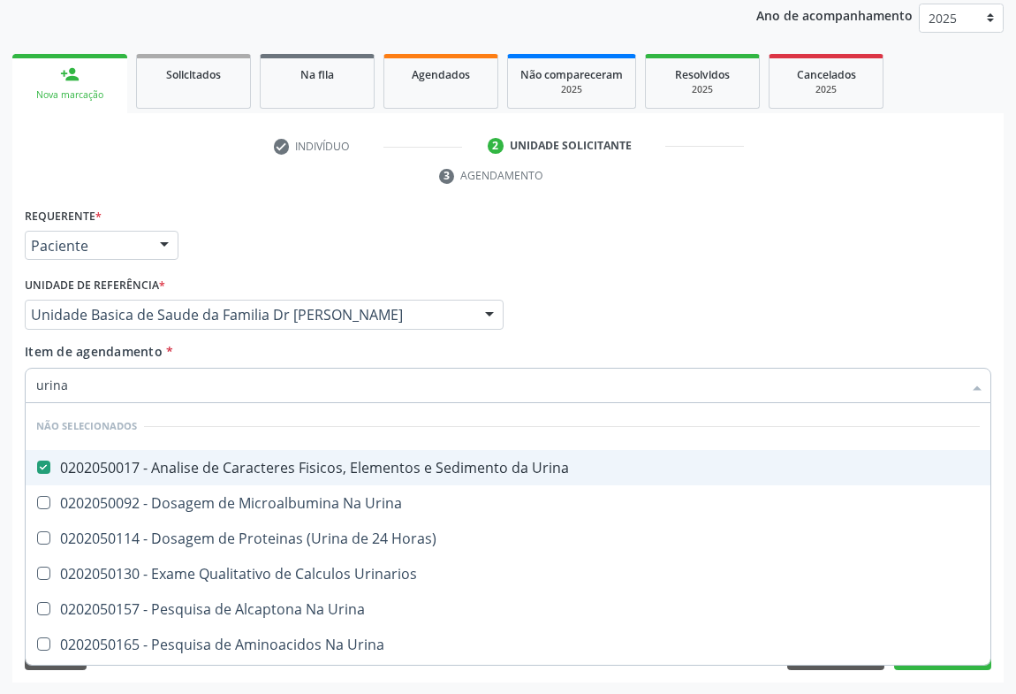
click at [239, 356] on div "Item de agendamento * urina Desfazer seleção Não selecionados 0202050017 - Anal…" at bounding box center [508, 370] width 967 height 56
checkbox Urina "true"
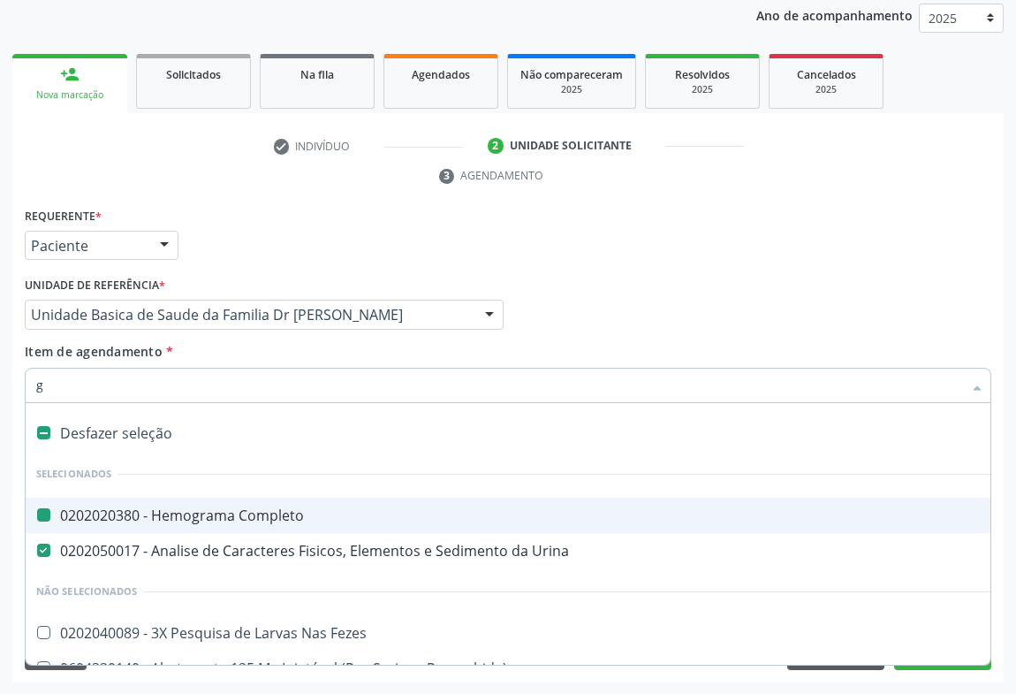
type input "gl"
checkbox Completo "false"
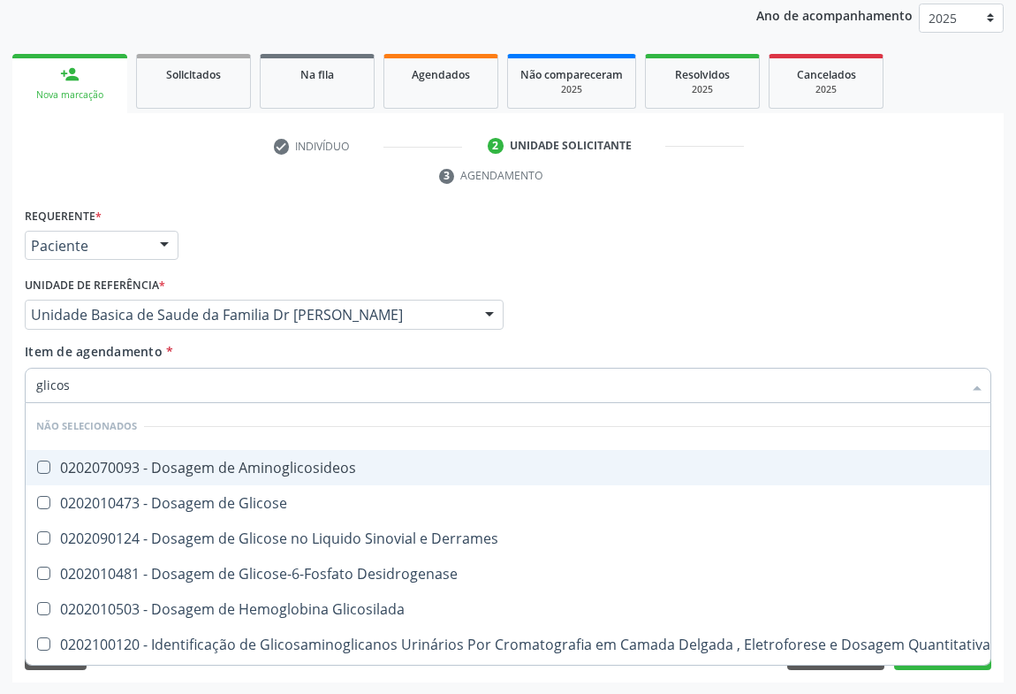
type input "glicose"
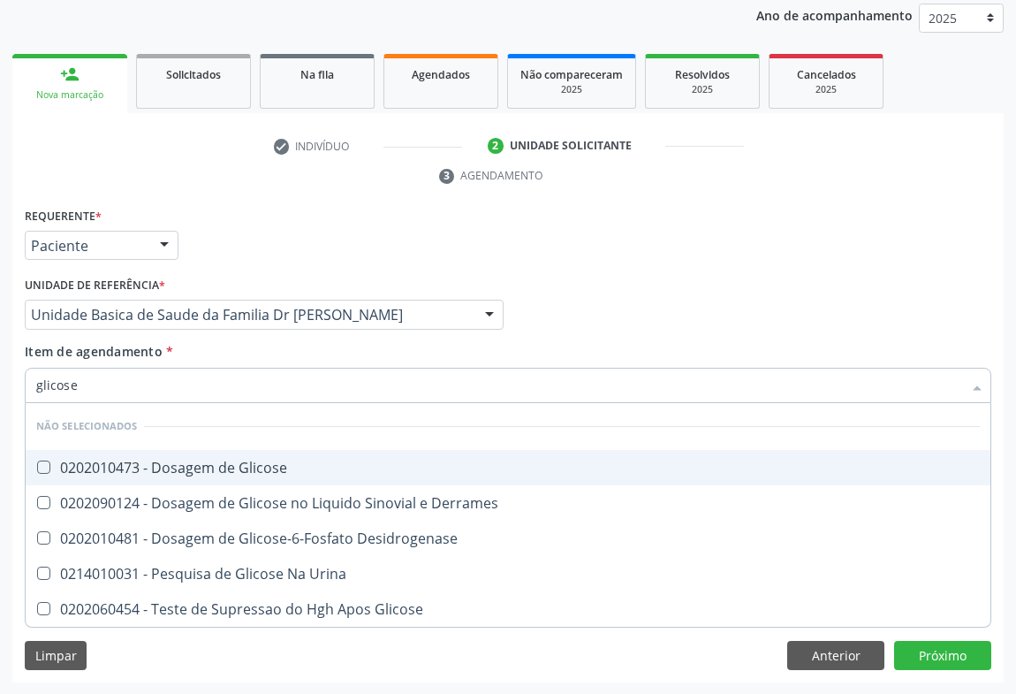
drag, startPoint x: 170, startPoint y: 461, endPoint x: 535, endPoint y: 512, distance: 369.3
click at [200, 461] on div "0202010473 - Dosagem de Glicose" at bounding box center [508, 467] width 944 height 14
checkbox Glicose "true"
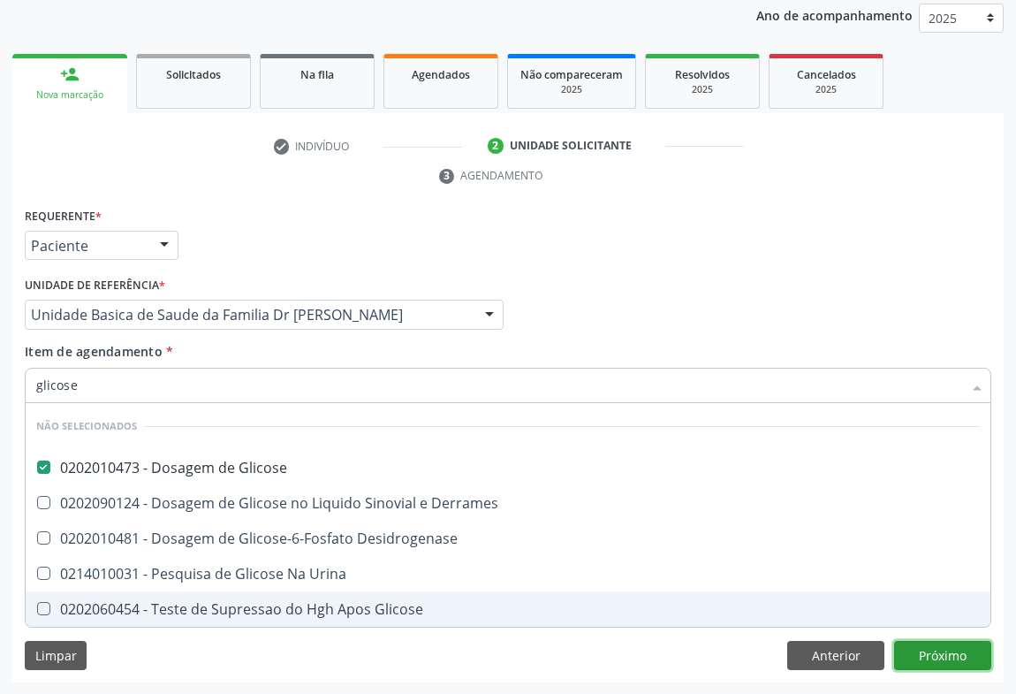
click at [928, 652] on div "Requerente * Paciente Profissional de Saúde Paciente Nenhum resultado encontrad…" at bounding box center [507, 443] width 991 height 480
checkbox Derrames "true"
checkbox Desidrogenase "true"
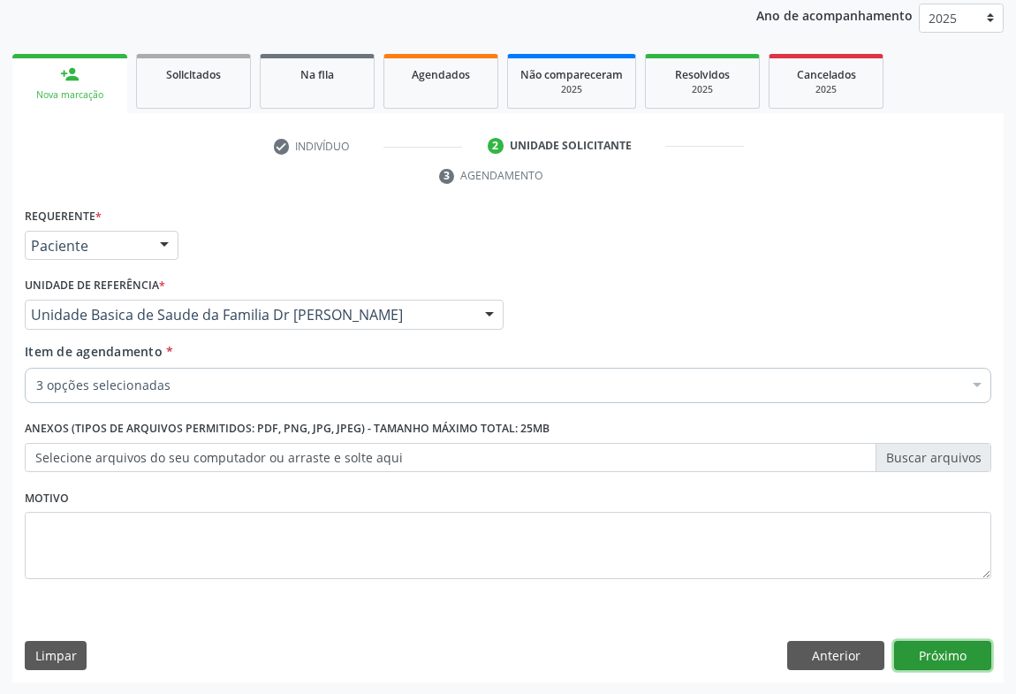
click at [910, 646] on button "Próximo" at bounding box center [942, 656] width 97 height 30
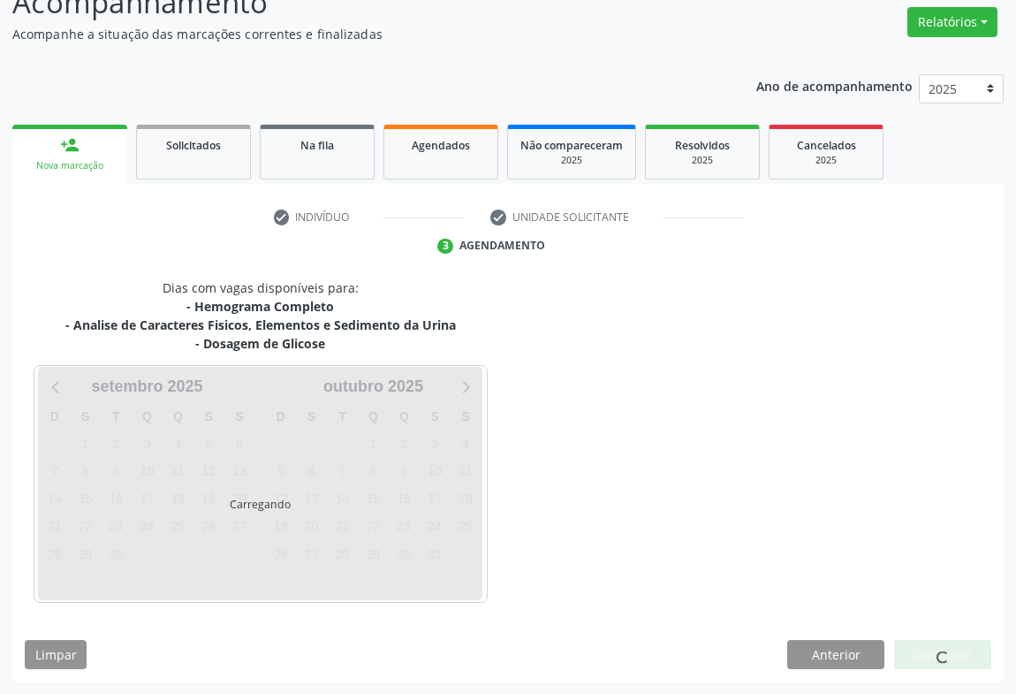
scroll to position [140, 0]
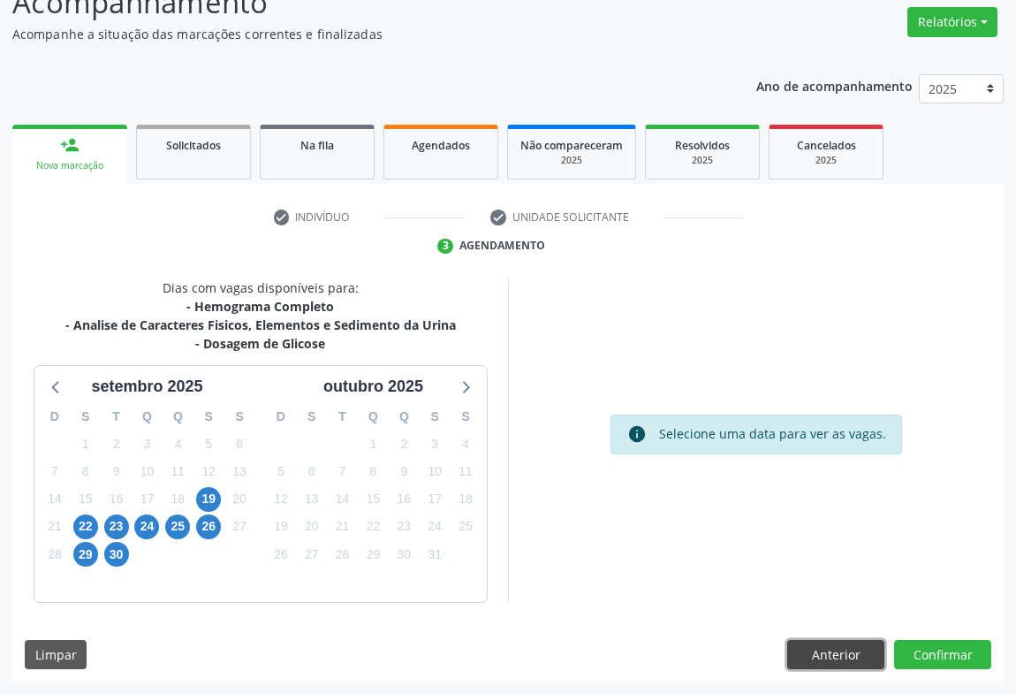
click at [838, 654] on button "Anterior" at bounding box center [835, 655] width 97 height 30
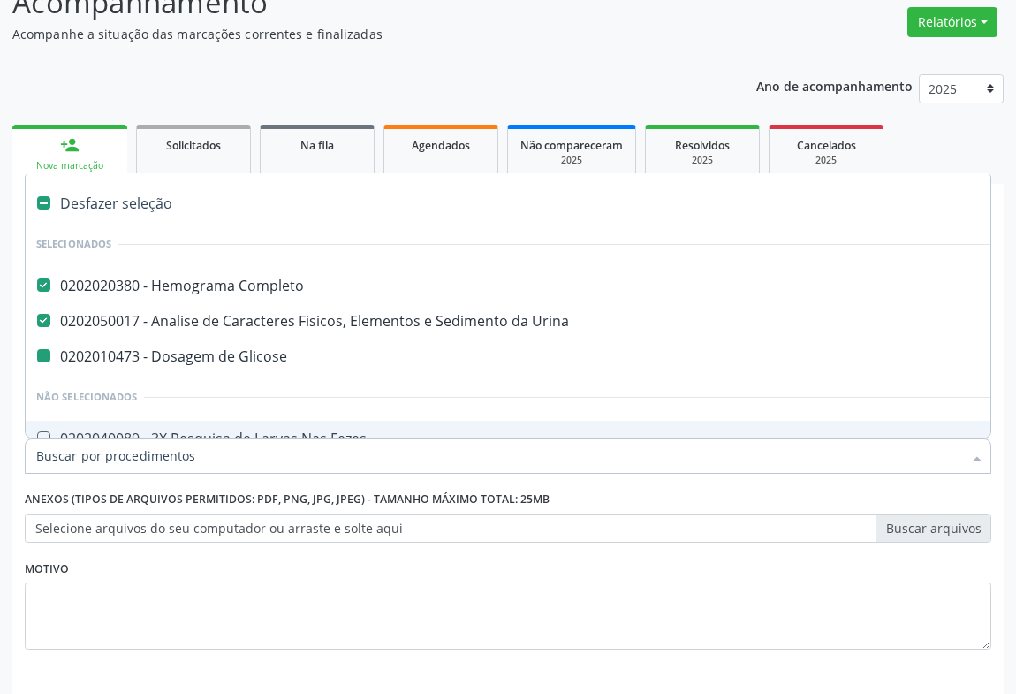
type input "f"
checkbox Glicose "false"
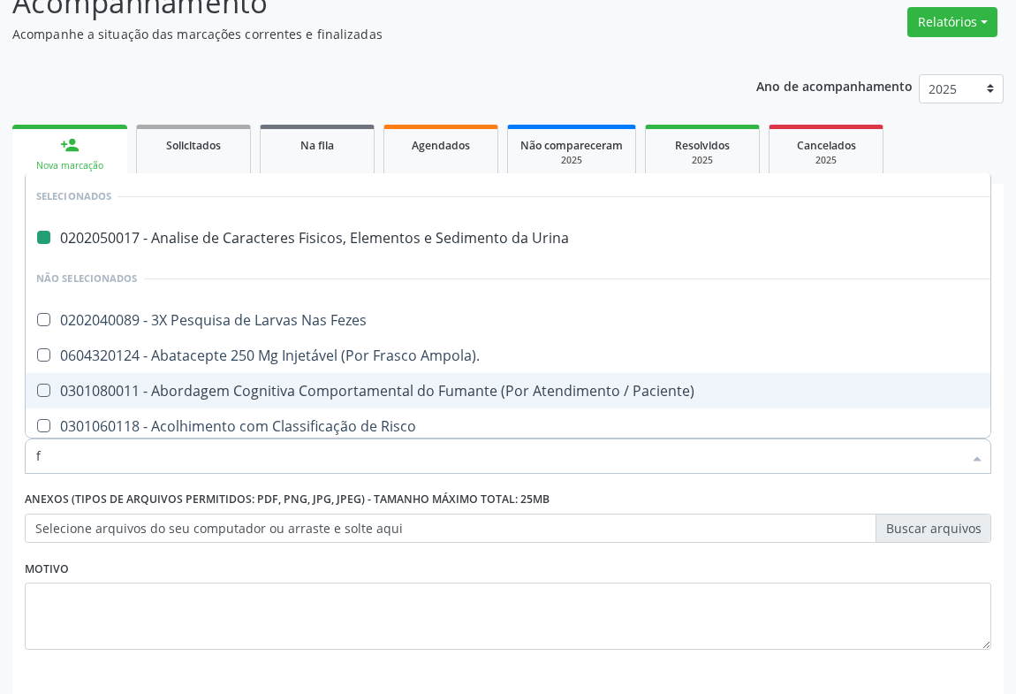
type input "fe"
checkbox Urina "false"
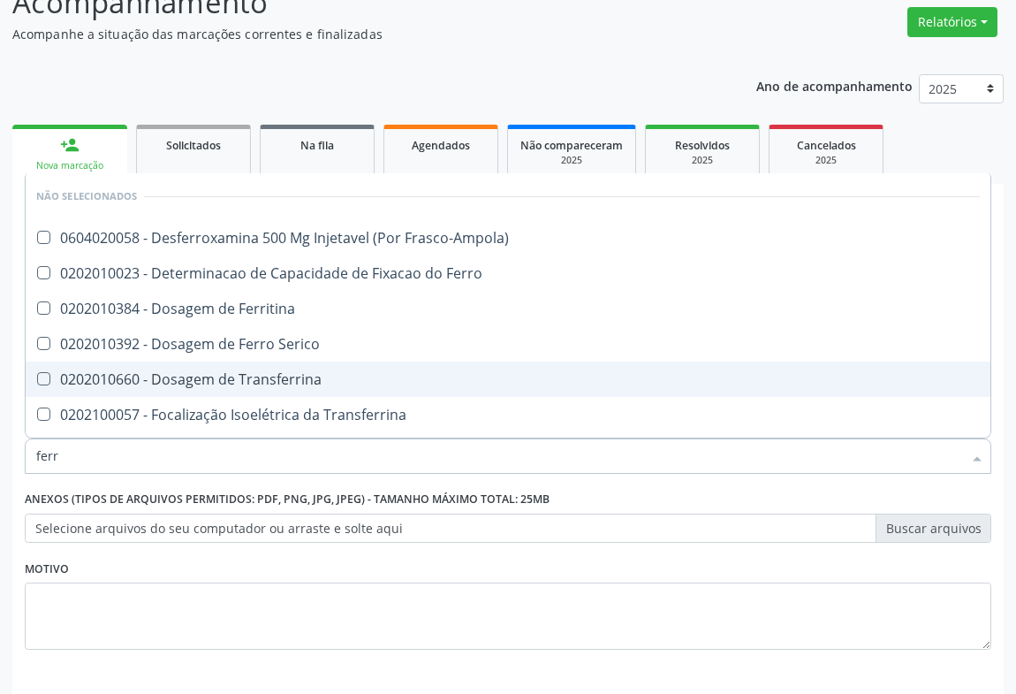
type input "ferro"
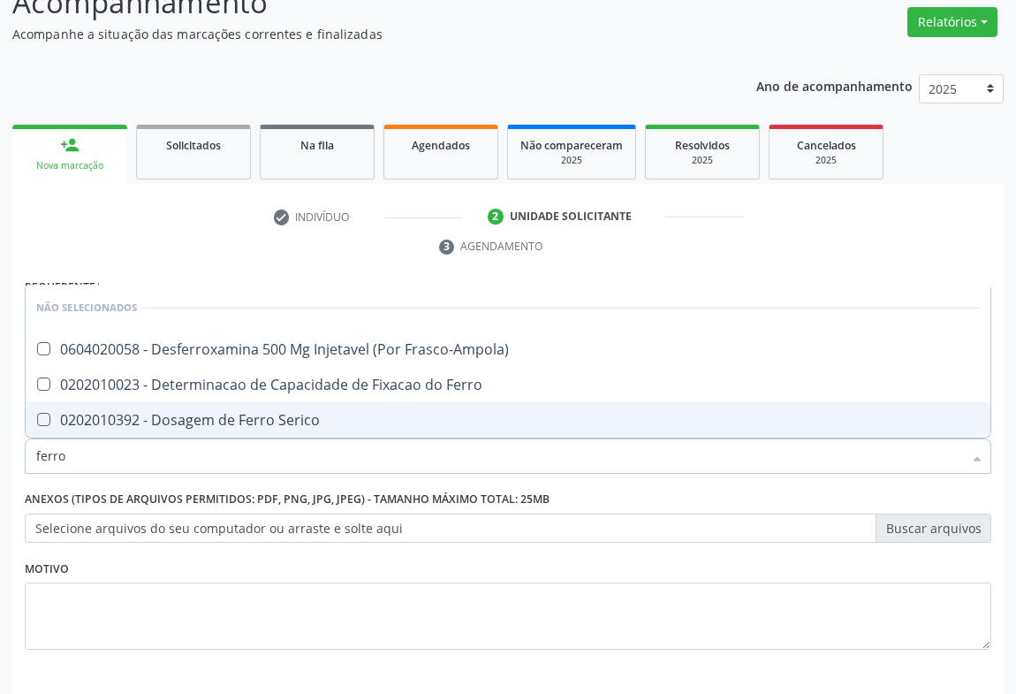
click at [178, 423] on div "0202010392 - Dosagem de Ferro Serico" at bounding box center [508, 420] width 944 height 14
checkbox Serico "true"
drag, startPoint x: 225, startPoint y: 578, endPoint x: 533, endPoint y: 645, distance: 314.7
click at [240, 578] on div "Motivo" at bounding box center [508, 602] width 967 height 94
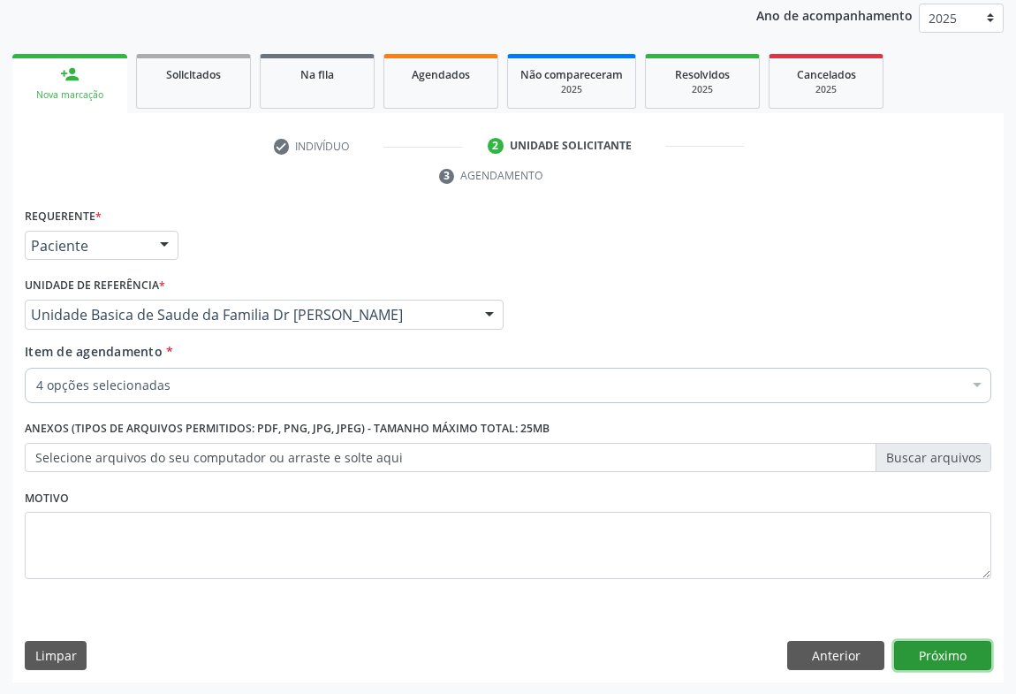
click at [911, 645] on button "Próximo" at bounding box center [942, 656] width 97 height 30
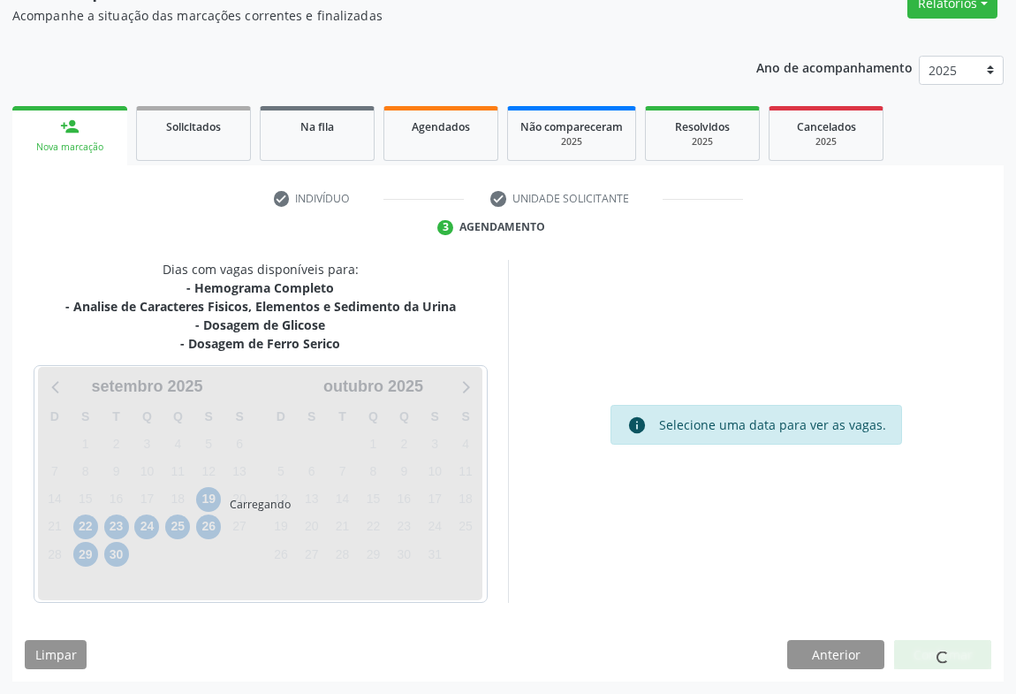
scroll to position [158, 0]
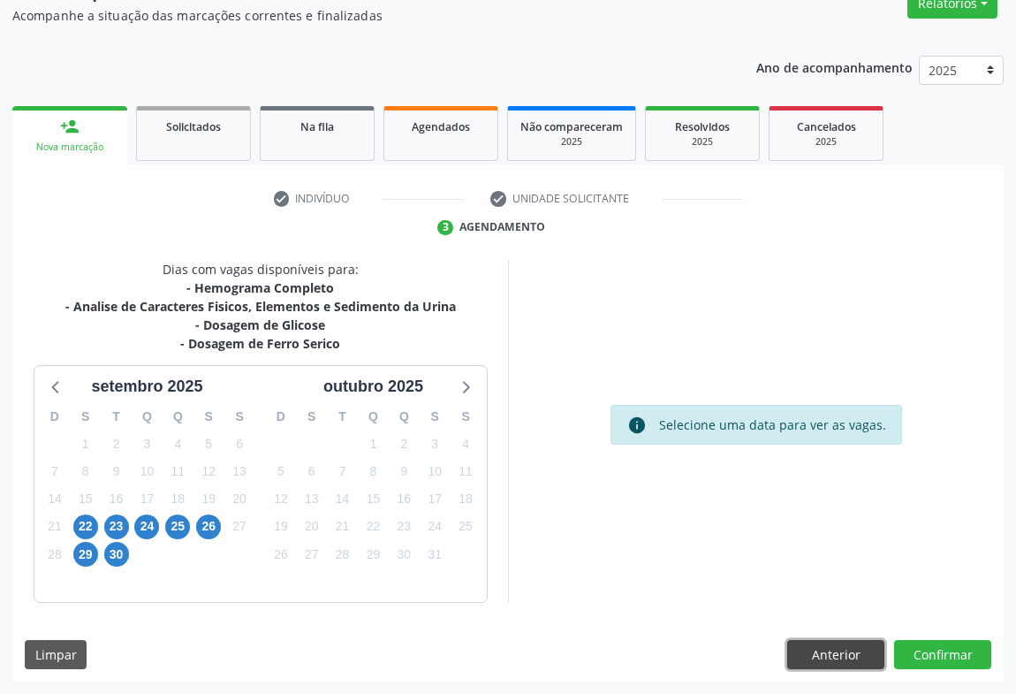
click at [823, 641] on button "Anterior" at bounding box center [835, 655] width 97 height 30
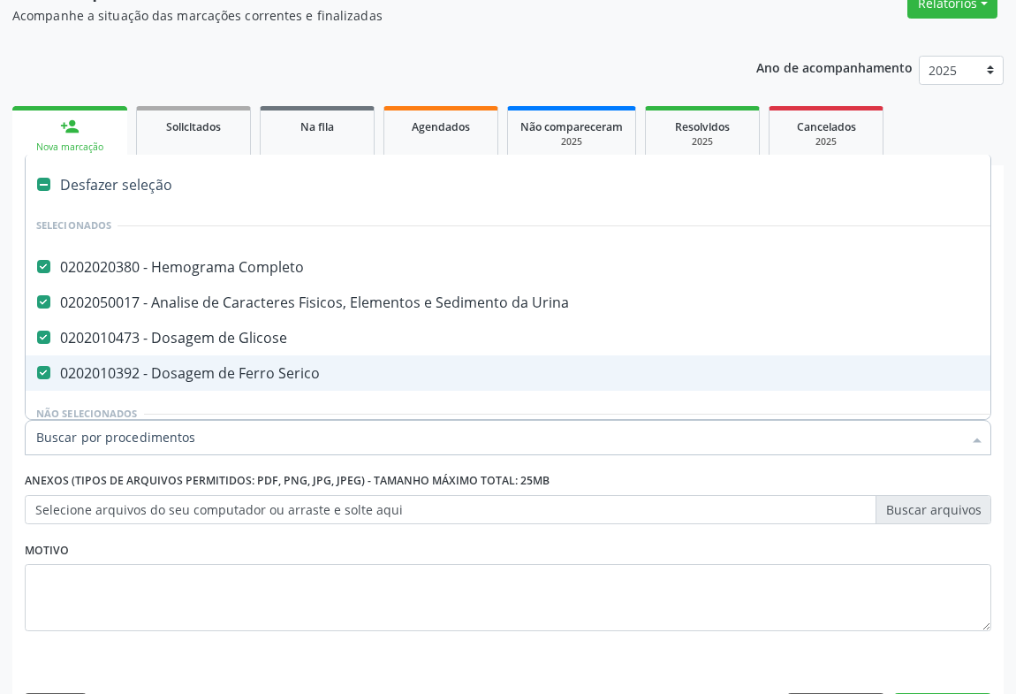
click at [191, 368] on div "0202010392 - Dosagem de Ferro Serico" at bounding box center [724, 373] width 1376 height 14
checkbox Serico "false"
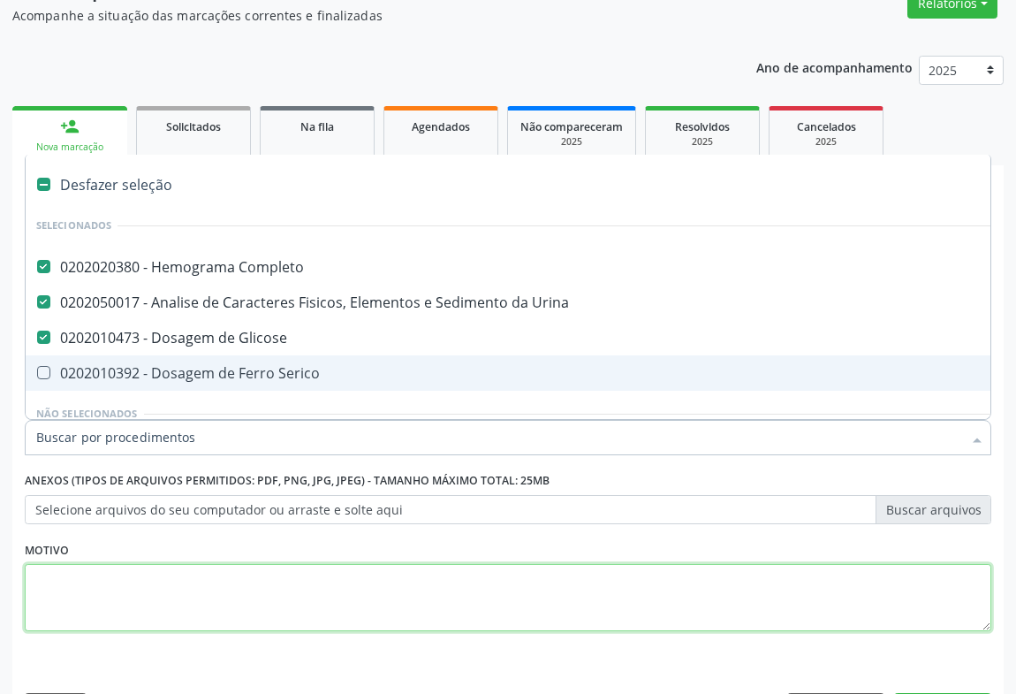
click at [397, 602] on textarea at bounding box center [508, 597] width 967 height 67
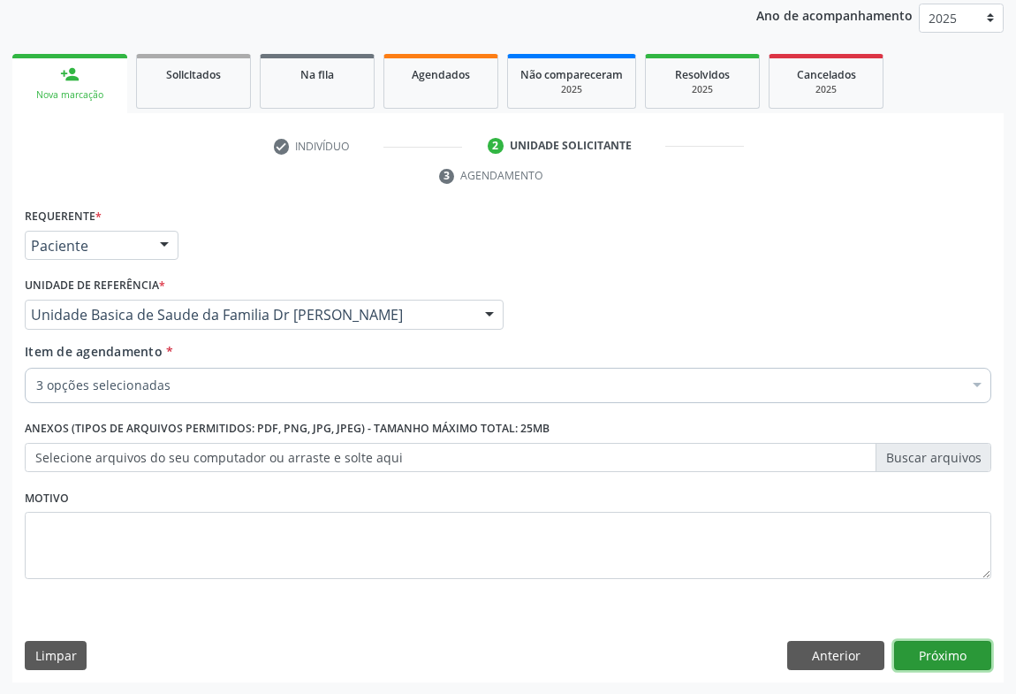
click at [930, 648] on button "Próximo" at bounding box center [942, 656] width 97 height 30
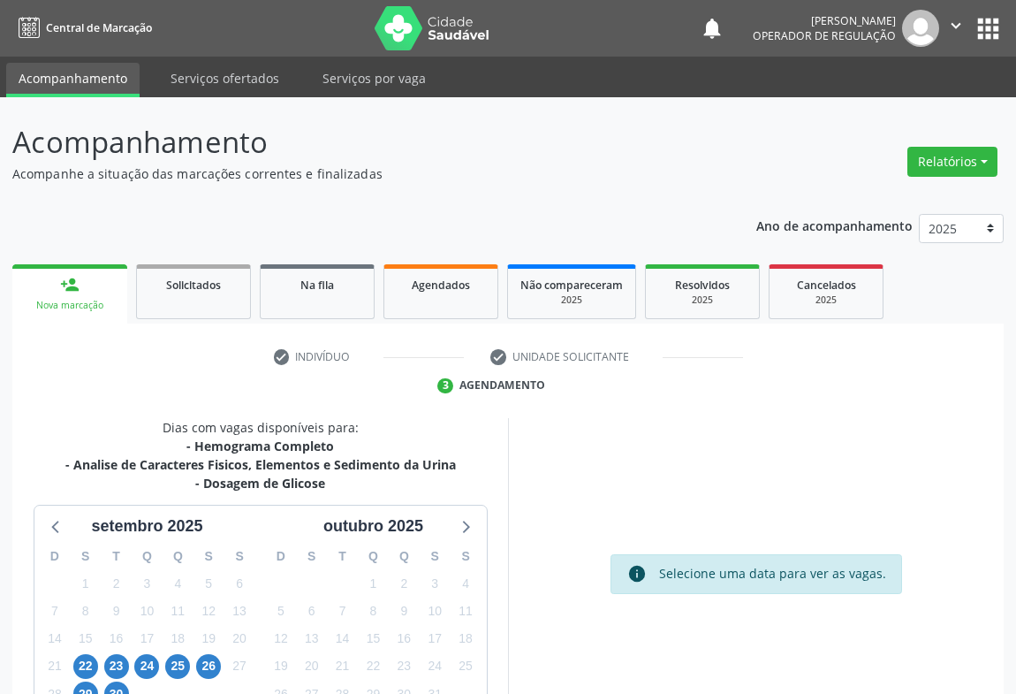
click at [952, 26] on icon "" at bounding box center [955, 25] width 19 height 19
click at [897, 95] on link "Sair" at bounding box center [911, 107] width 122 height 25
